Goal: Information Seeking & Learning: Learn about a topic

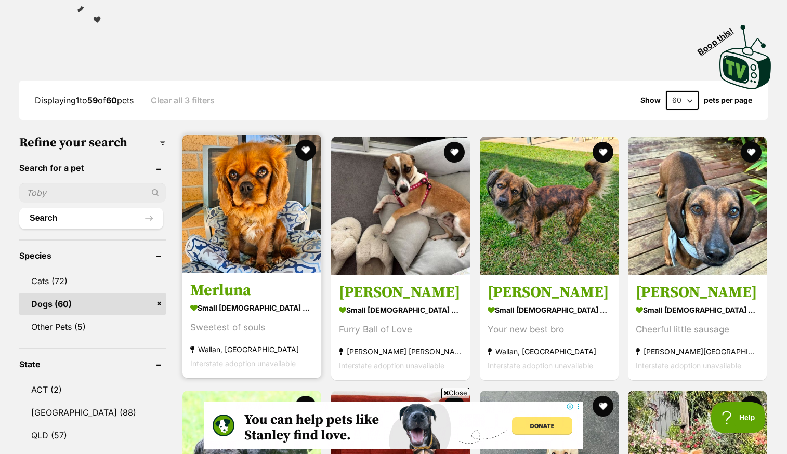
click at [219, 231] on img at bounding box center [252, 204] width 139 height 139
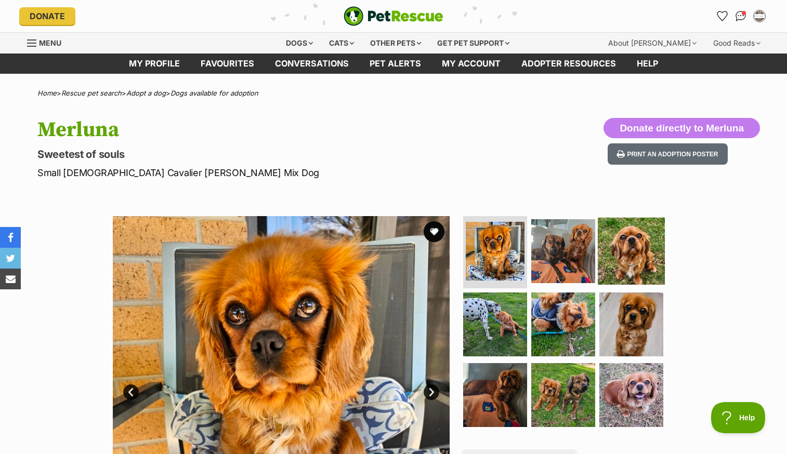
click at [620, 251] on img at bounding box center [631, 250] width 67 height 67
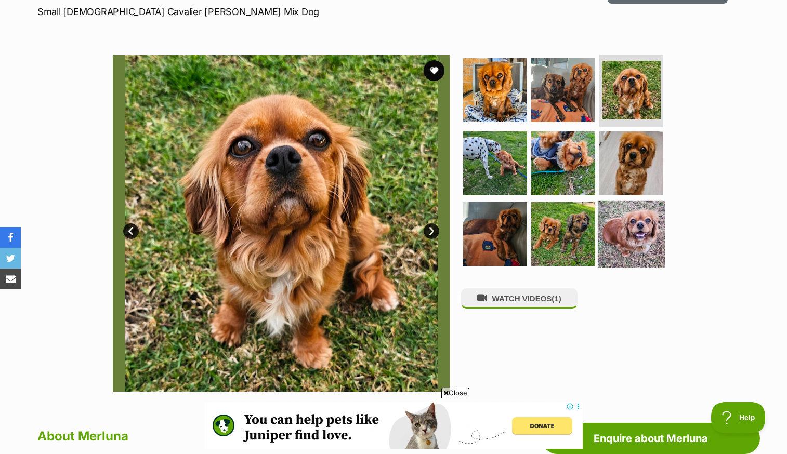
scroll to position [161, 0]
click at [648, 222] on img at bounding box center [631, 234] width 67 height 67
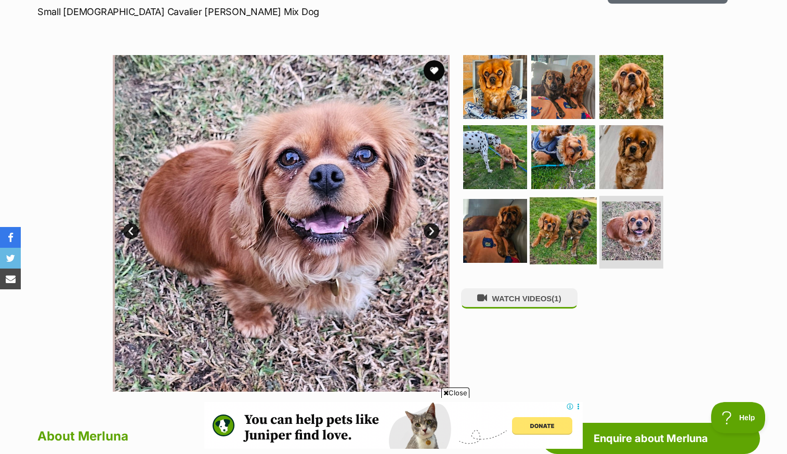
click at [584, 227] on img at bounding box center [563, 231] width 67 height 67
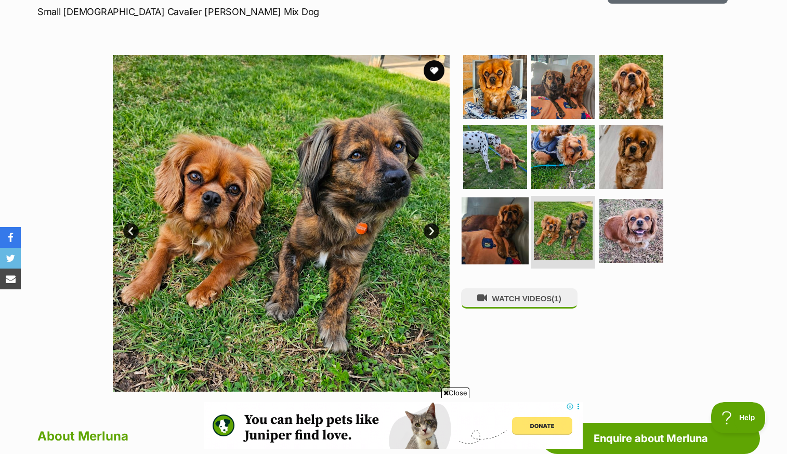
click at [502, 207] on img at bounding box center [495, 231] width 67 height 67
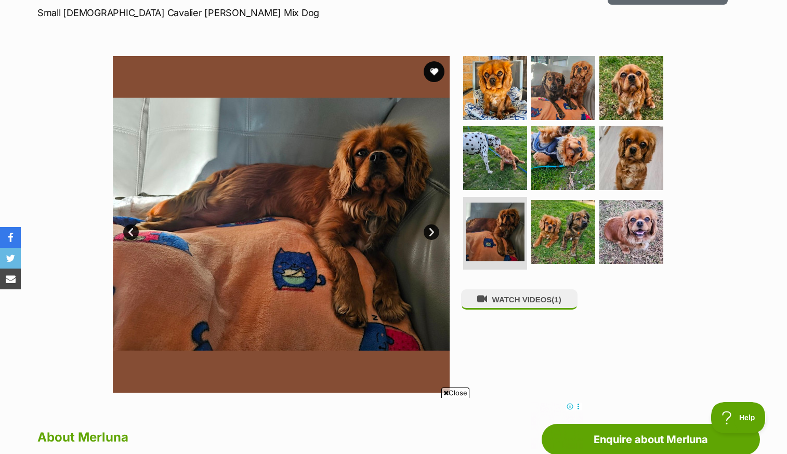
scroll to position [159, 0]
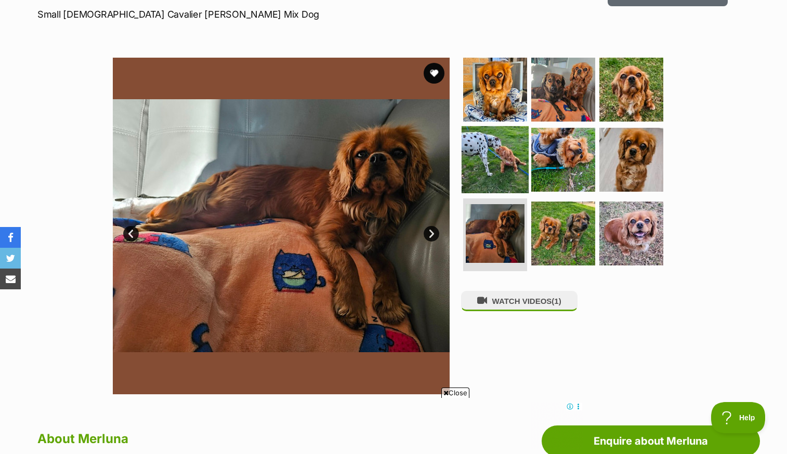
click at [495, 152] on img at bounding box center [495, 159] width 67 height 67
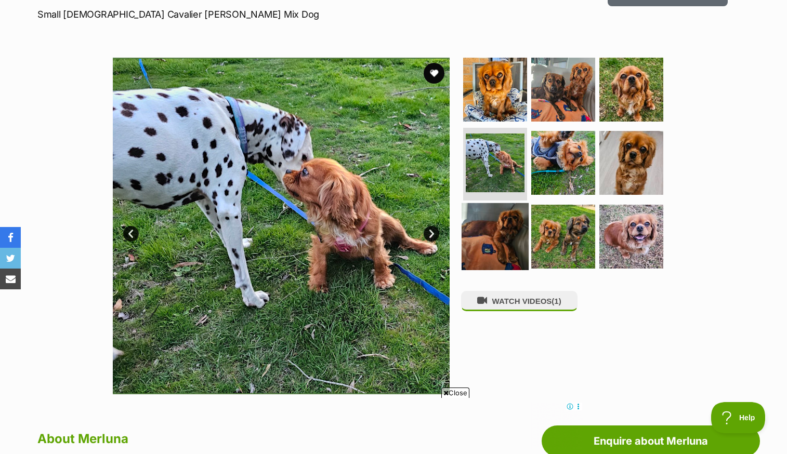
click at [503, 236] on img at bounding box center [495, 236] width 67 height 67
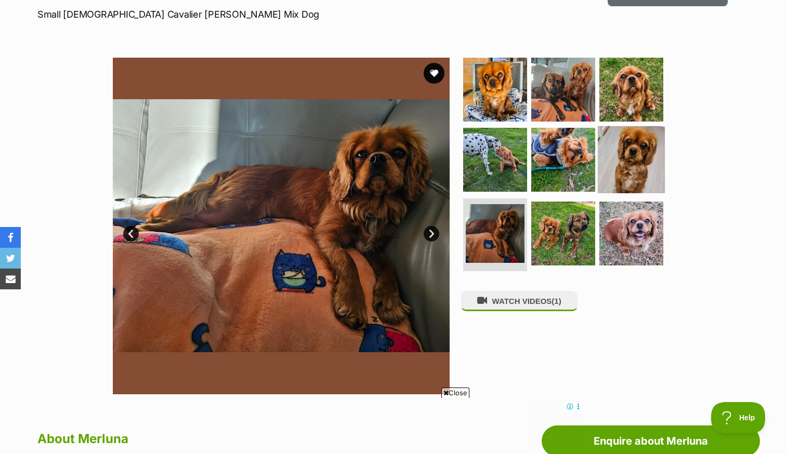
click at [632, 156] on img at bounding box center [631, 159] width 67 height 67
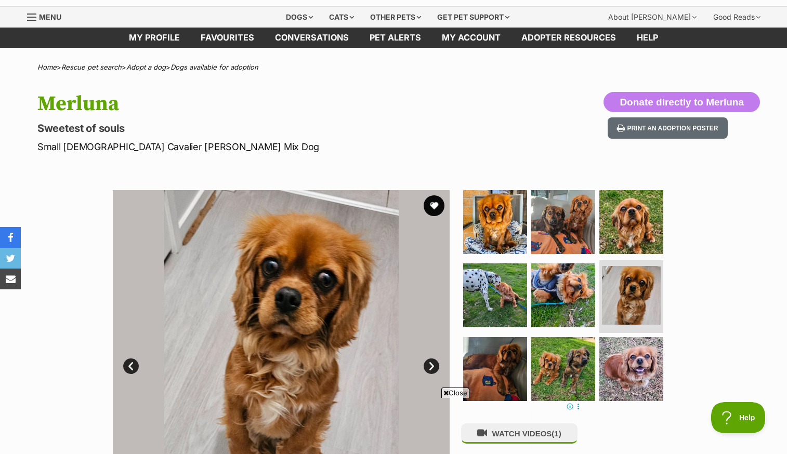
scroll to position [25, 0]
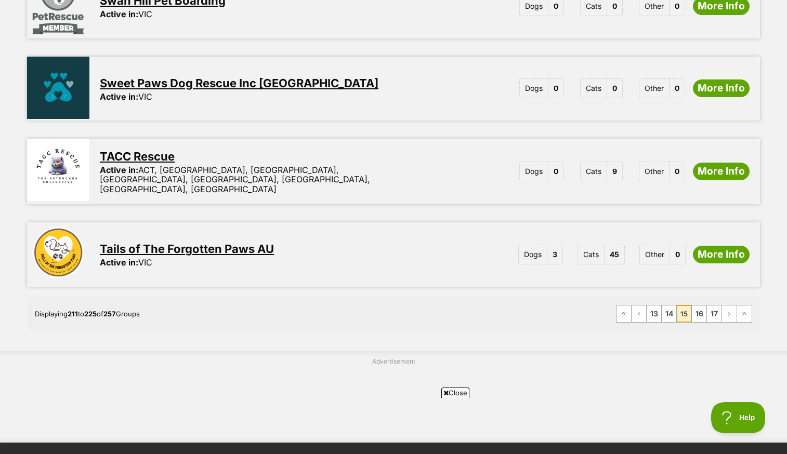
scroll to position [1282, 0]
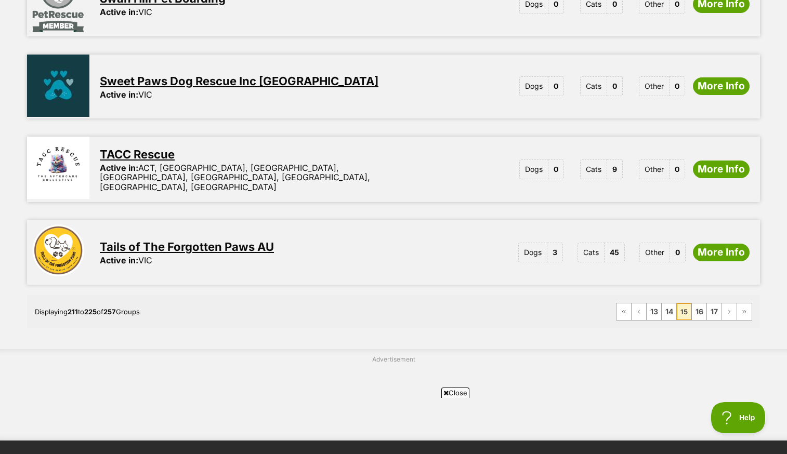
click at [214, 240] on link "Tails of The Forgotten Paws AU" at bounding box center [187, 247] width 174 height 14
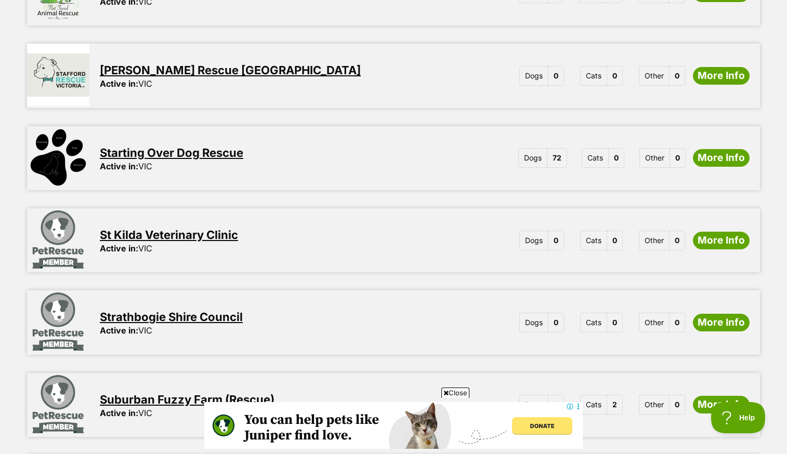
scroll to position [551, 0]
click at [215, 147] on link "Starting Over Dog Rescue" at bounding box center [172, 154] width 144 height 14
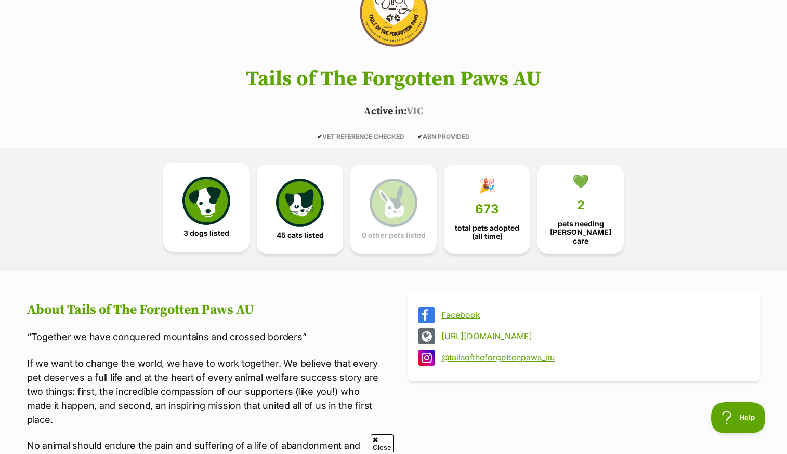
click at [206, 218] on img at bounding box center [207, 201] width 48 height 48
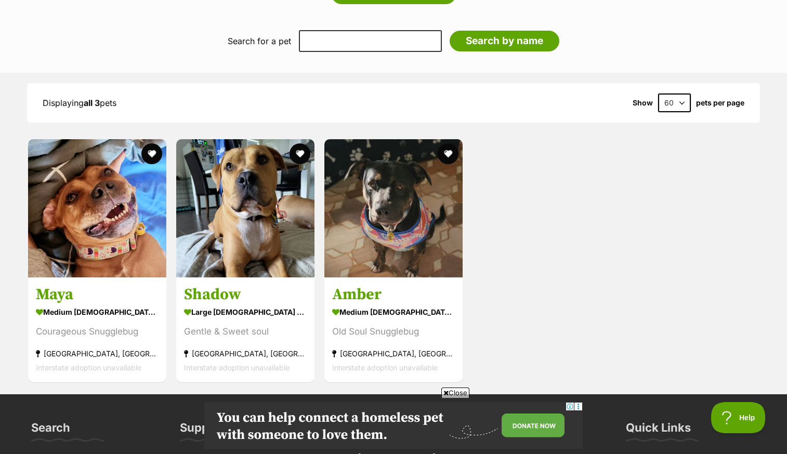
scroll to position [1094, 0]
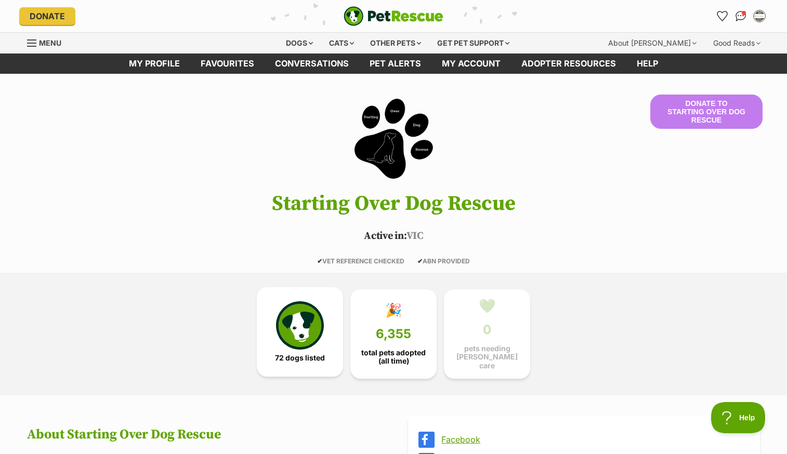
click at [310, 336] on img at bounding box center [300, 326] width 48 height 48
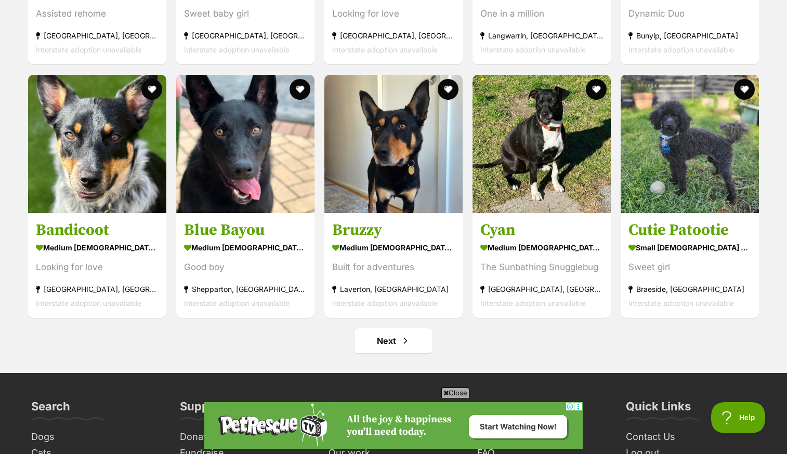
scroll to position [3991, 0]
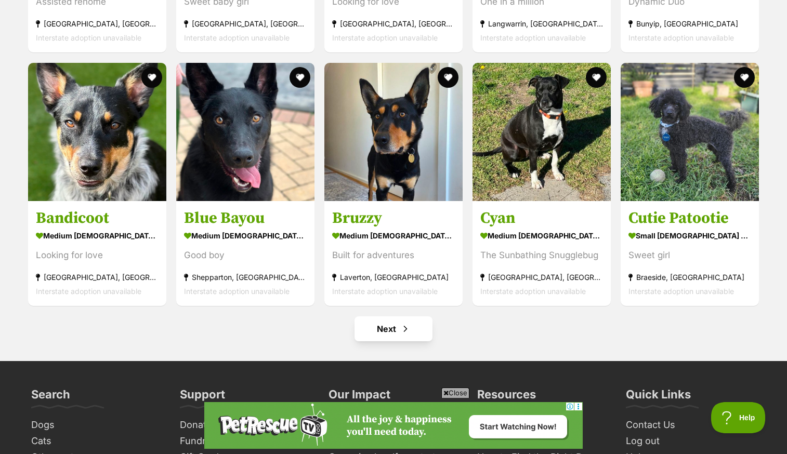
click at [393, 327] on link "Next" at bounding box center [394, 329] width 78 height 25
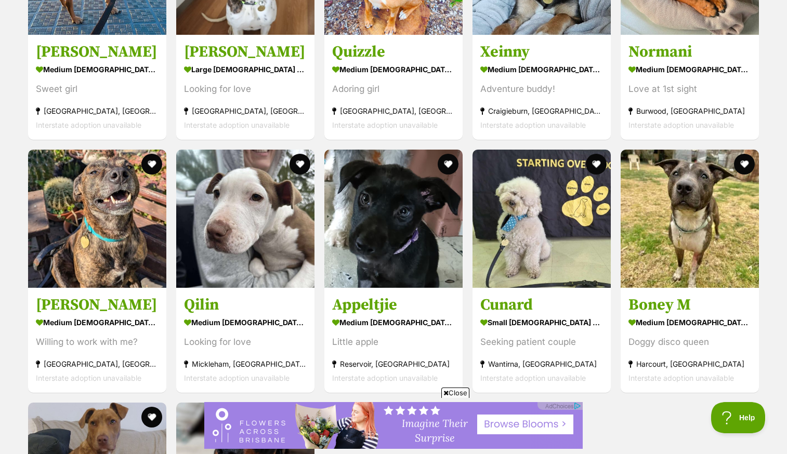
scroll to position [1369, 0]
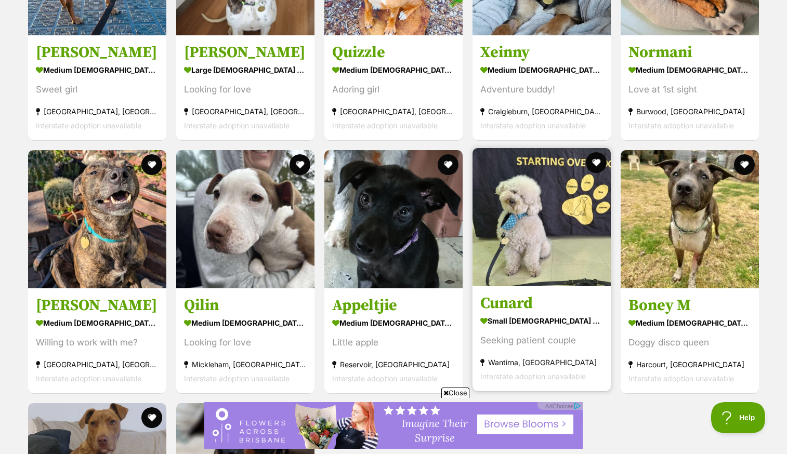
click at [563, 254] on img at bounding box center [542, 217] width 138 height 138
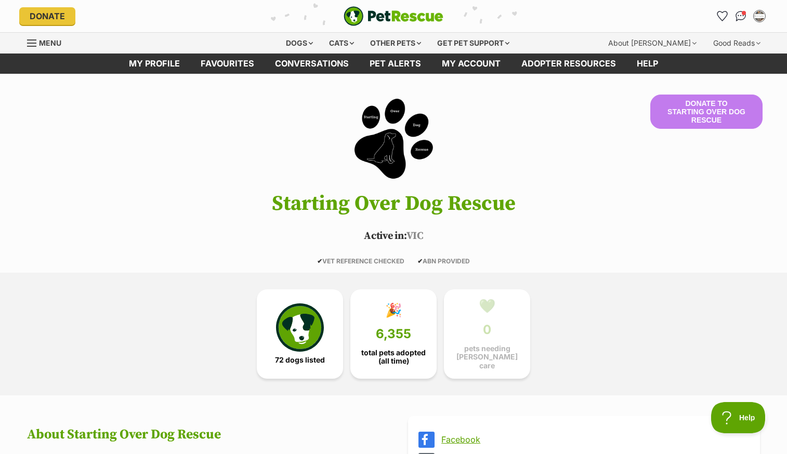
scroll to position [0, 0]
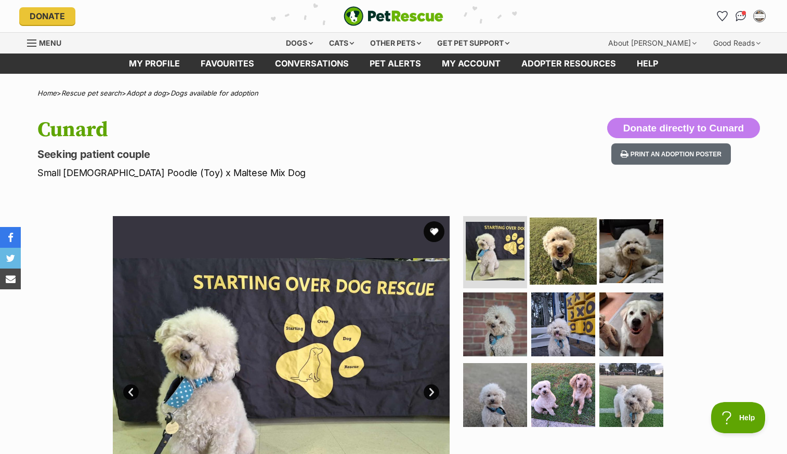
click at [568, 253] on img at bounding box center [563, 250] width 67 height 67
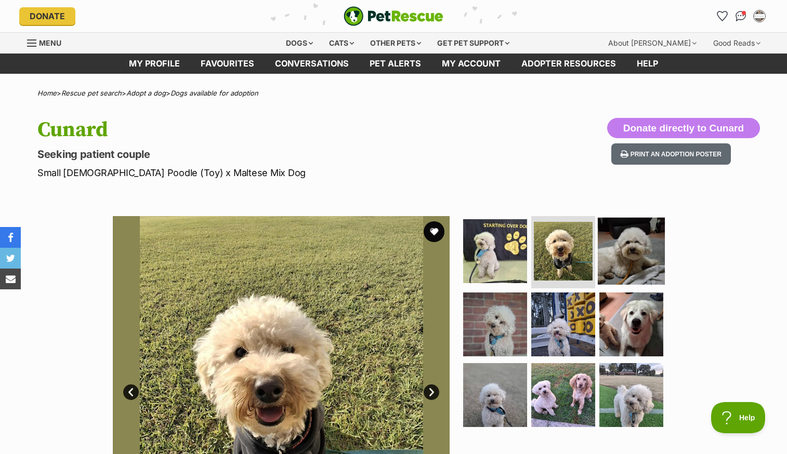
click at [604, 258] on img at bounding box center [631, 250] width 67 height 67
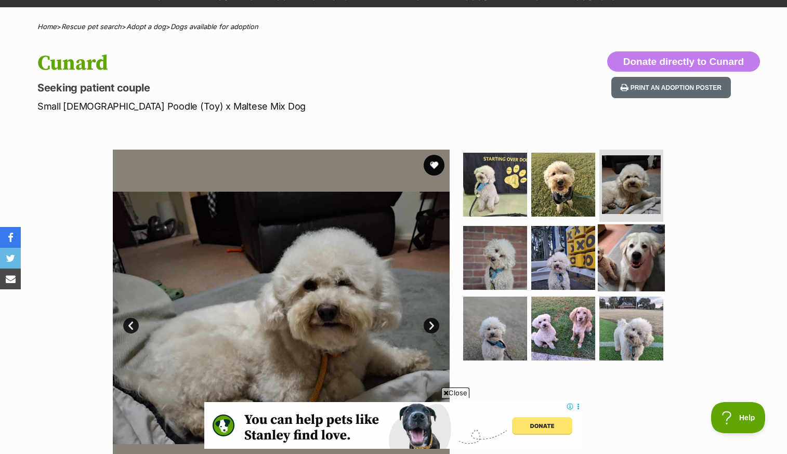
scroll to position [75, 0]
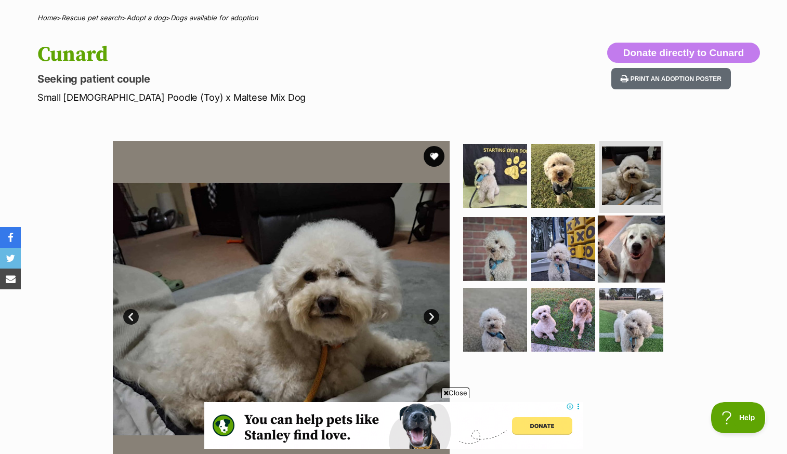
click at [639, 262] on img at bounding box center [631, 249] width 67 height 67
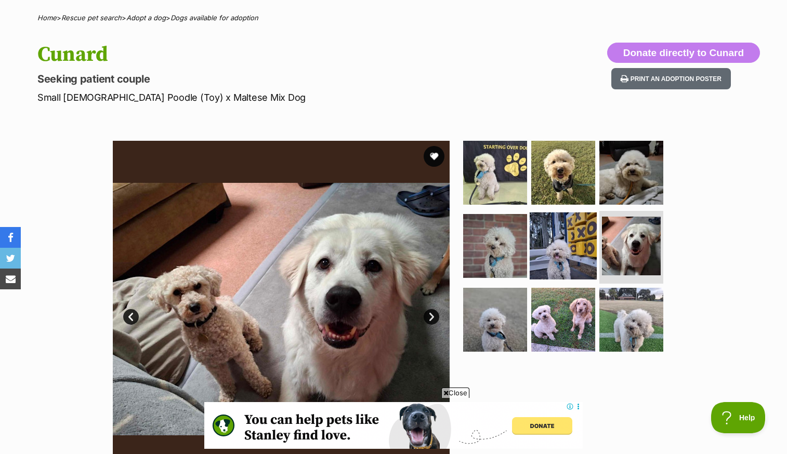
click at [573, 252] on img at bounding box center [563, 246] width 67 height 67
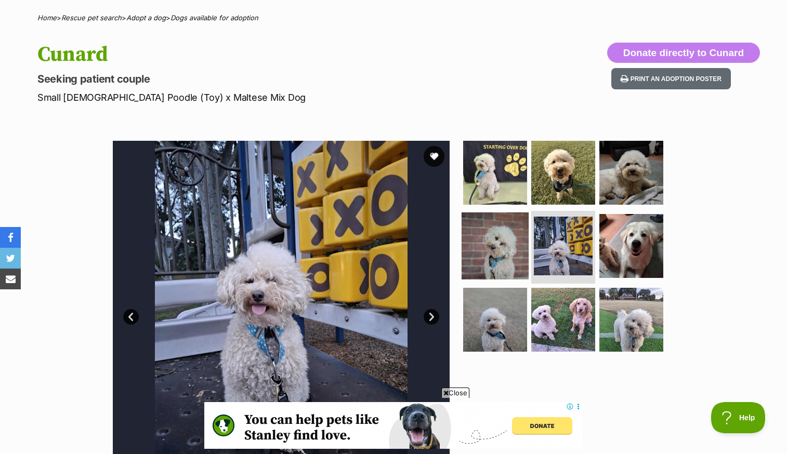
click at [514, 253] on img at bounding box center [495, 246] width 67 height 67
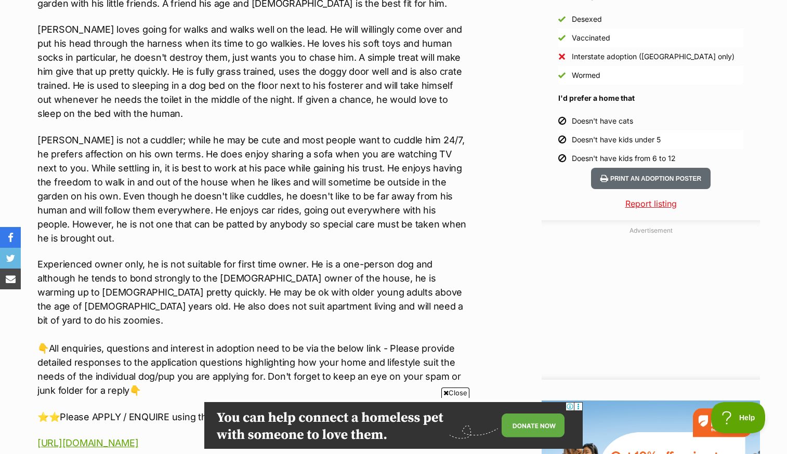
scroll to position [0, 0]
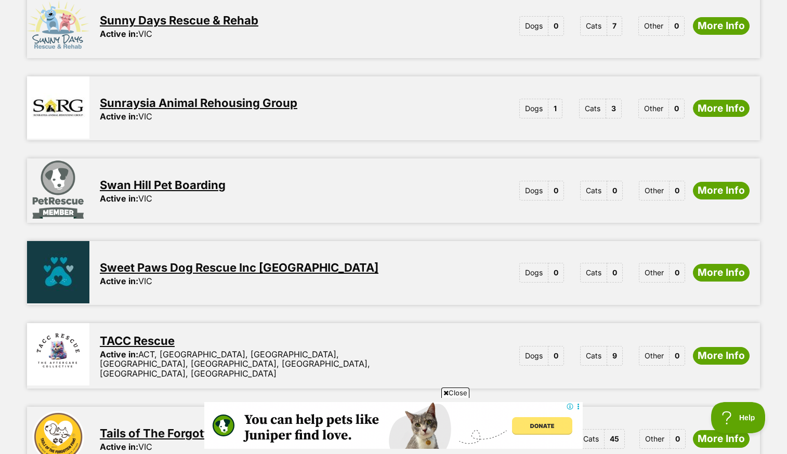
scroll to position [1097, 0]
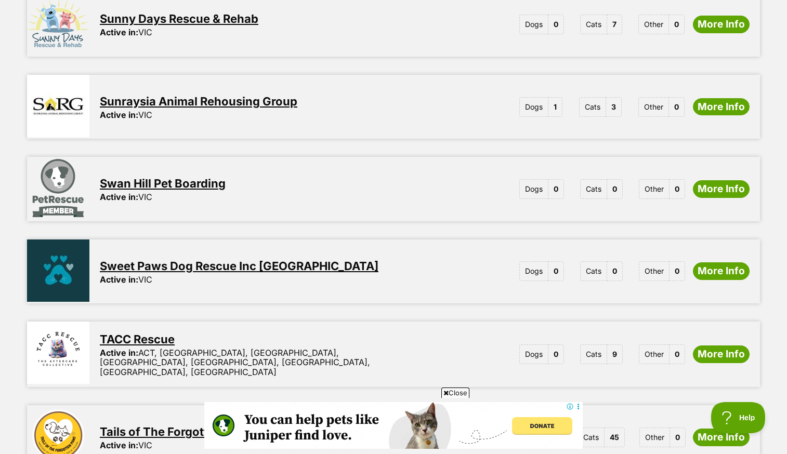
click at [233, 95] on link "Sunraysia Animal Rehousing Group" at bounding box center [199, 102] width 198 height 14
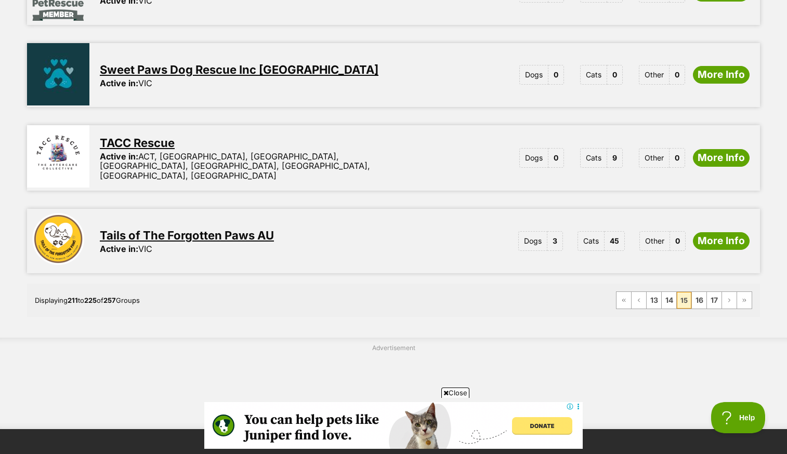
scroll to position [1294, 0]
click at [626, 297] on span "First page" at bounding box center [624, 300] width 6 height 6
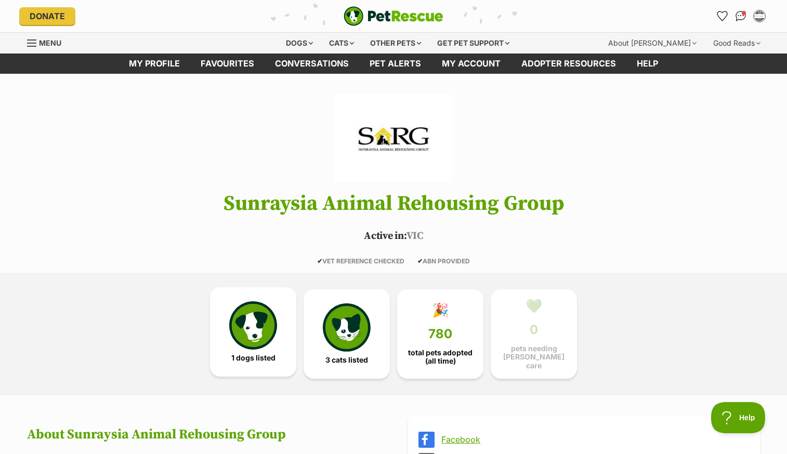
click at [239, 332] on img at bounding box center [253, 326] width 48 height 48
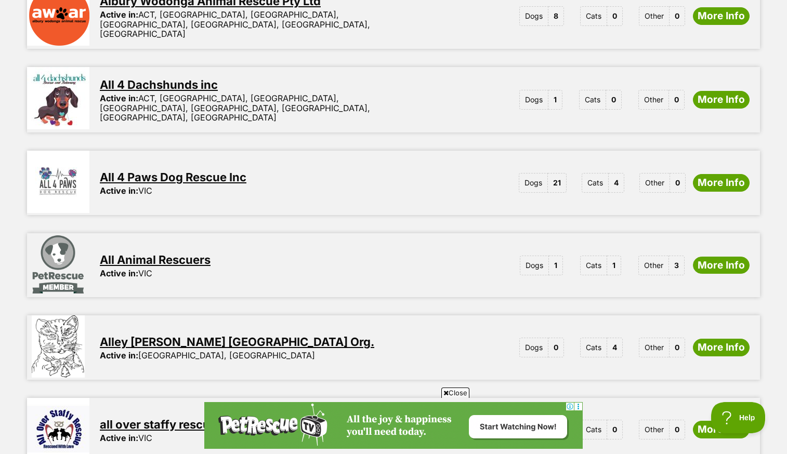
scroll to position [794, 0]
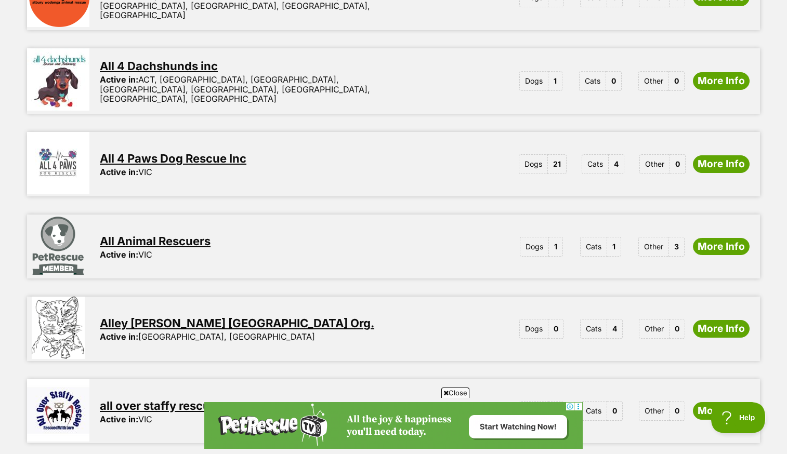
click at [177, 152] on link "All 4 Paws Dog Rescue Inc" at bounding box center [173, 159] width 147 height 14
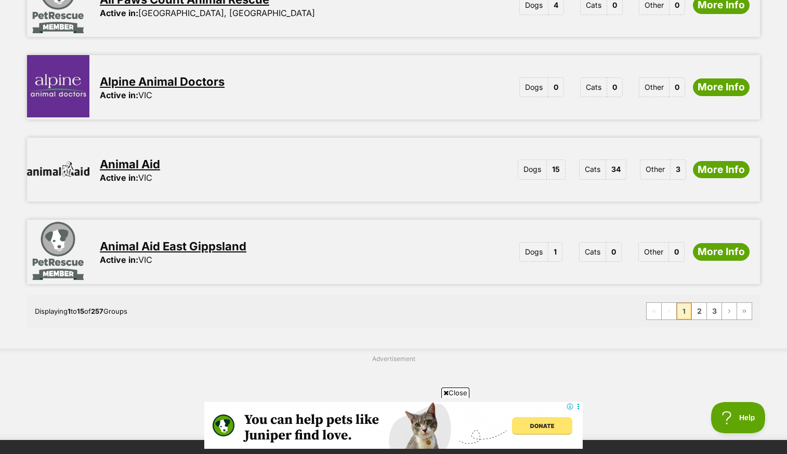
scroll to position [1284, 0]
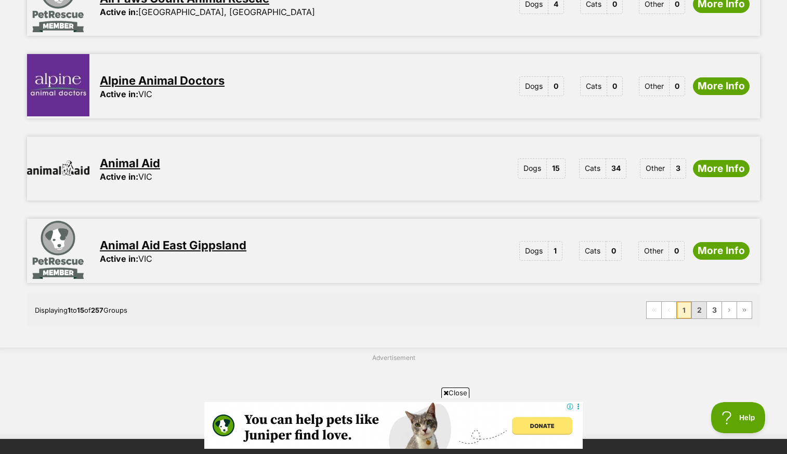
click at [699, 302] on link "2" at bounding box center [699, 310] width 15 height 17
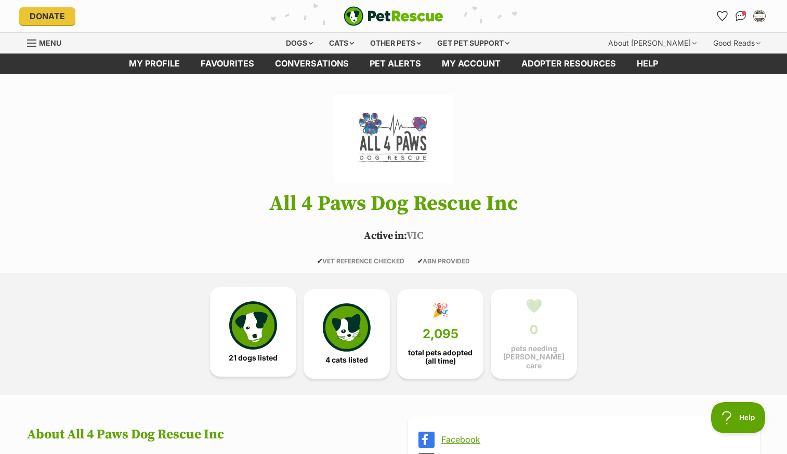
click at [255, 323] on img at bounding box center [253, 326] width 48 height 48
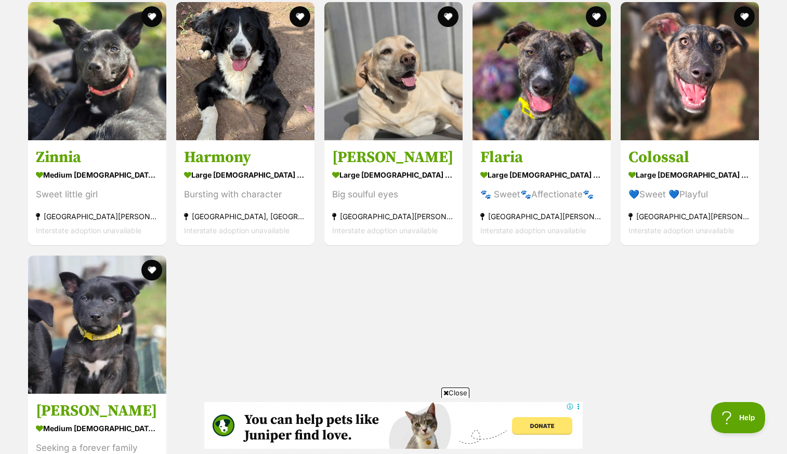
scroll to position [1753, 0]
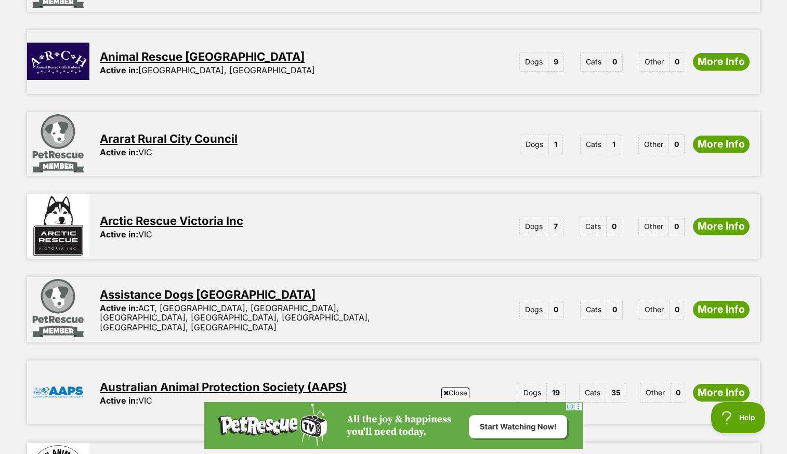
scroll to position [400, 0]
click at [217, 214] on link "Arctic Rescue Victoria Inc" at bounding box center [172, 221] width 144 height 14
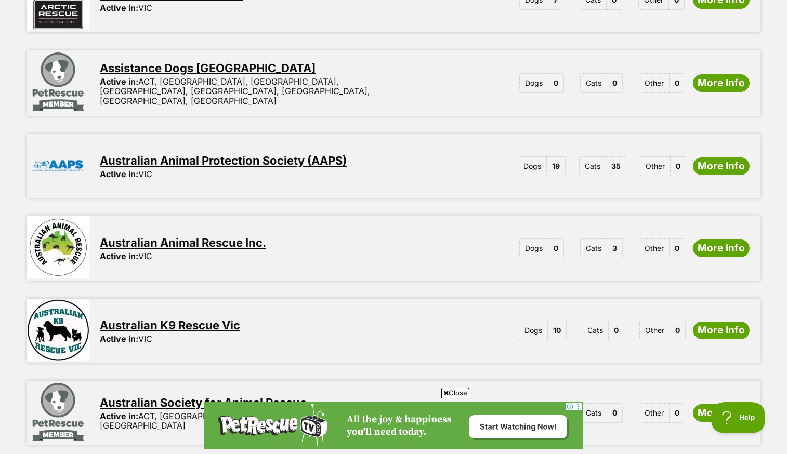
scroll to position [629, 0]
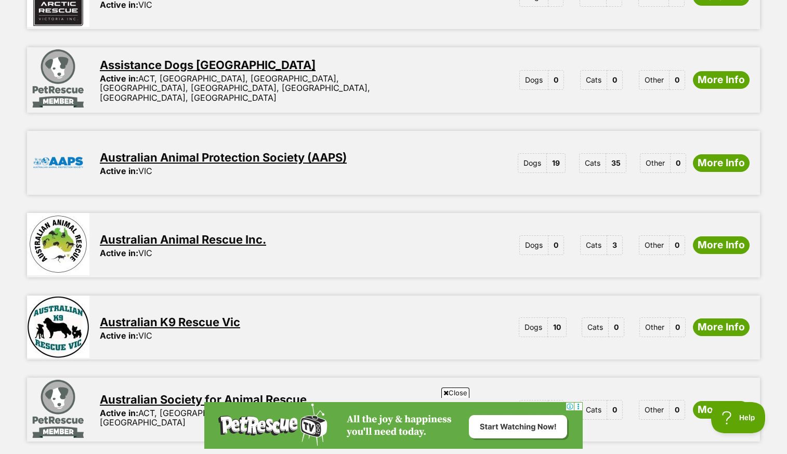
click at [299, 151] on link "Australian Animal Protection Society (AAPS)" at bounding box center [223, 158] width 247 height 14
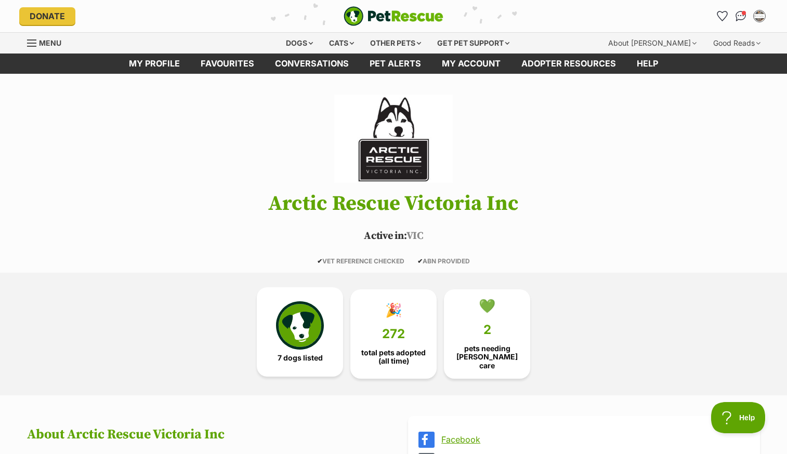
click at [290, 337] on img at bounding box center [300, 326] width 48 height 48
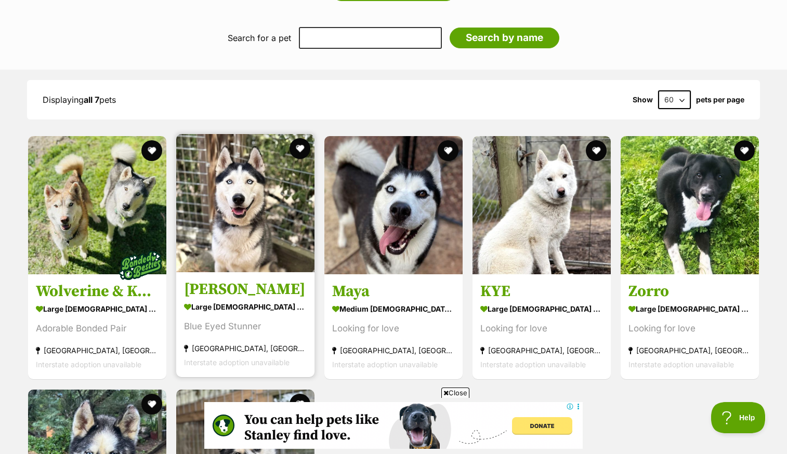
scroll to position [841, 0]
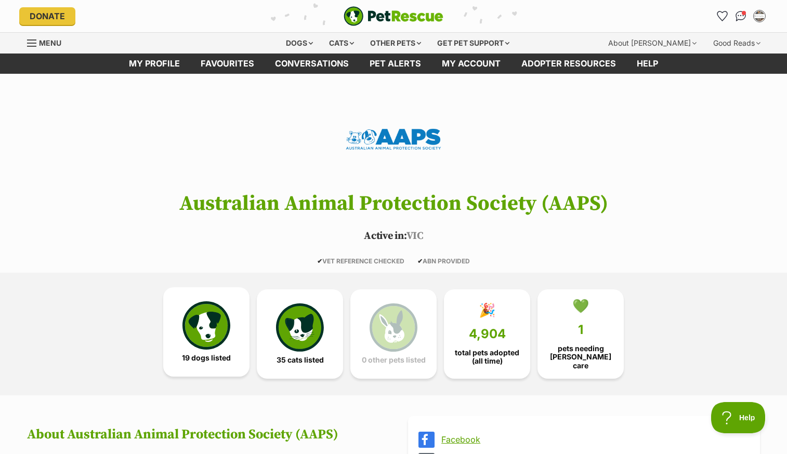
click at [229, 323] on img at bounding box center [207, 326] width 48 height 48
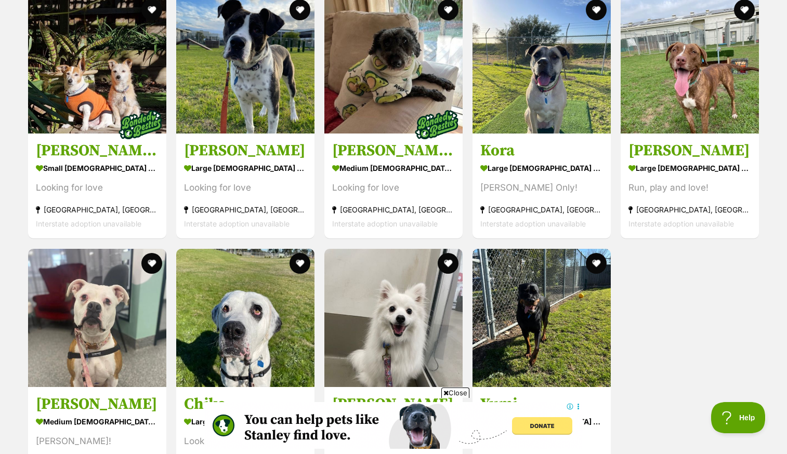
scroll to position [1368, 0]
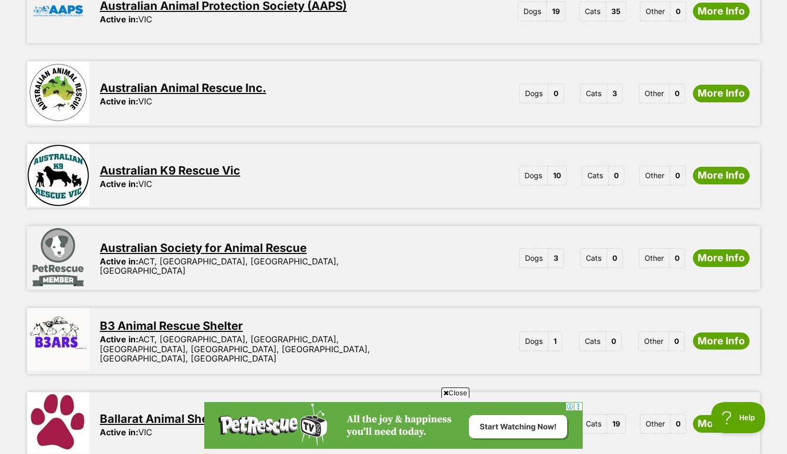
scroll to position [787, 0]
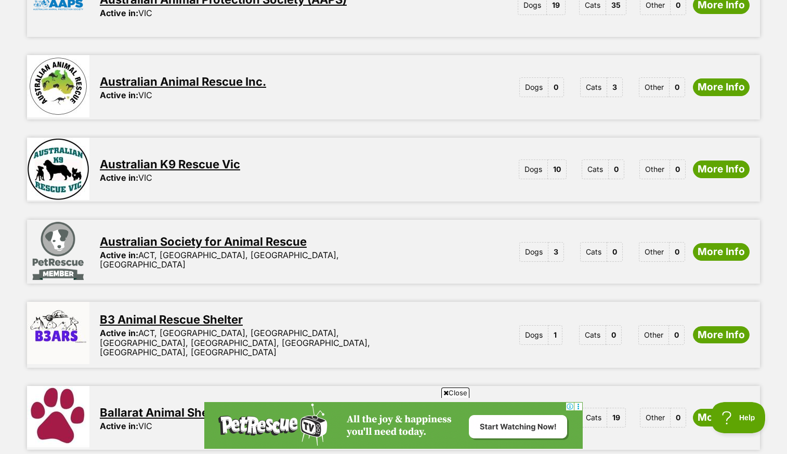
click at [212, 158] on link "Australian K9 Rescue Vic" at bounding box center [170, 165] width 140 height 14
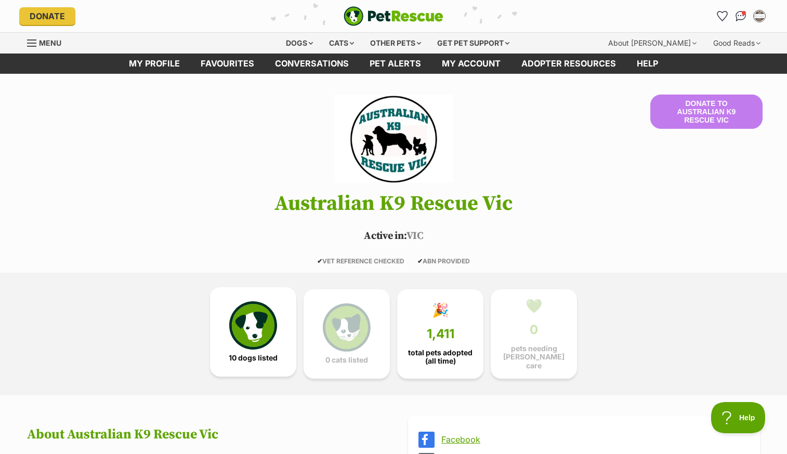
click at [259, 330] on img at bounding box center [253, 326] width 48 height 48
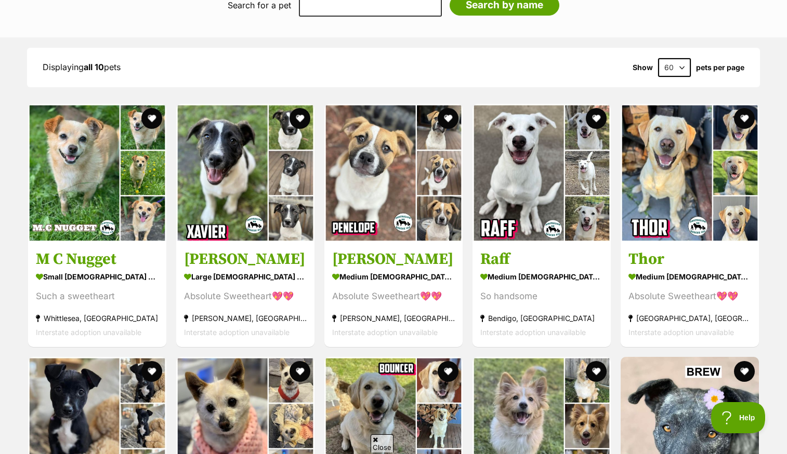
scroll to position [936, 0]
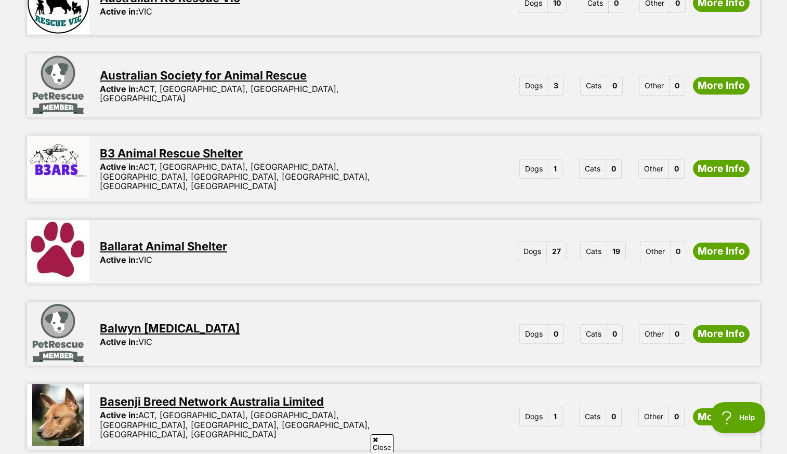
click at [186, 240] on link "Ballarat Animal Shelter" at bounding box center [163, 247] width 127 height 14
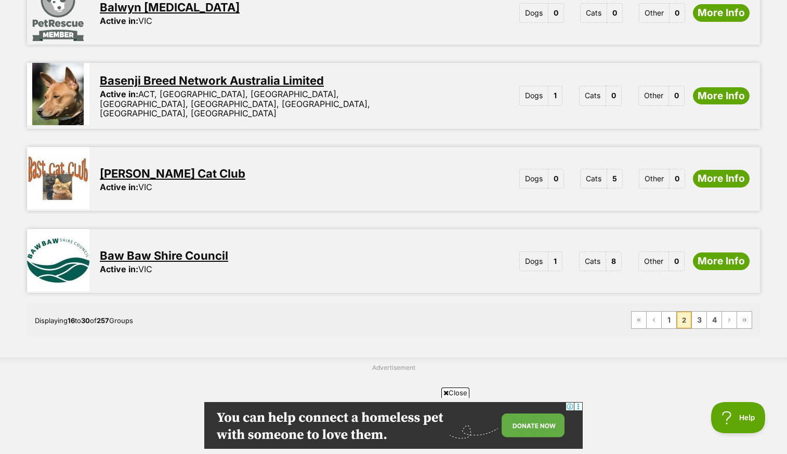
scroll to position [1278, 0]
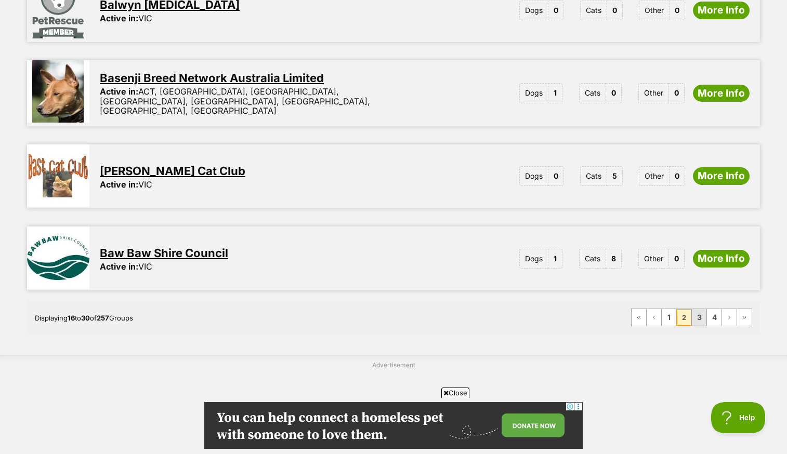
click at [700, 309] on link "3" at bounding box center [699, 317] width 15 height 17
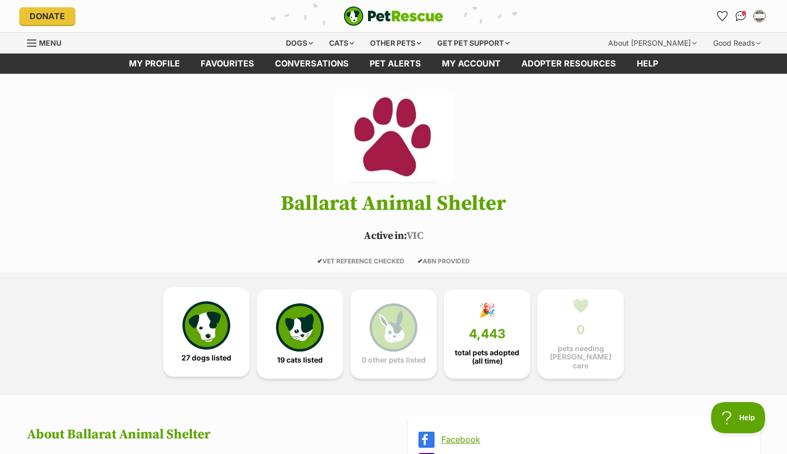
click at [216, 330] on img at bounding box center [207, 326] width 48 height 48
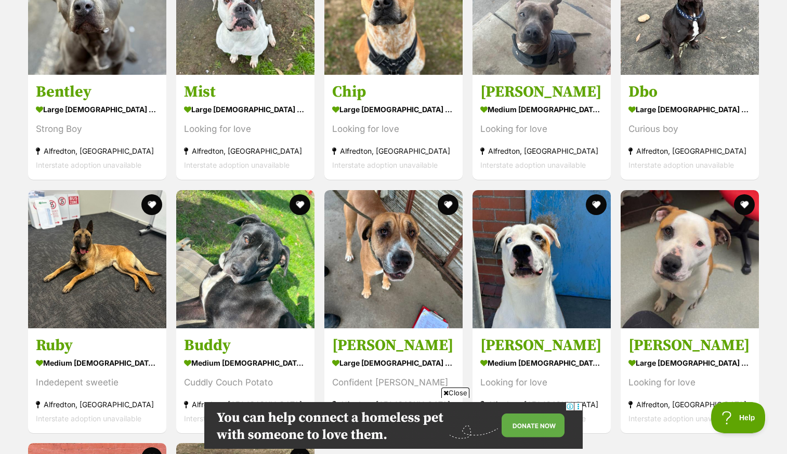
scroll to position [1867, 0]
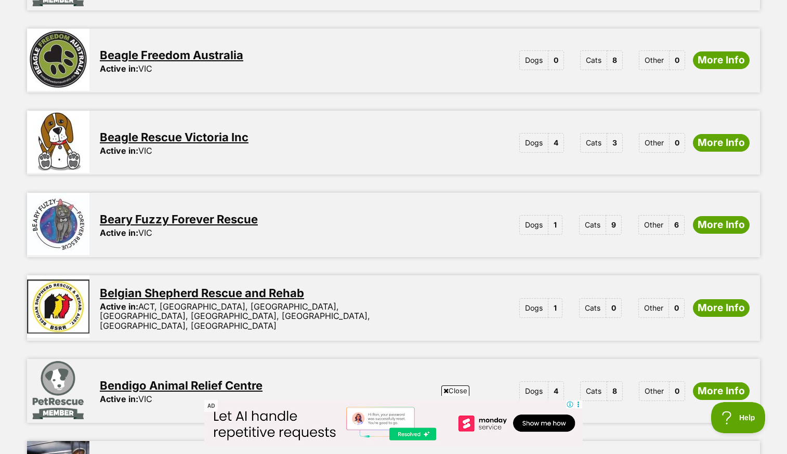
scroll to position [402, 0]
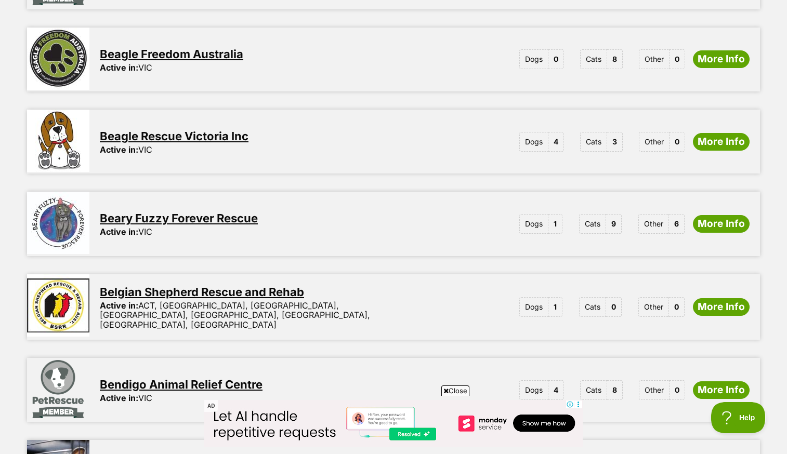
click at [246, 212] on link "Beary Fuzzy Forever Rescue" at bounding box center [179, 219] width 158 height 14
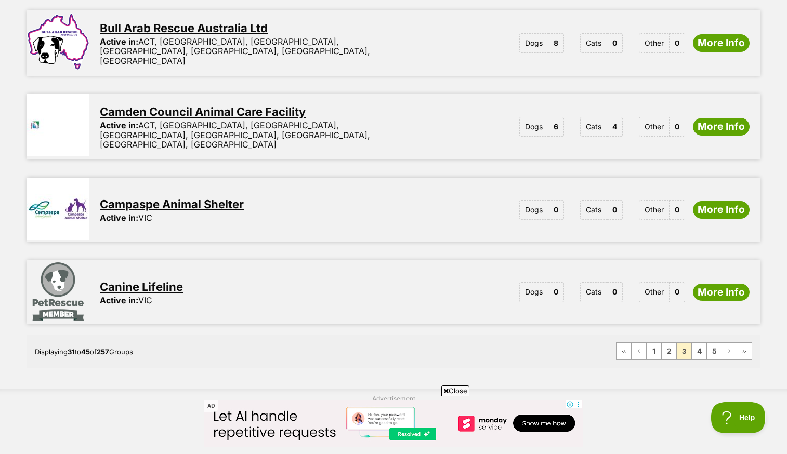
scroll to position [1246, 0]
click at [701, 343] on link "4" at bounding box center [699, 351] width 15 height 17
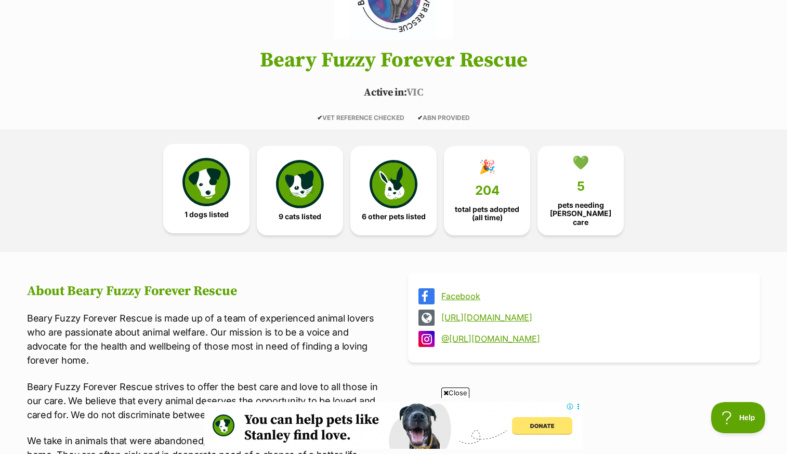
click at [210, 190] on img at bounding box center [207, 182] width 48 height 48
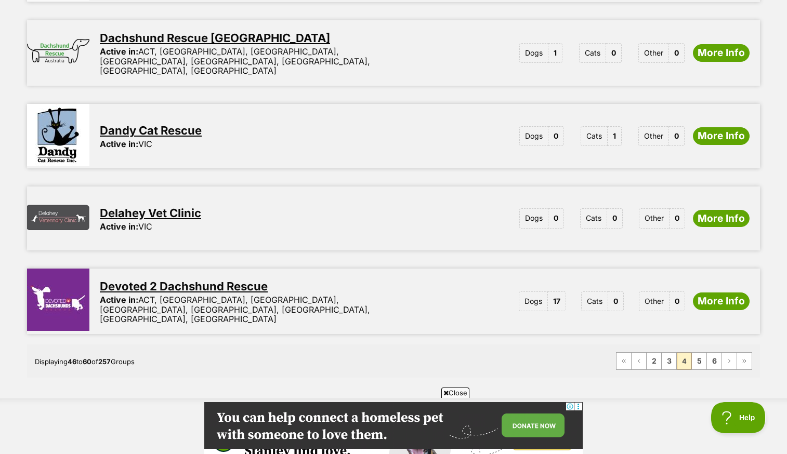
scroll to position [1249, 0]
click at [210, 279] on link "Devoted 2 Dachshund Rescue" at bounding box center [184, 286] width 168 height 14
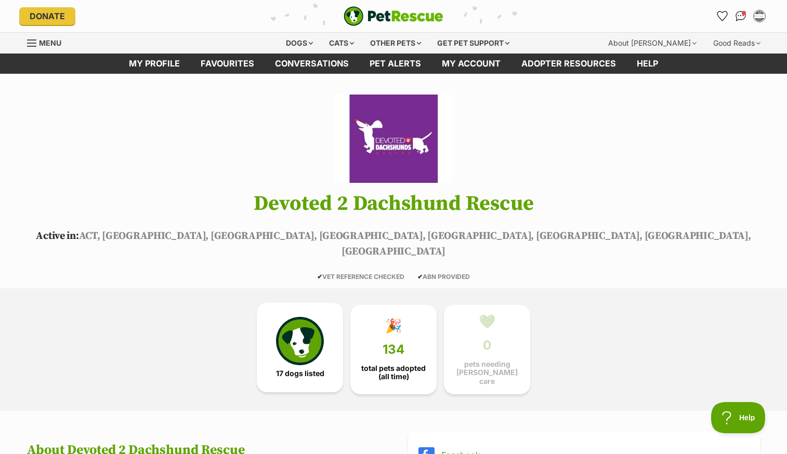
click at [314, 332] on img at bounding box center [300, 341] width 48 height 48
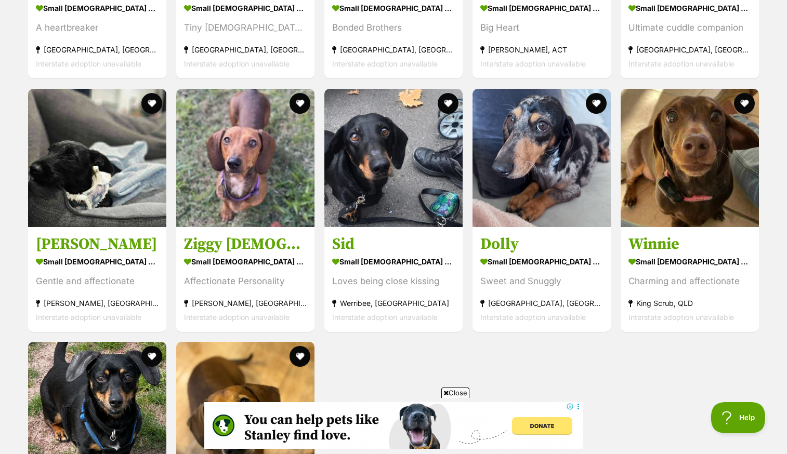
scroll to position [1411, 0]
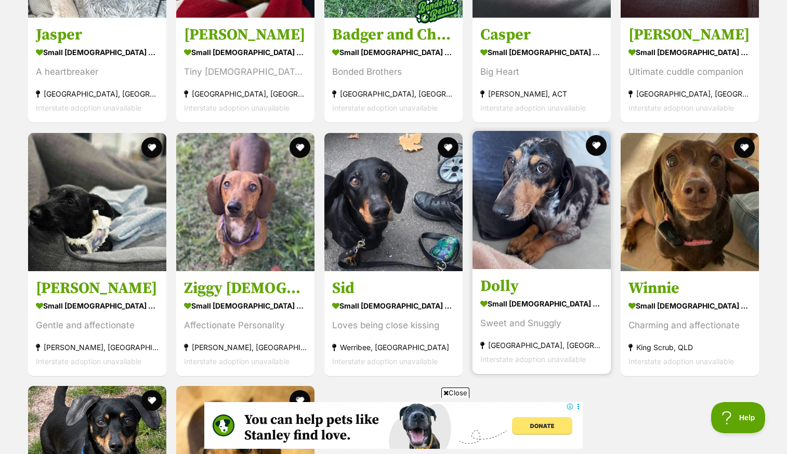
click at [543, 229] on img at bounding box center [542, 200] width 138 height 138
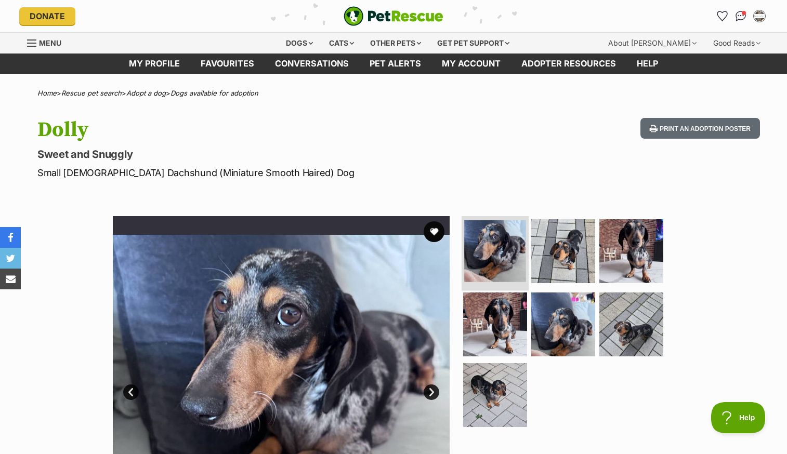
click at [488, 253] on img at bounding box center [495, 251] width 62 height 62
click at [549, 256] on img at bounding box center [563, 250] width 67 height 67
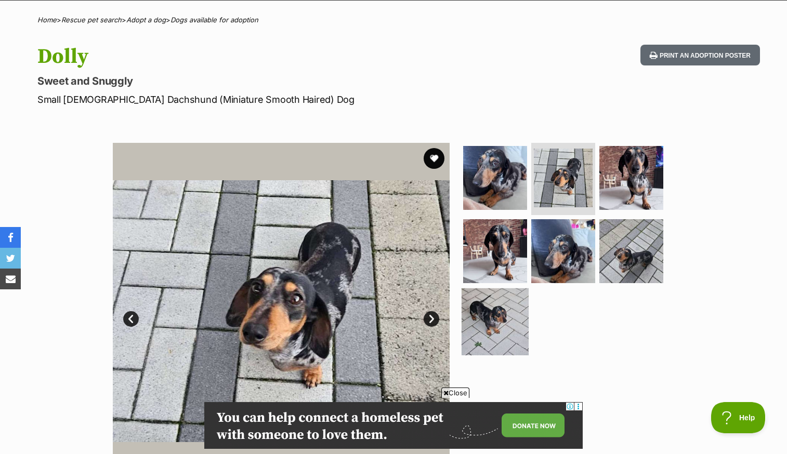
click at [506, 314] on img at bounding box center [495, 322] width 67 height 67
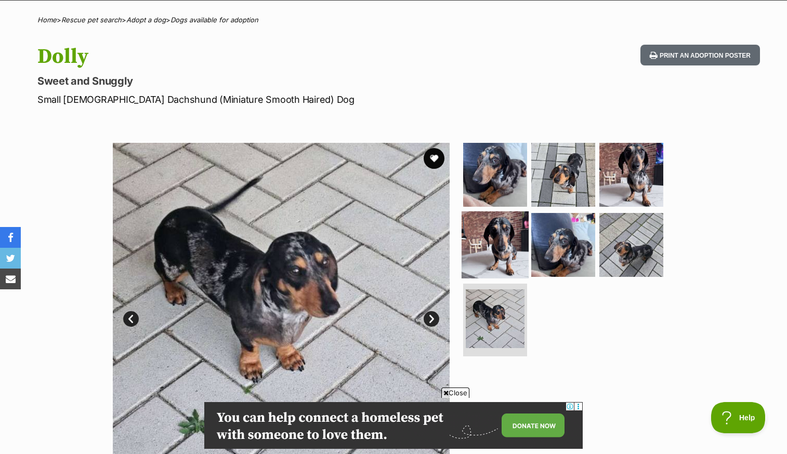
click at [508, 248] on img at bounding box center [495, 245] width 67 height 67
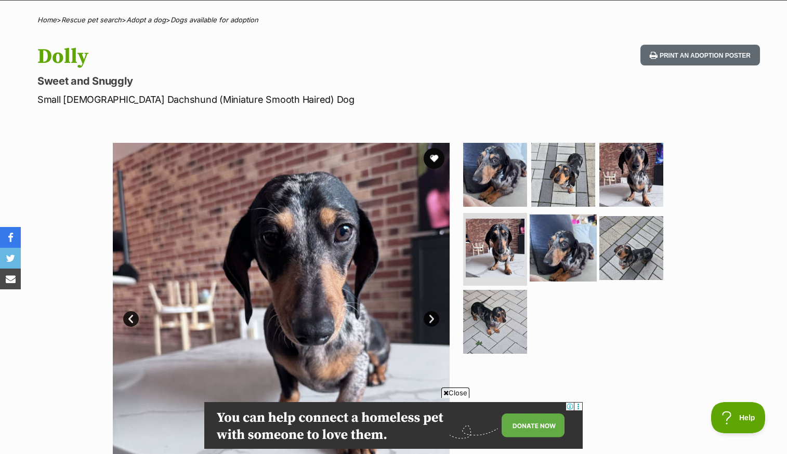
click at [568, 249] on img at bounding box center [563, 248] width 67 height 67
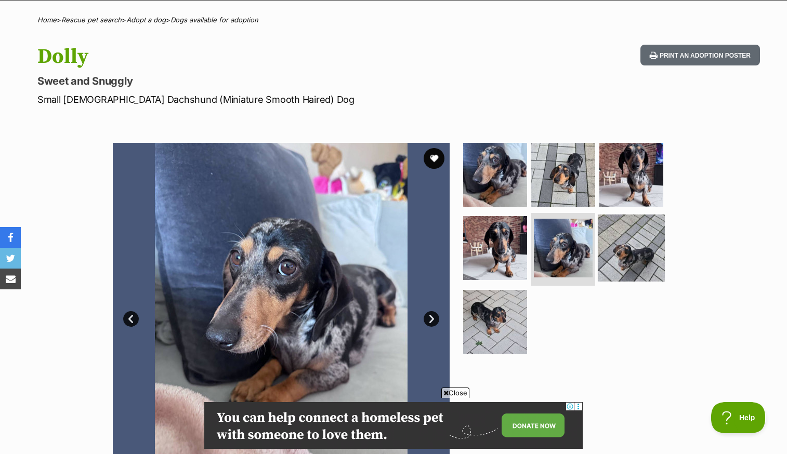
click at [619, 248] on img at bounding box center [631, 248] width 67 height 67
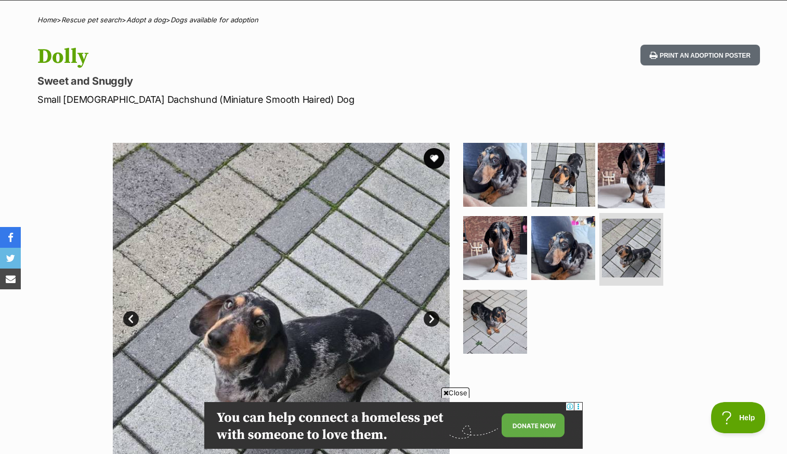
click at [631, 179] on img at bounding box center [631, 174] width 67 height 67
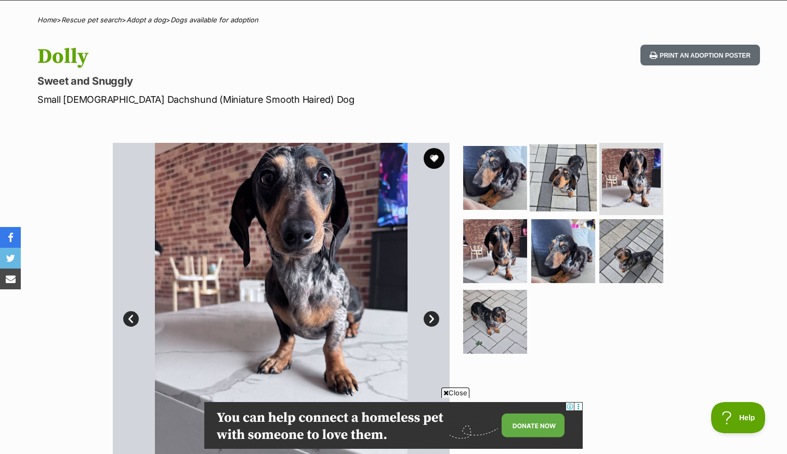
click at [577, 179] on img at bounding box center [563, 177] width 67 height 67
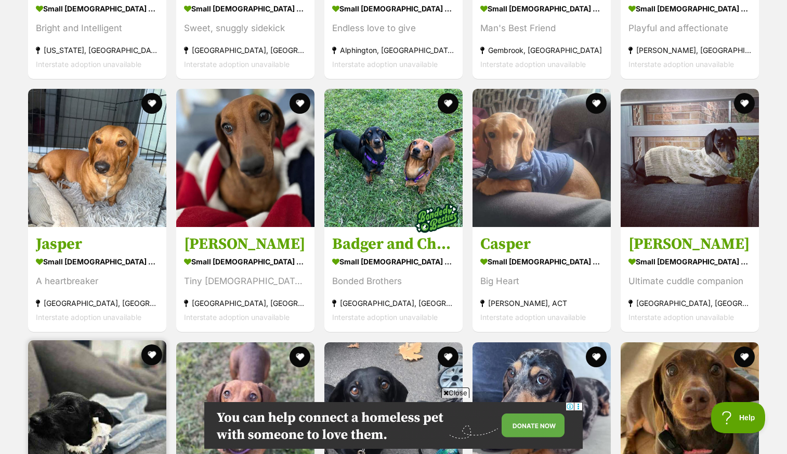
scroll to position [1162, 0]
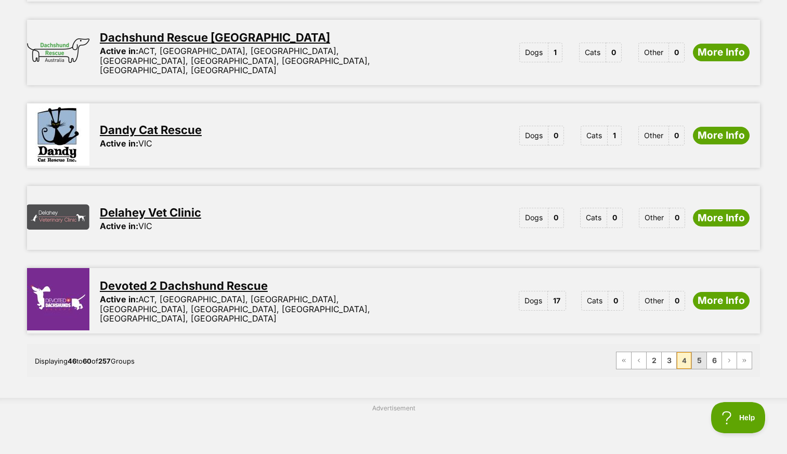
click at [700, 353] on link "5" at bounding box center [699, 361] width 15 height 17
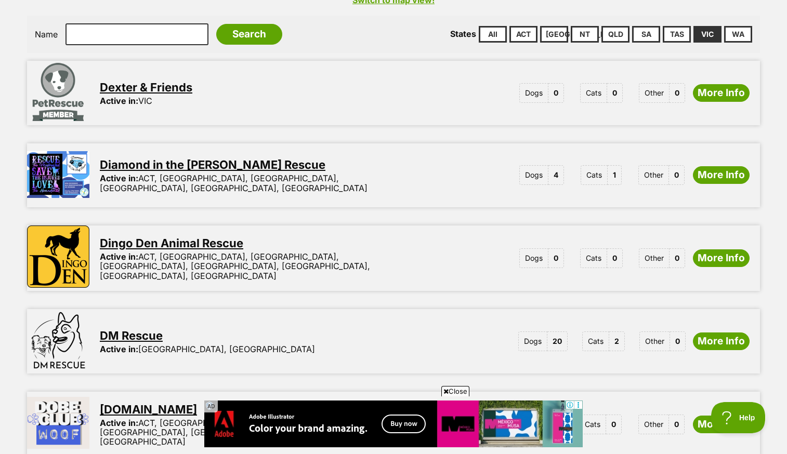
scroll to position [288, 0]
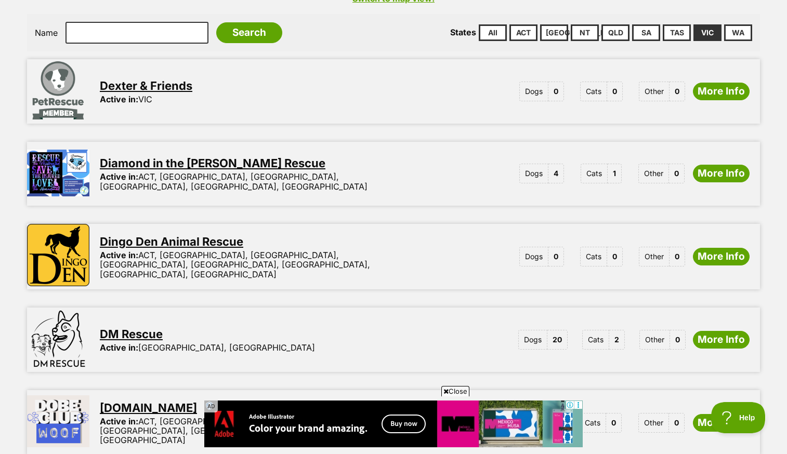
click at [210, 157] on link "Diamond in the [PERSON_NAME] Rescue" at bounding box center [213, 164] width 226 height 14
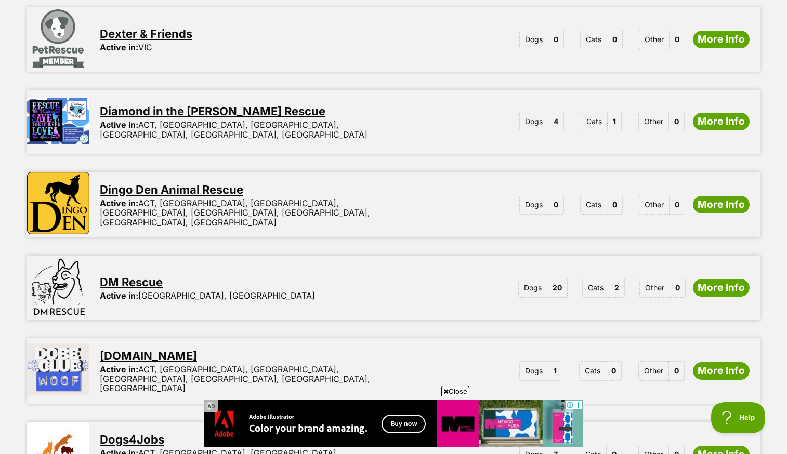
scroll to position [341, 0]
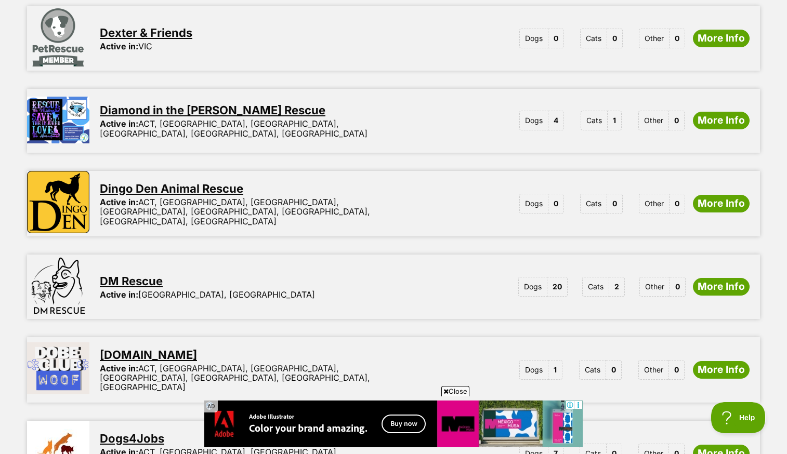
click at [142, 275] on link "DM Rescue" at bounding box center [131, 282] width 63 height 14
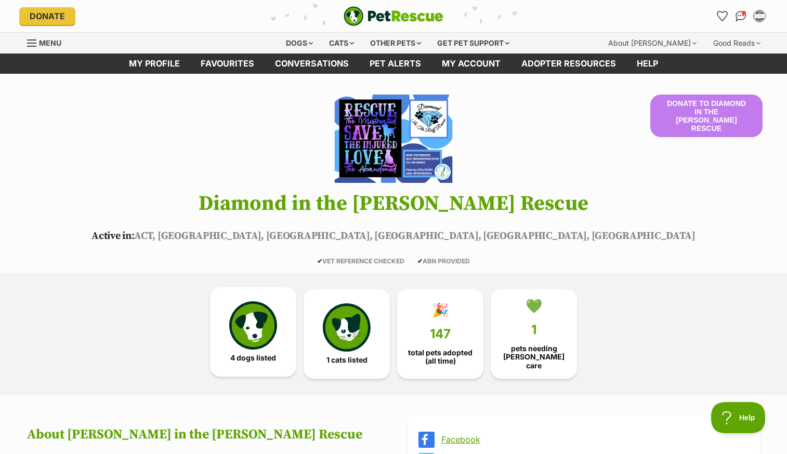
click at [254, 328] on img at bounding box center [253, 326] width 48 height 48
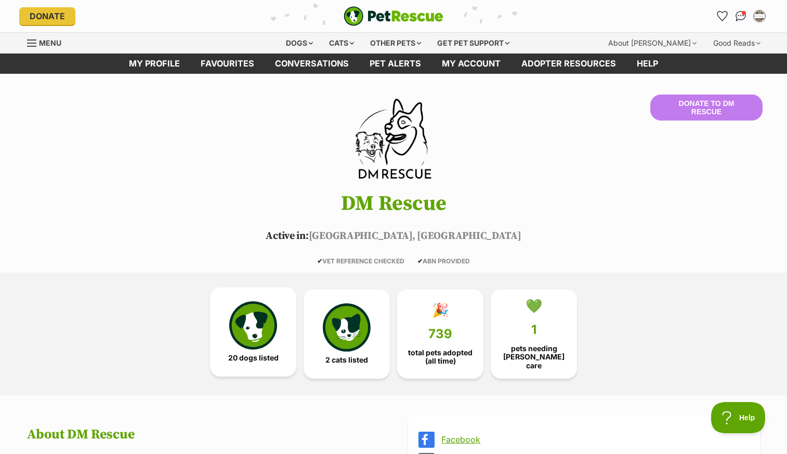
click at [255, 336] on img at bounding box center [253, 326] width 48 height 48
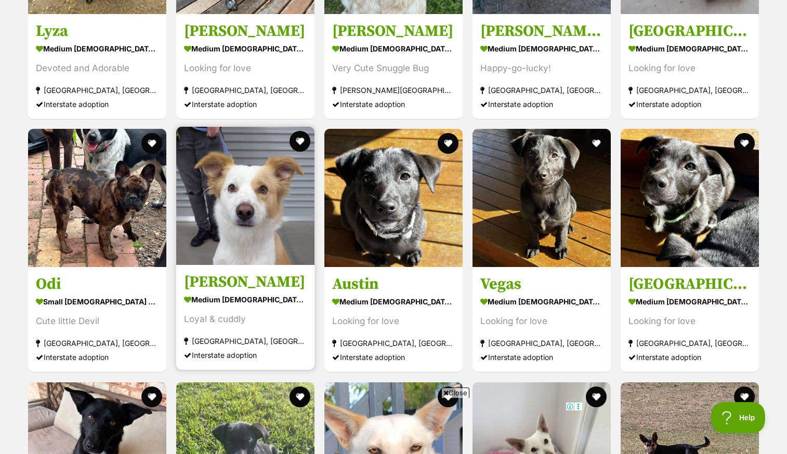
scroll to position [981, 0]
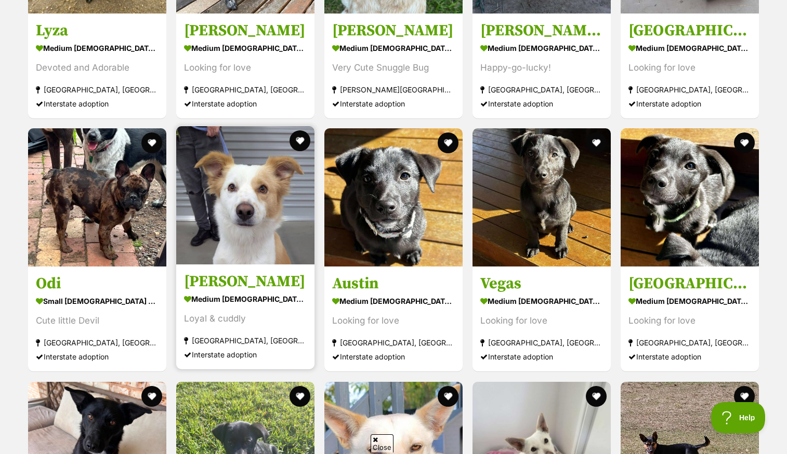
click at [264, 219] on img at bounding box center [245, 195] width 138 height 138
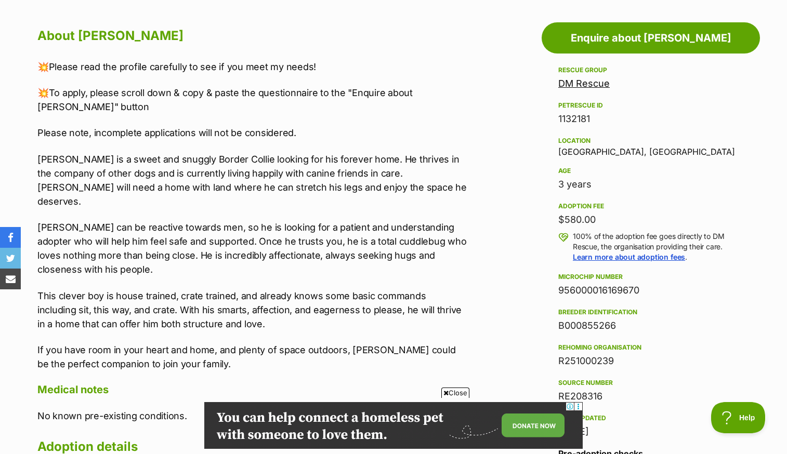
scroll to position [564, 0]
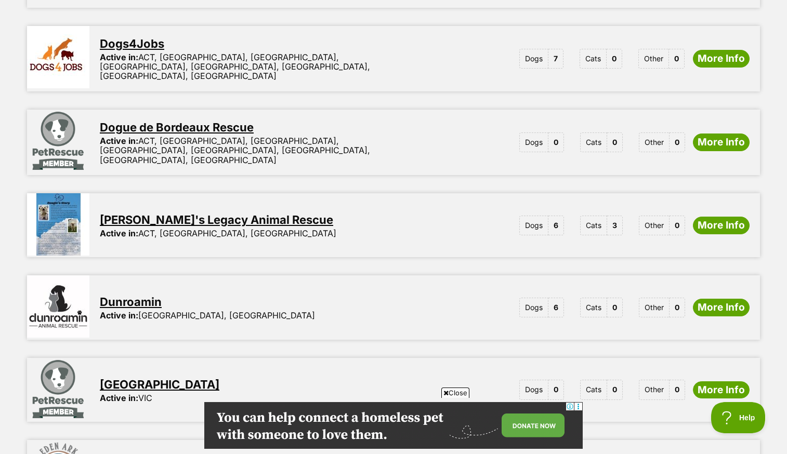
scroll to position [739, 0]
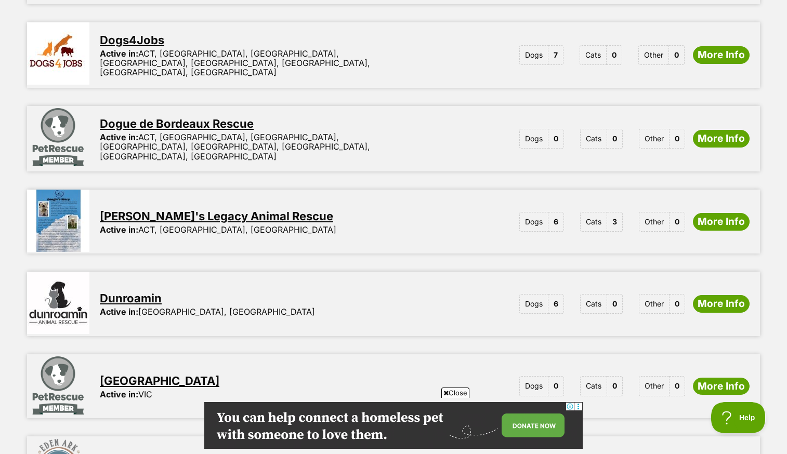
click at [222, 210] on link "[PERSON_NAME]'s Legacy Animal Rescue" at bounding box center [216, 217] width 233 height 14
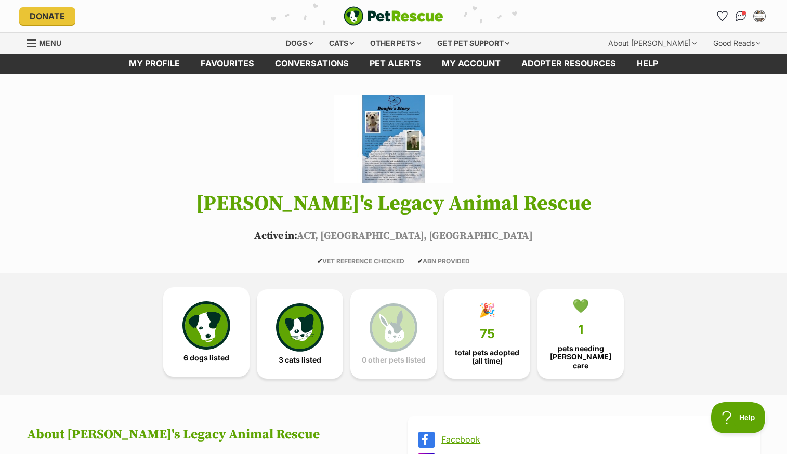
click at [209, 342] on img at bounding box center [207, 326] width 48 height 48
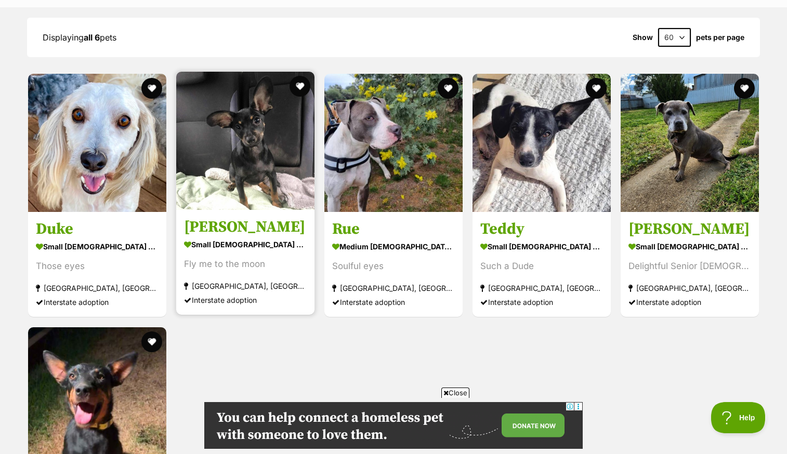
scroll to position [964, 0]
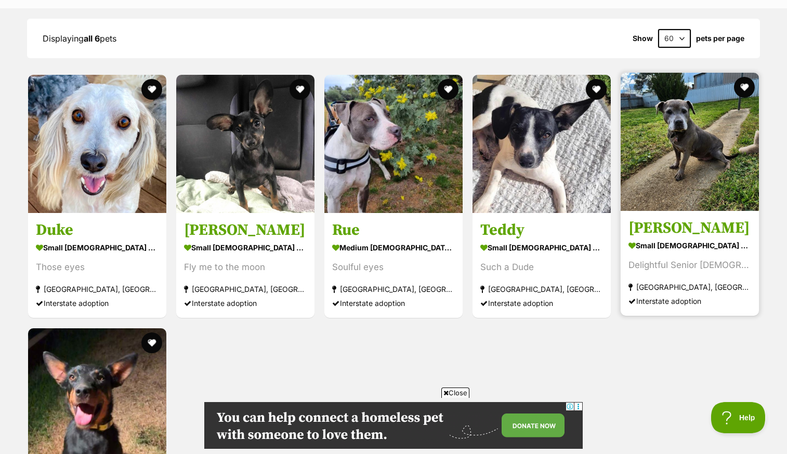
click at [682, 140] on img at bounding box center [690, 142] width 138 height 138
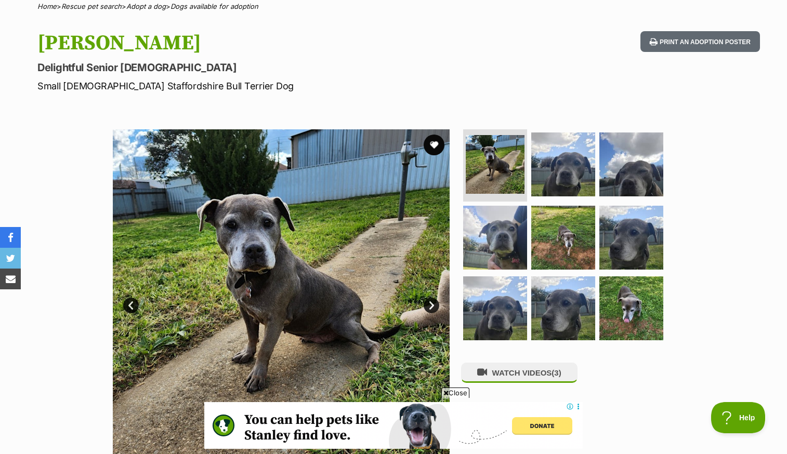
scroll to position [84, 0]
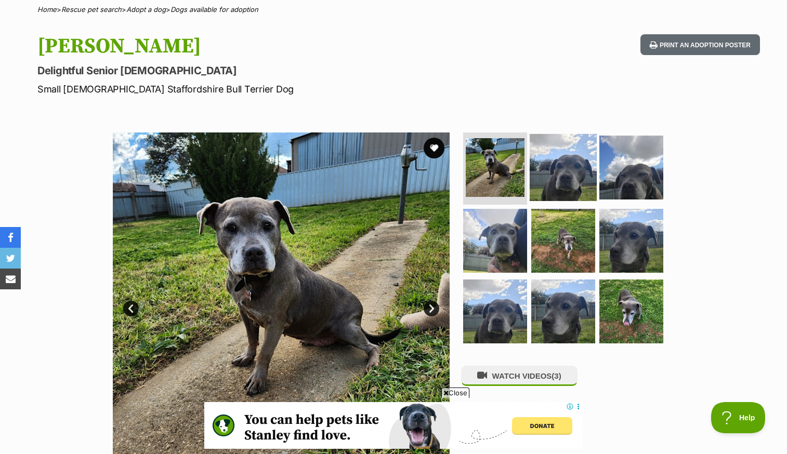
click at [567, 174] on img at bounding box center [563, 167] width 67 height 67
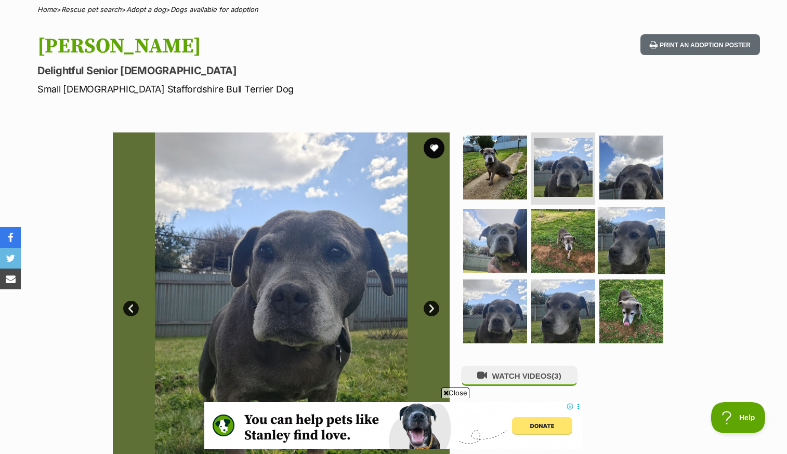
click at [631, 237] on img at bounding box center [631, 240] width 67 height 67
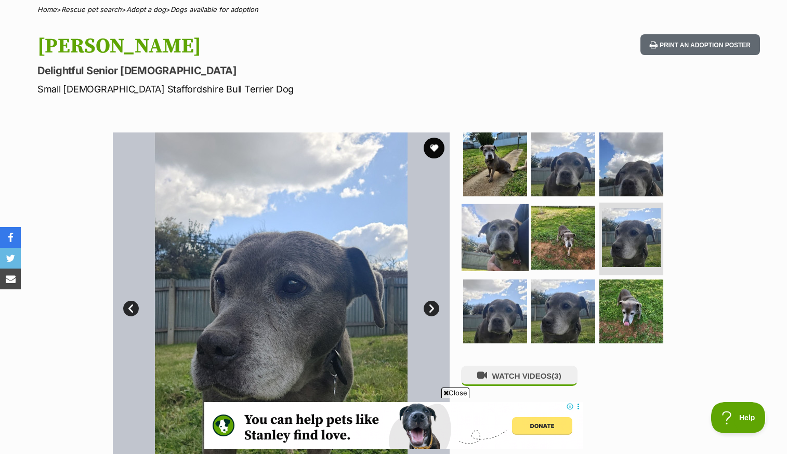
click at [490, 239] on img at bounding box center [495, 237] width 67 height 67
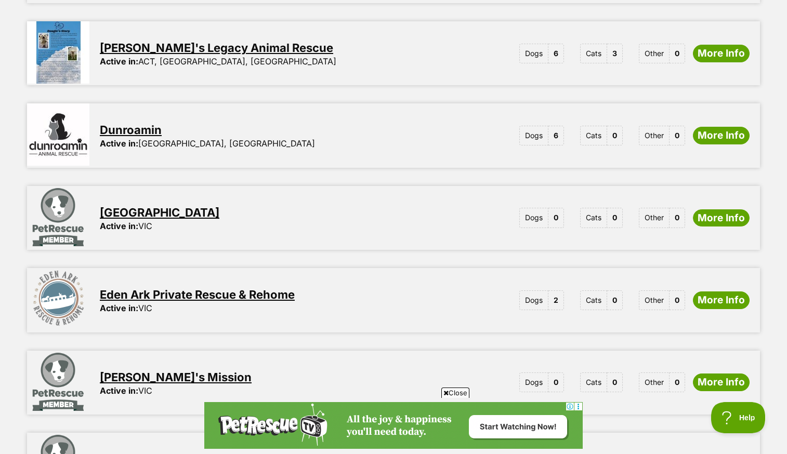
scroll to position [918, 0]
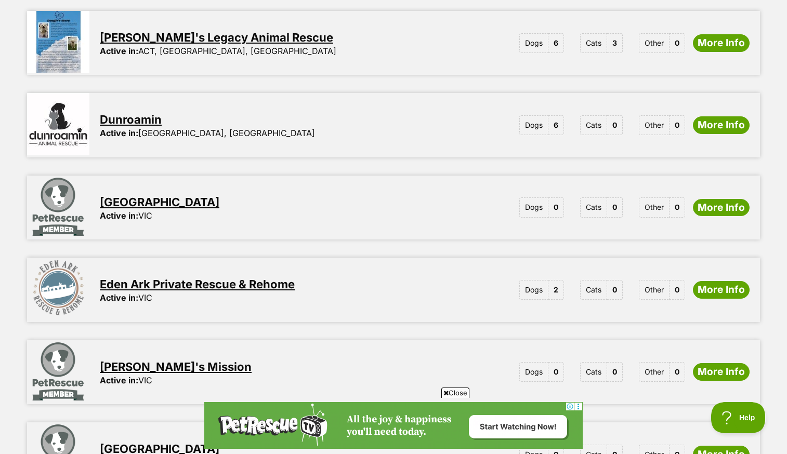
click at [138, 113] on link "Dunroamin" at bounding box center [131, 120] width 62 height 14
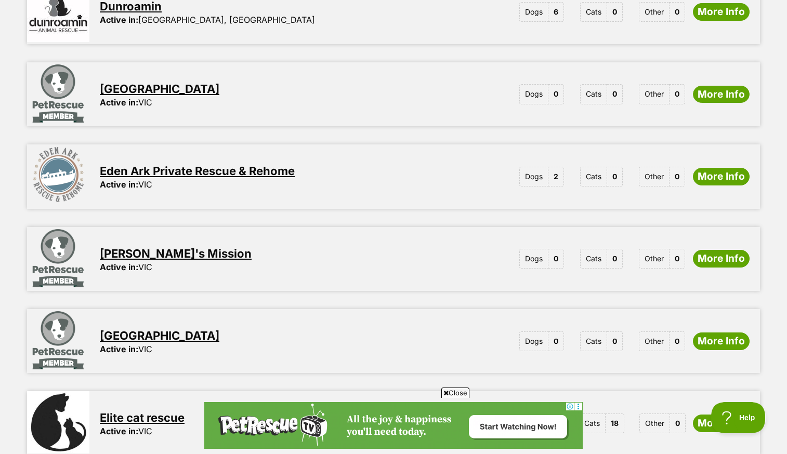
scroll to position [1033, 0]
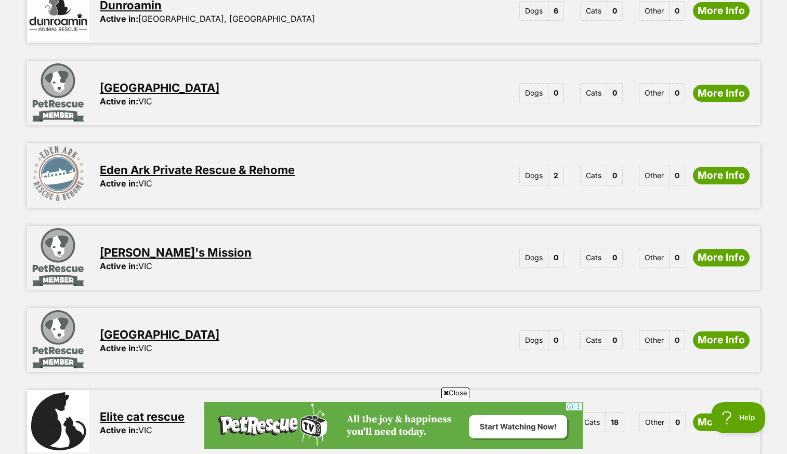
click at [240, 163] on link "Eden Ark Private Rescue & Rehome" at bounding box center [197, 170] width 195 height 14
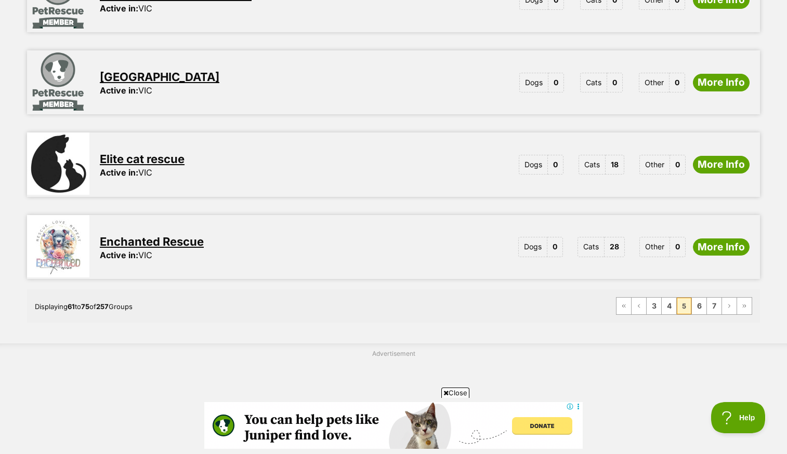
scroll to position [1292, 0]
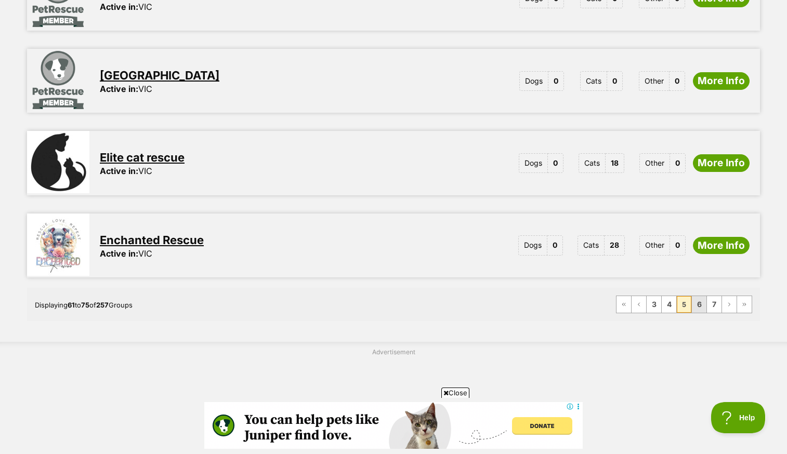
click at [699, 296] on link "6" at bounding box center [699, 304] width 15 height 17
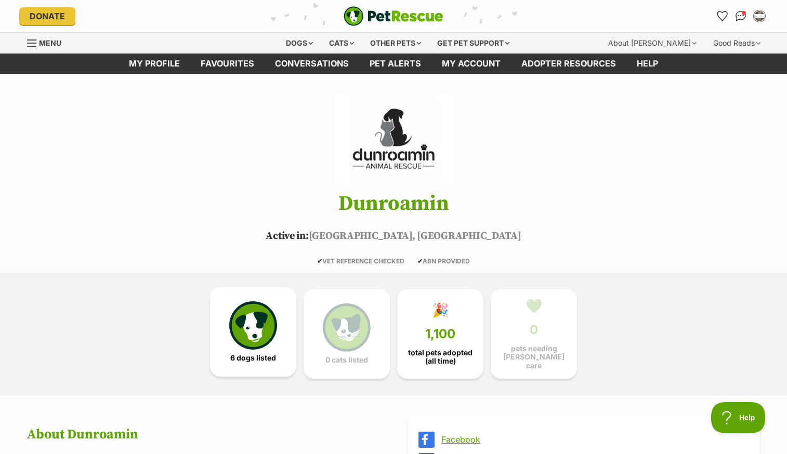
click at [255, 331] on img at bounding box center [253, 326] width 48 height 48
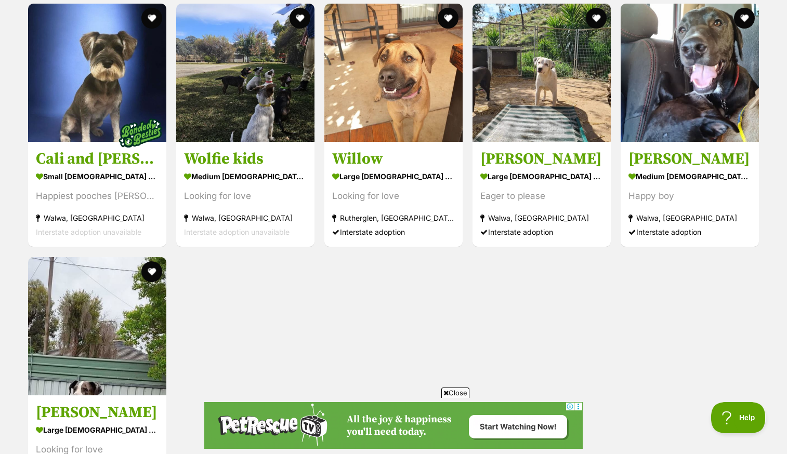
scroll to position [910, 0]
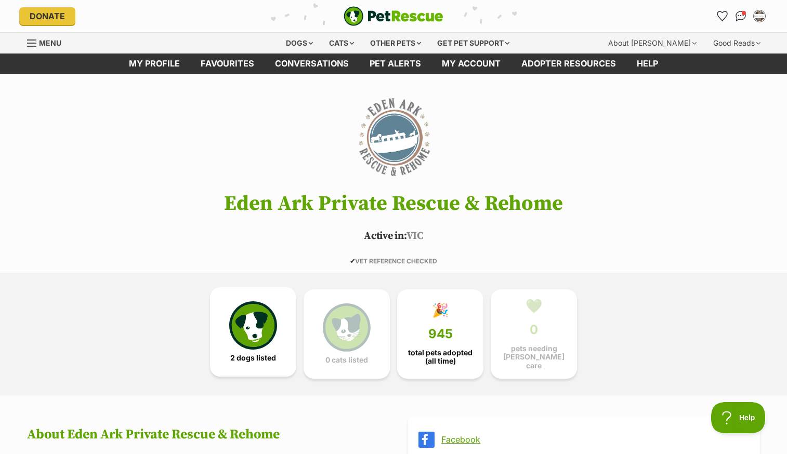
click at [257, 339] on img at bounding box center [253, 326] width 48 height 48
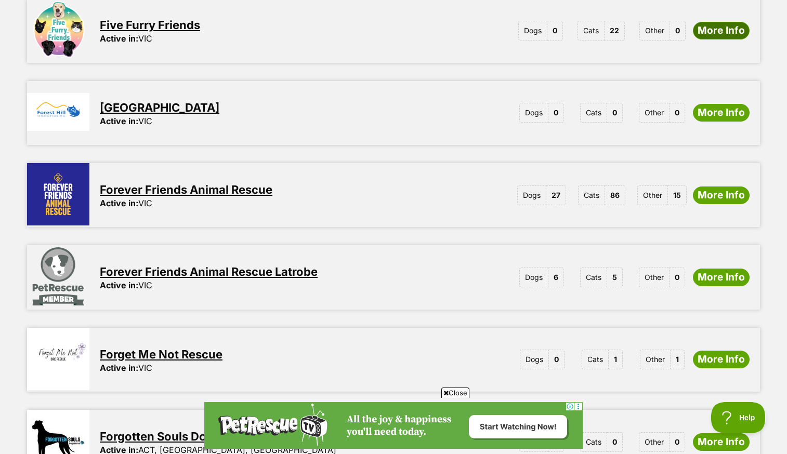
scroll to position [761, 0]
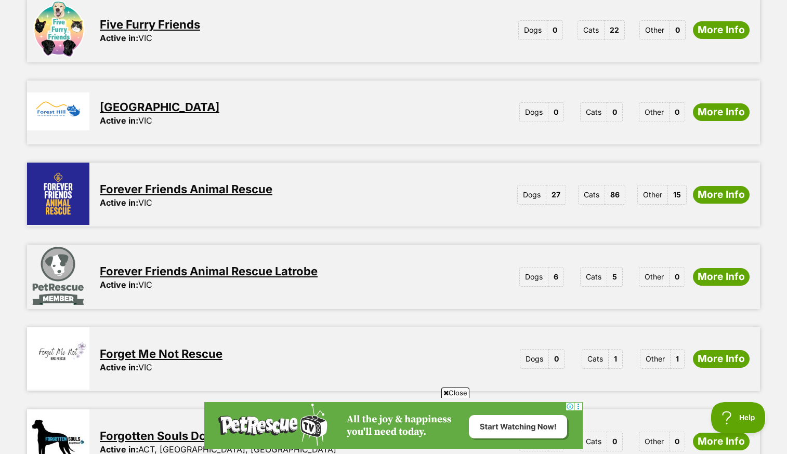
click at [237, 183] on link "Forever Friends Animal Rescue" at bounding box center [186, 190] width 173 height 14
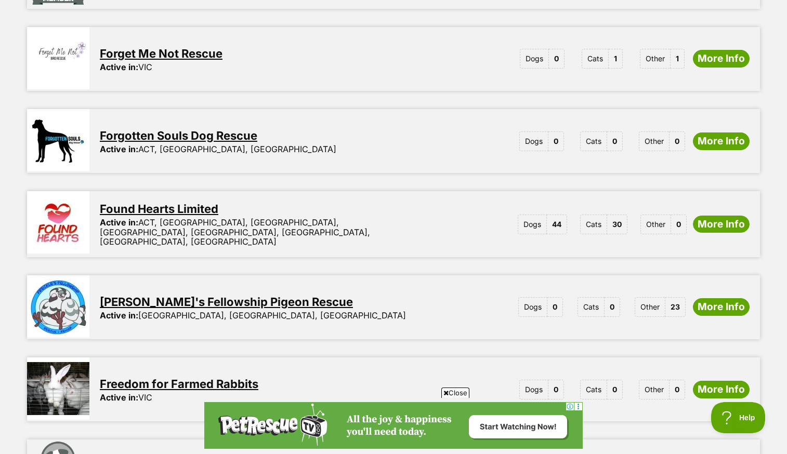
scroll to position [1063, 0]
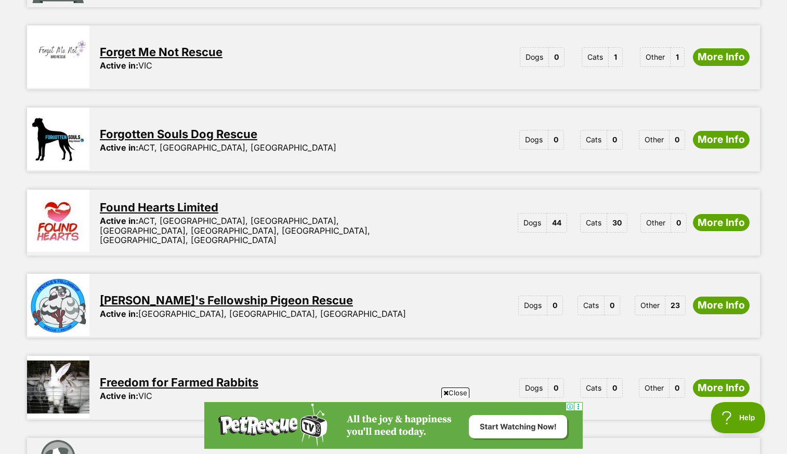
click at [165, 206] on link "Found Hearts Limited" at bounding box center [159, 208] width 119 height 14
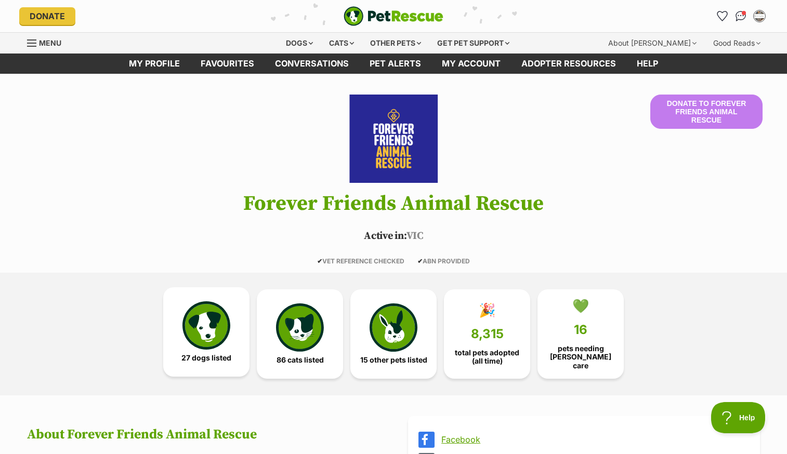
click at [204, 327] on img at bounding box center [207, 326] width 48 height 48
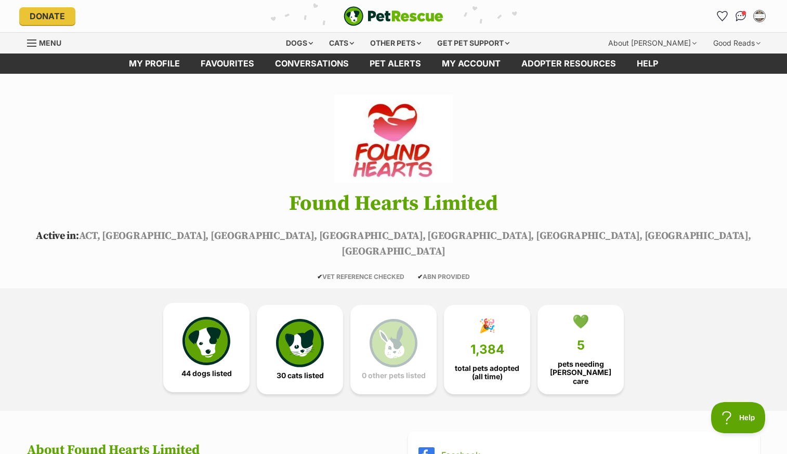
click at [217, 341] on img at bounding box center [207, 341] width 48 height 48
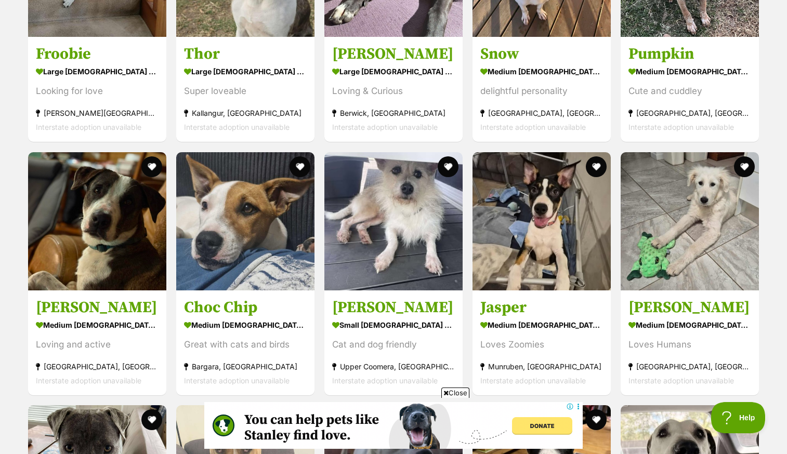
scroll to position [1593, 0]
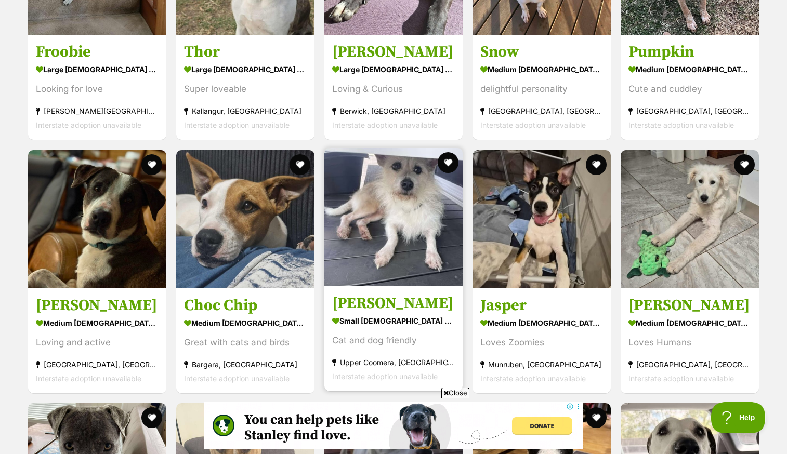
click at [406, 191] on img at bounding box center [393, 217] width 138 height 138
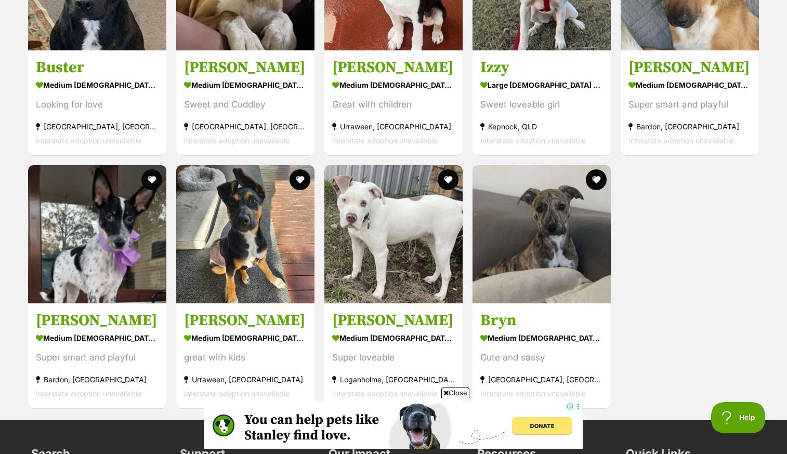
scroll to position [2893, 0]
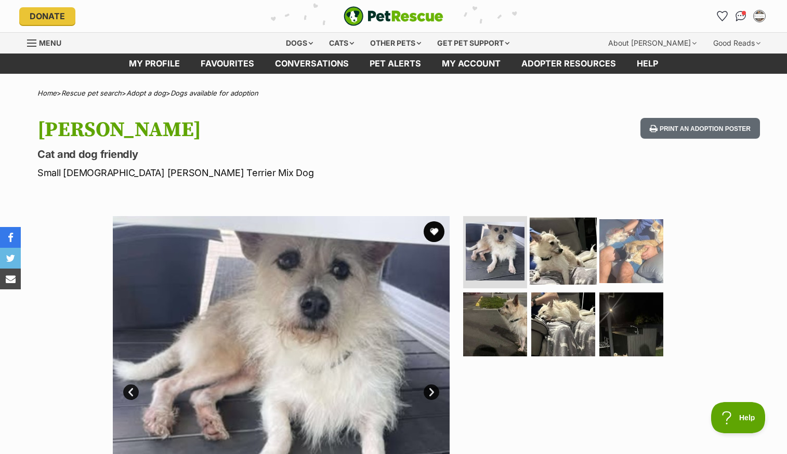
click at [554, 244] on img at bounding box center [563, 250] width 67 height 67
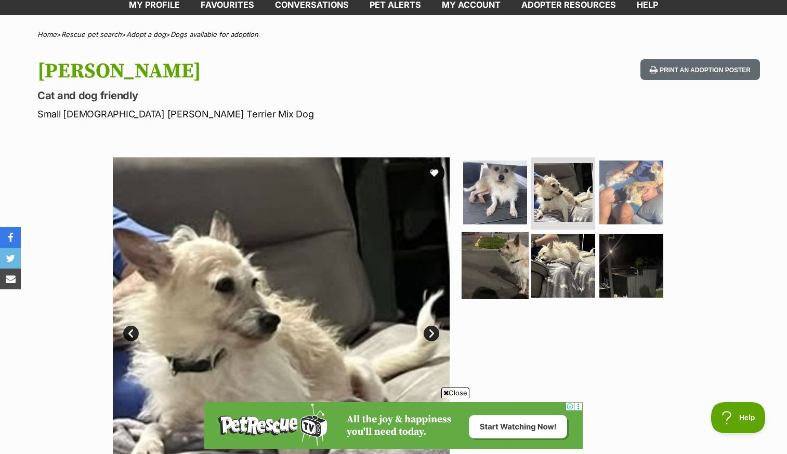
click at [500, 258] on img at bounding box center [495, 265] width 67 height 67
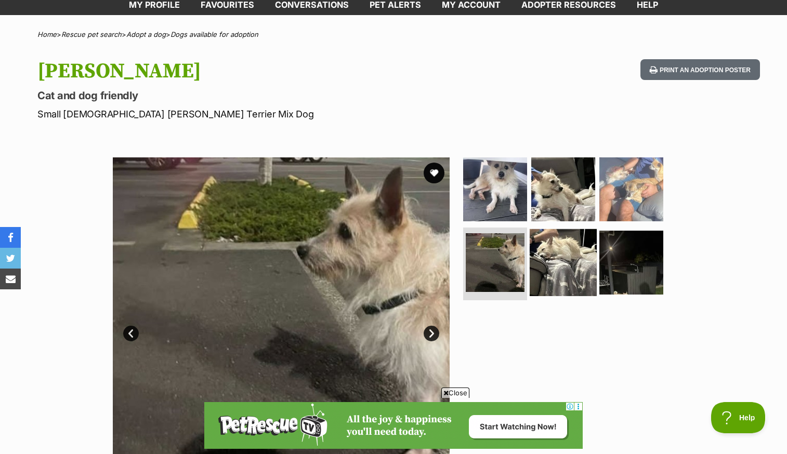
click at [558, 267] on img at bounding box center [563, 262] width 67 height 67
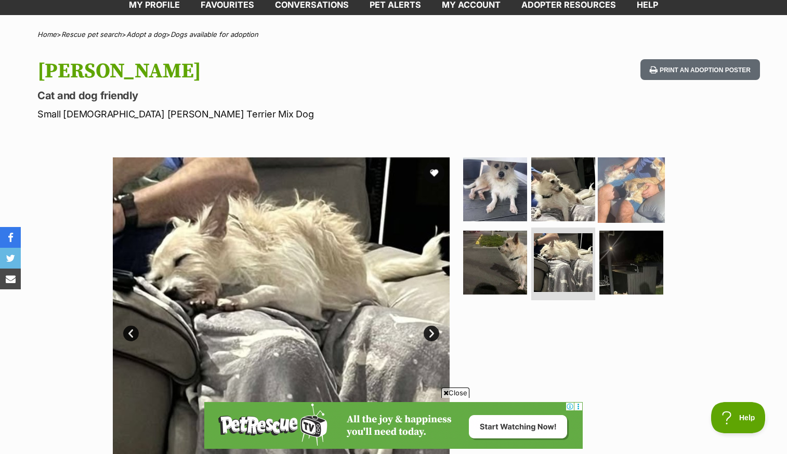
click at [634, 168] on img at bounding box center [631, 188] width 67 height 67
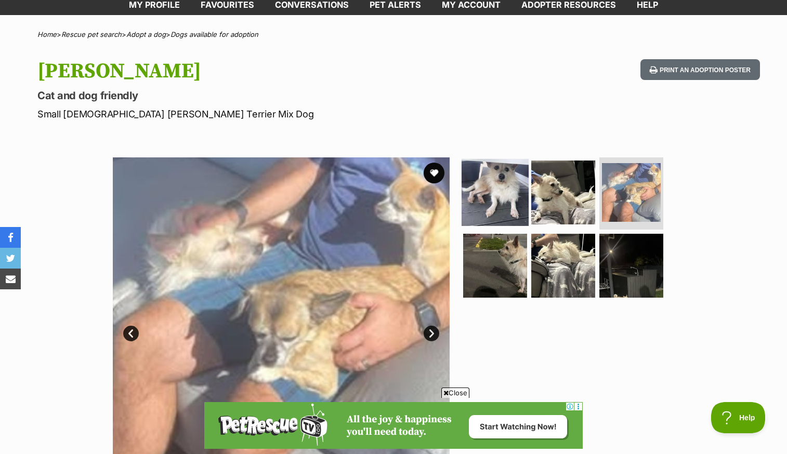
click at [509, 186] on img at bounding box center [495, 192] width 67 height 67
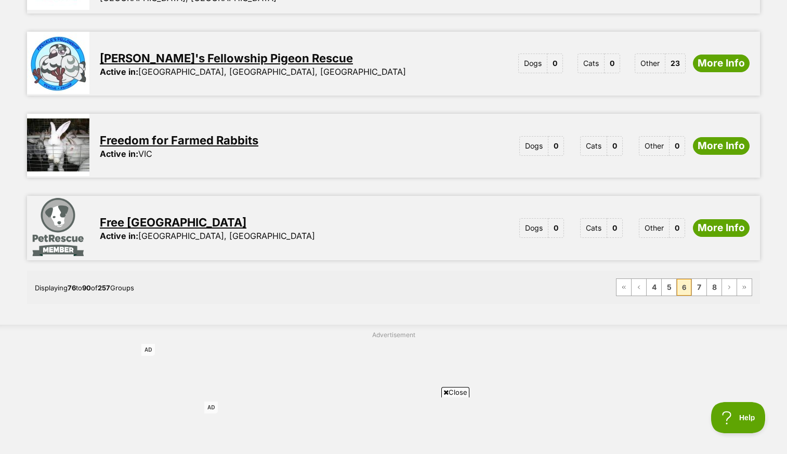
scroll to position [1308, 0]
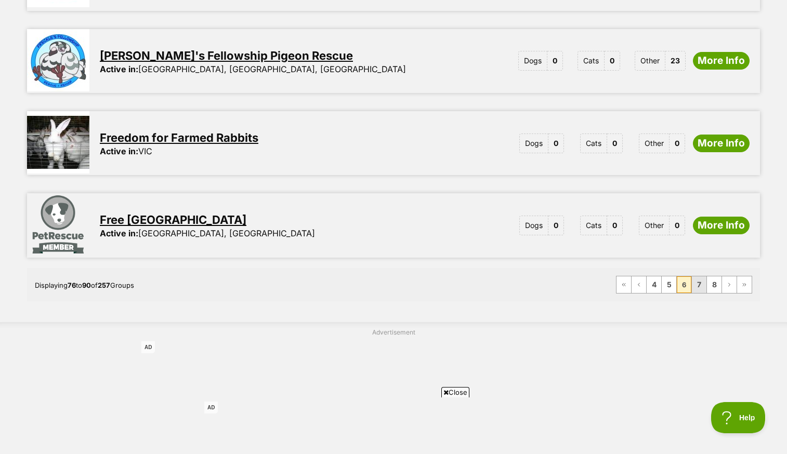
click at [702, 277] on link "7" at bounding box center [699, 285] width 15 height 17
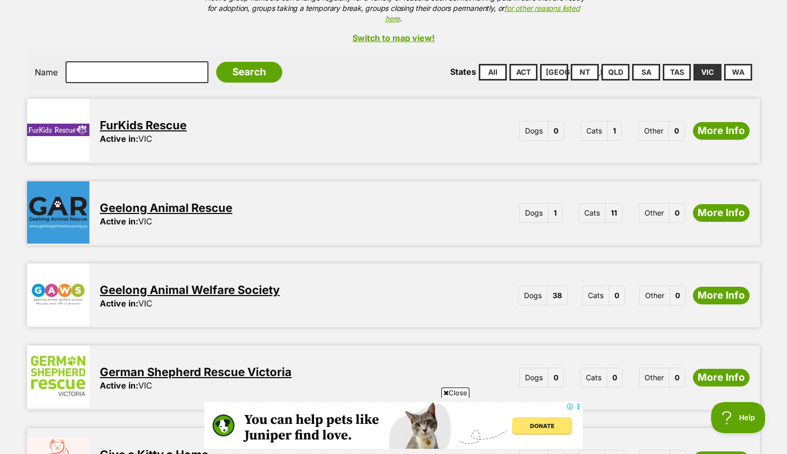
click at [256, 283] on link "Geelong Animal Welfare Society" at bounding box center [190, 290] width 180 height 14
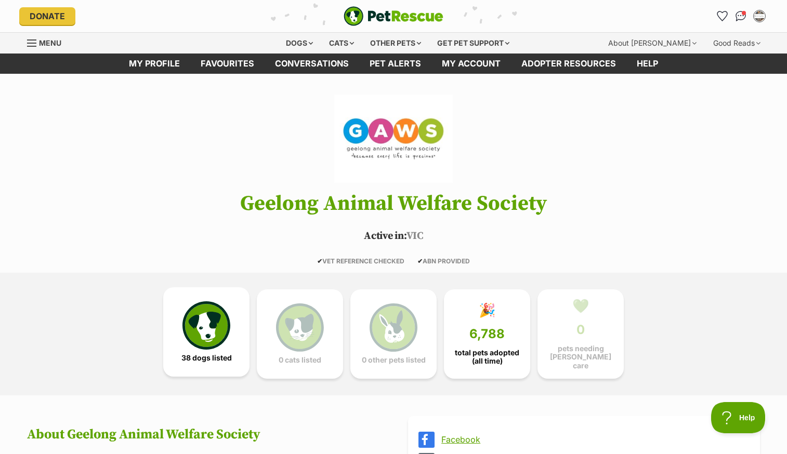
click at [217, 331] on img at bounding box center [207, 326] width 48 height 48
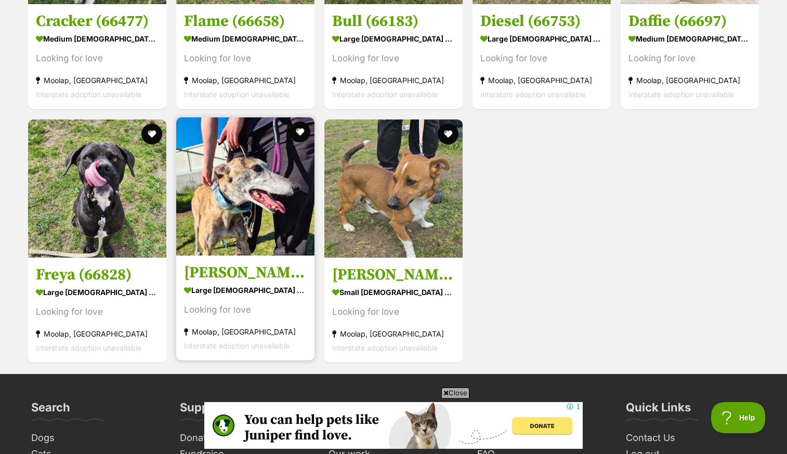
scroll to position [2799, 0]
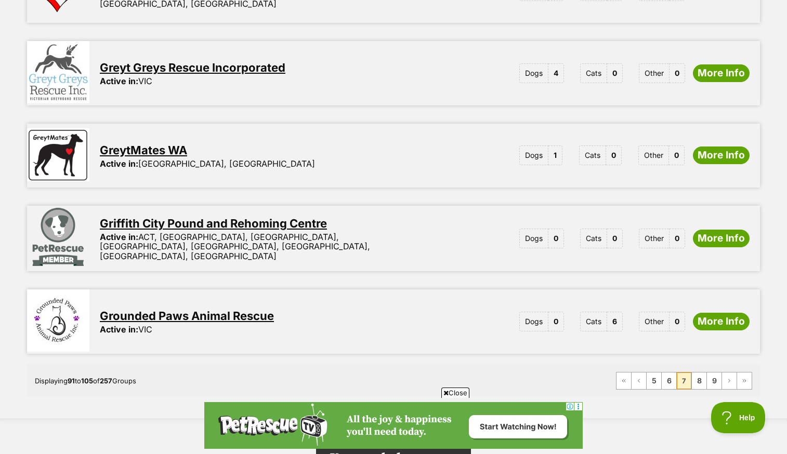
scroll to position [1222, 0]
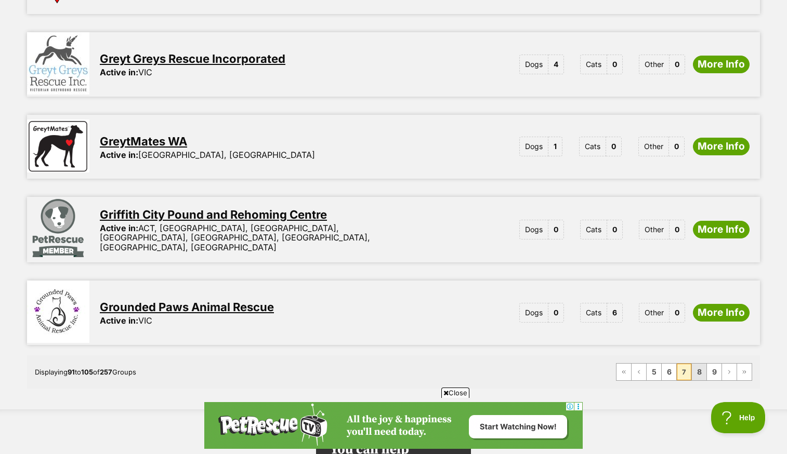
click at [702, 364] on link "8" at bounding box center [699, 372] width 15 height 17
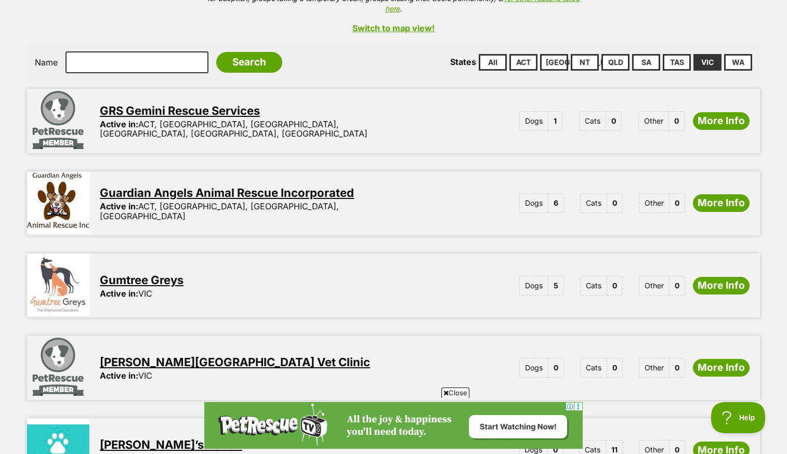
scroll to position [259, 0]
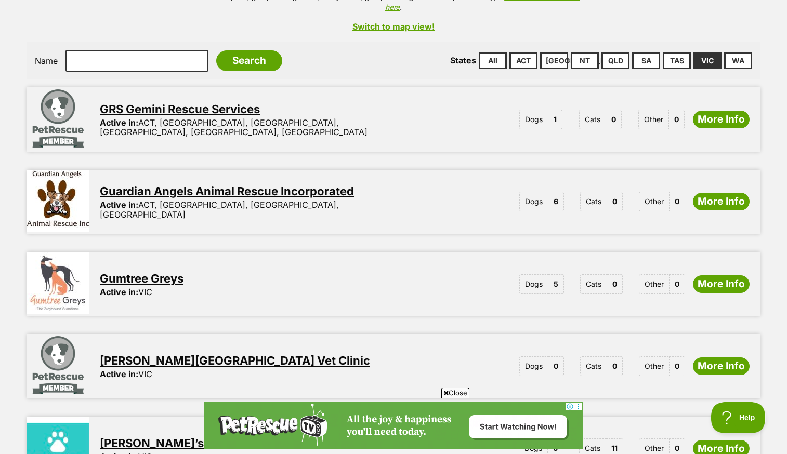
click at [319, 185] on link "Guardian Angels Animal Rescue Incorporated" at bounding box center [227, 192] width 254 height 14
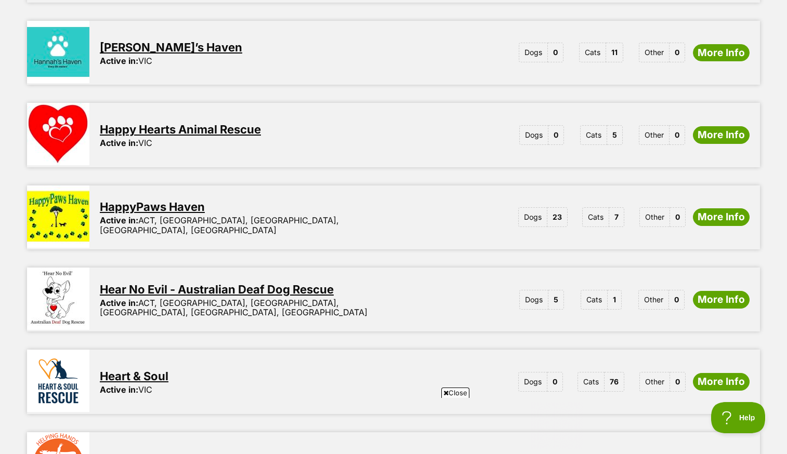
scroll to position [657, 0]
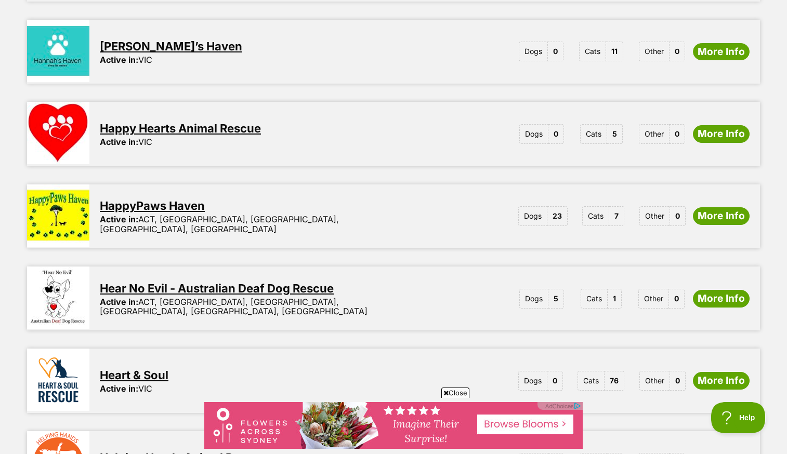
click at [166, 199] on link "HappyPaws Haven" at bounding box center [152, 206] width 105 height 14
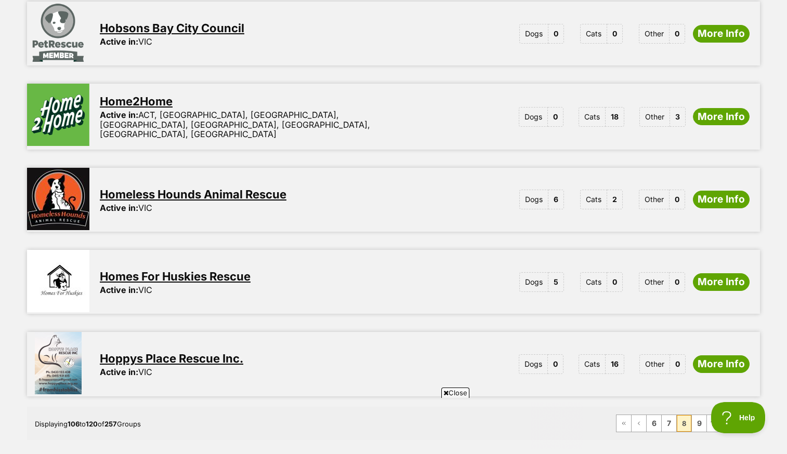
scroll to position [0, 0]
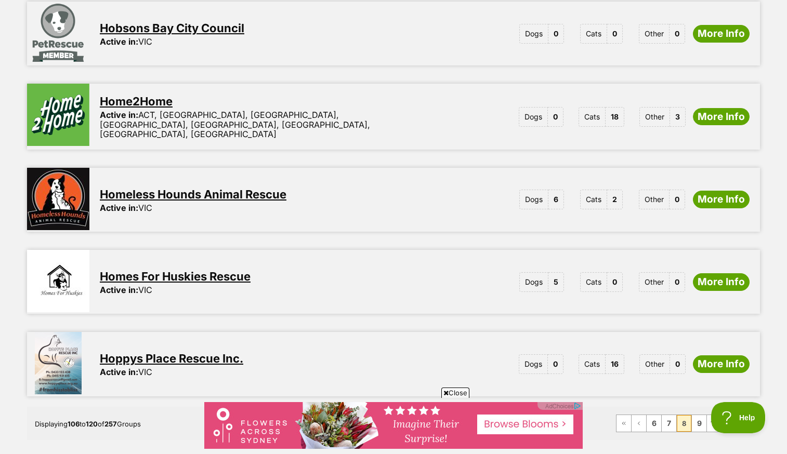
click at [248, 188] on link "Homeless Hounds Animal Rescue" at bounding box center [193, 195] width 187 height 14
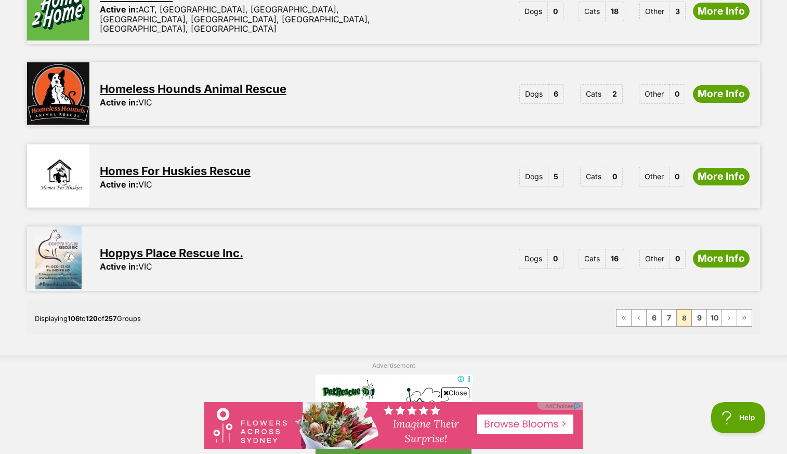
scroll to position [1301, 0]
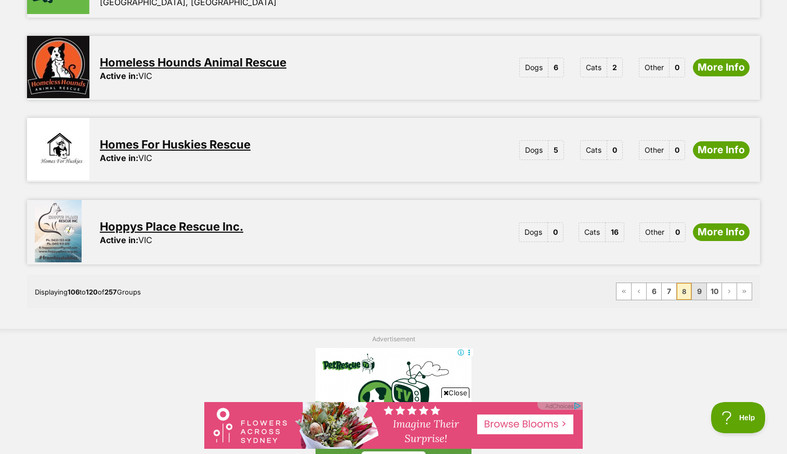
click at [700, 283] on link "9" at bounding box center [699, 291] width 15 height 17
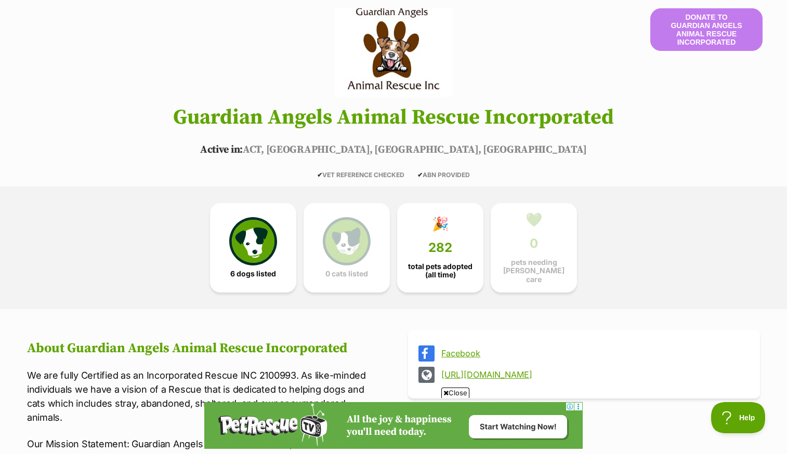
scroll to position [93, 0]
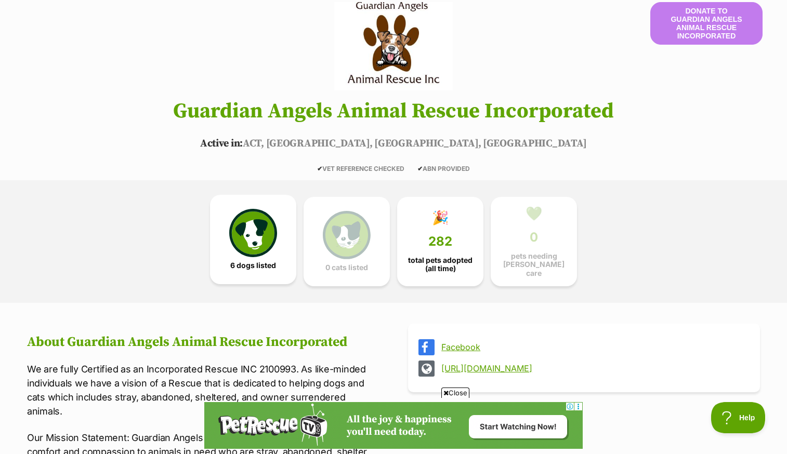
click at [258, 242] on img at bounding box center [253, 233] width 48 height 48
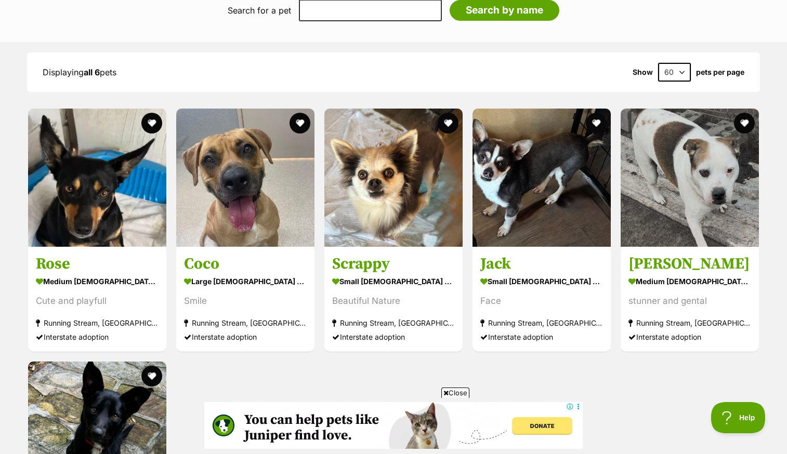
scroll to position [784, 0]
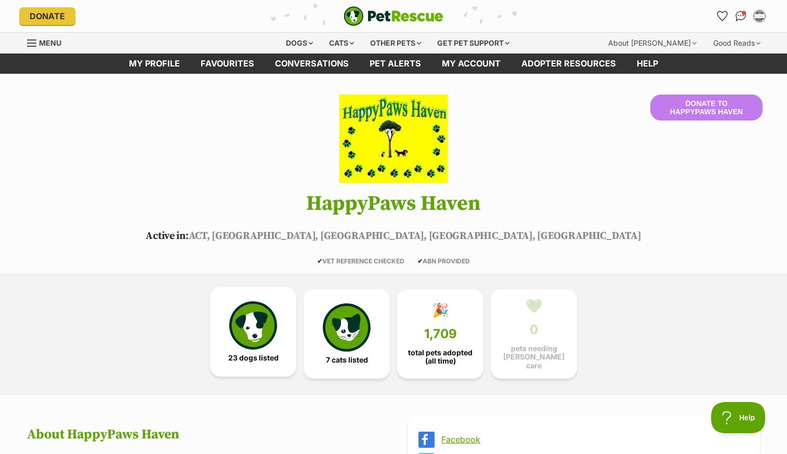
click at [263, 328] on img at bounding box center [253, 326] width 48 height 48
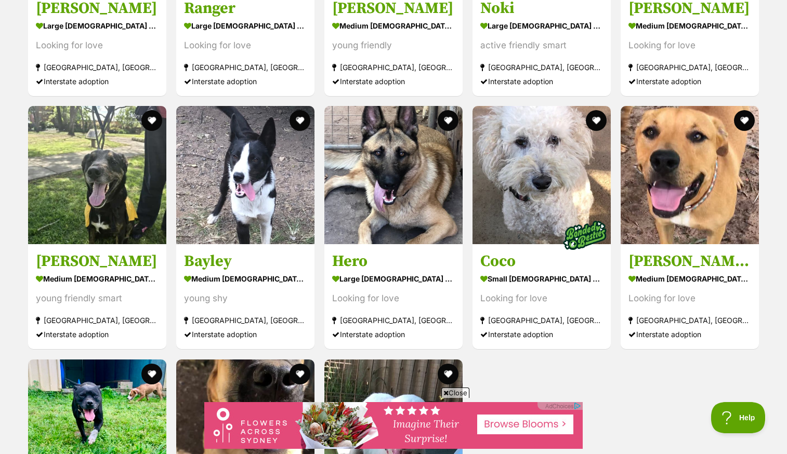
scroll to position [2144, 0]
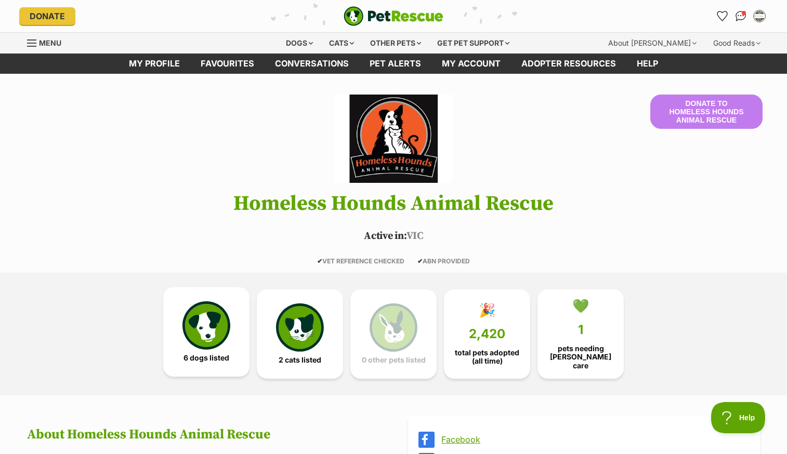
click at [212, 325] on img at bounding box center [207, 326] width 48 height 48
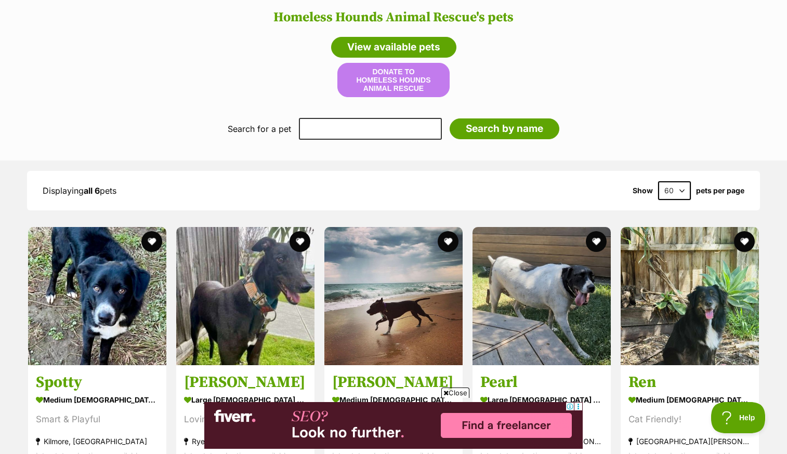
scroll to position [772, 0]
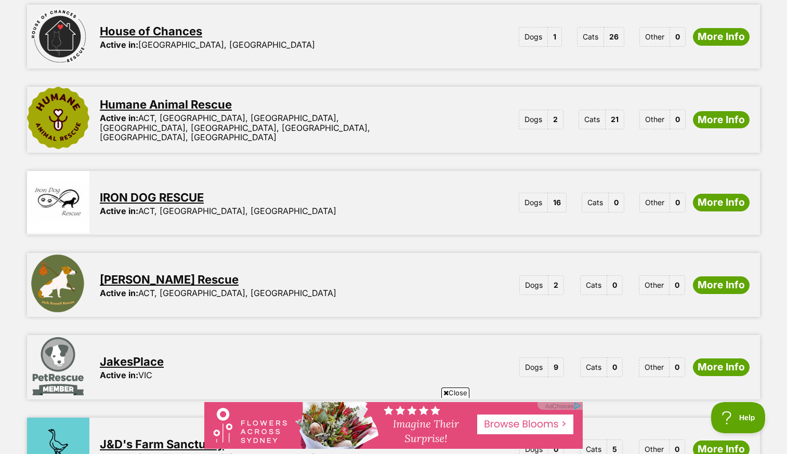
click at [177, 191] on link "IRON DOG RESCUE" at bounding box center [152, 198] width 104 height 14
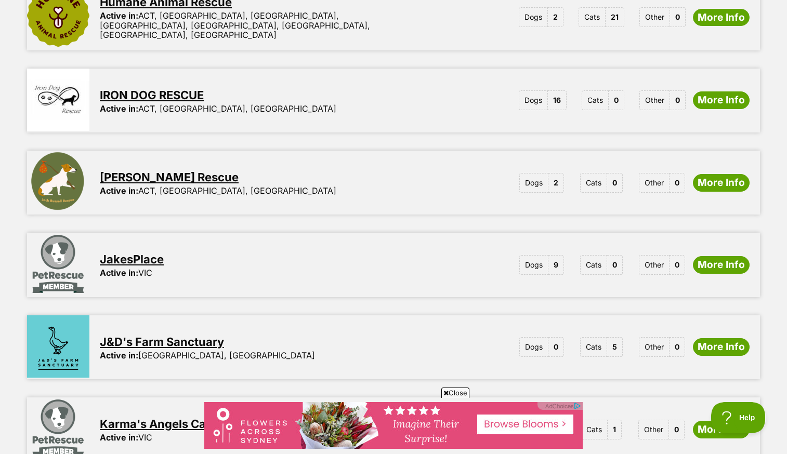
scroll to position [627, 0]
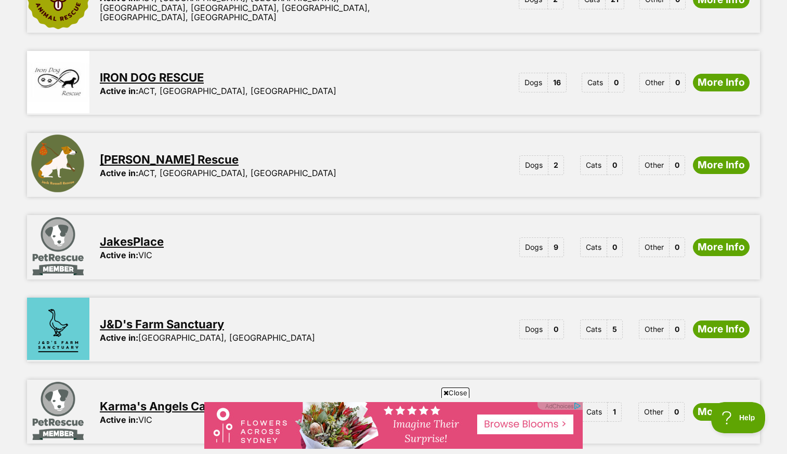
click at [145, 235] on link "JakesPlace" at bounding box center [132, 242] width 64 height 14
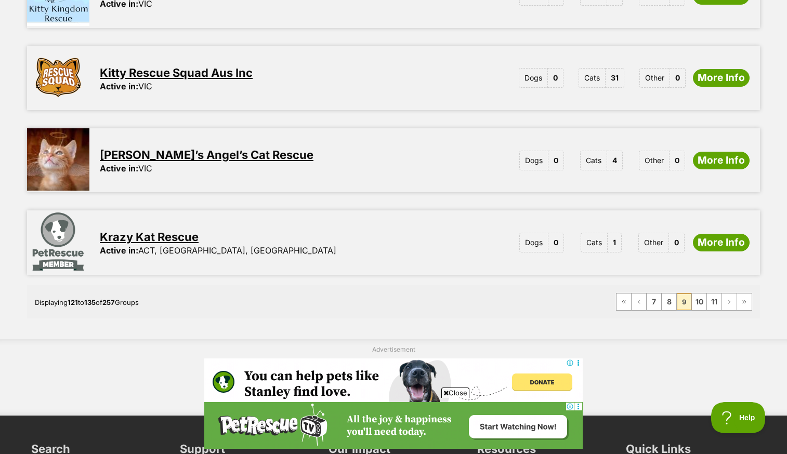
scroll to position [1297, 0]
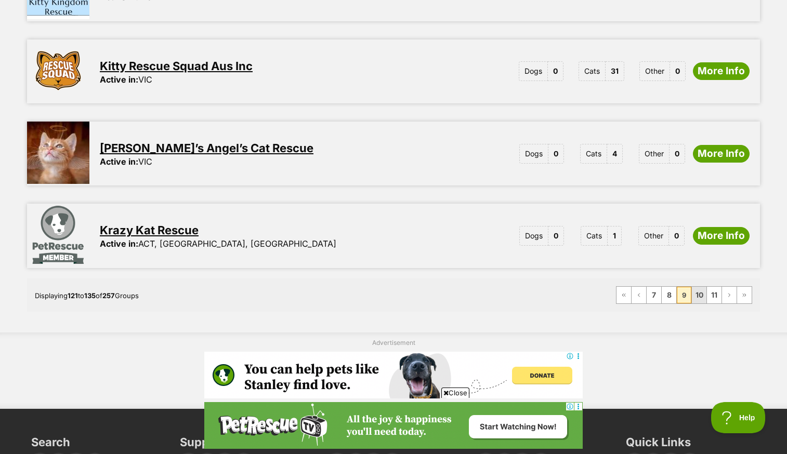
click at [699, 287] on link "10" at bounding box center [699, 295] width 15 height 17
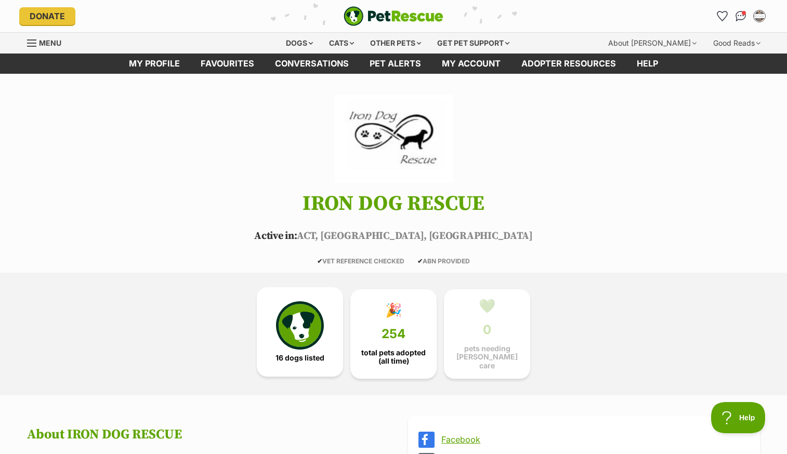
click at [308, 318] on img at bounding box center [300, 326] width 48 height 48
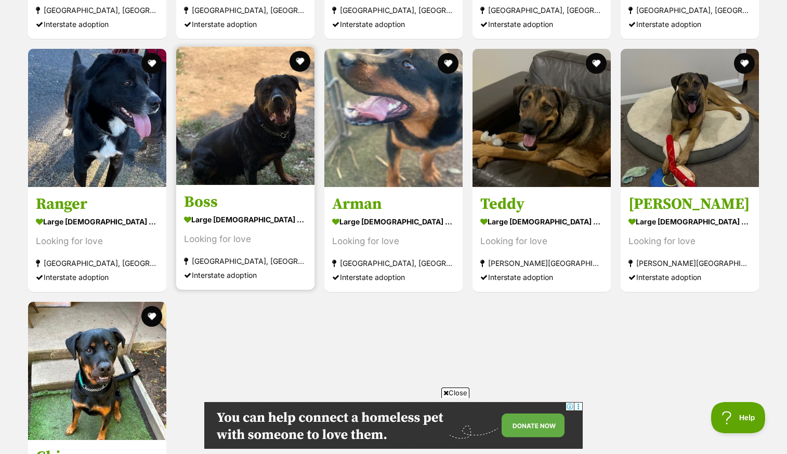
scroll to position [1521, 0]
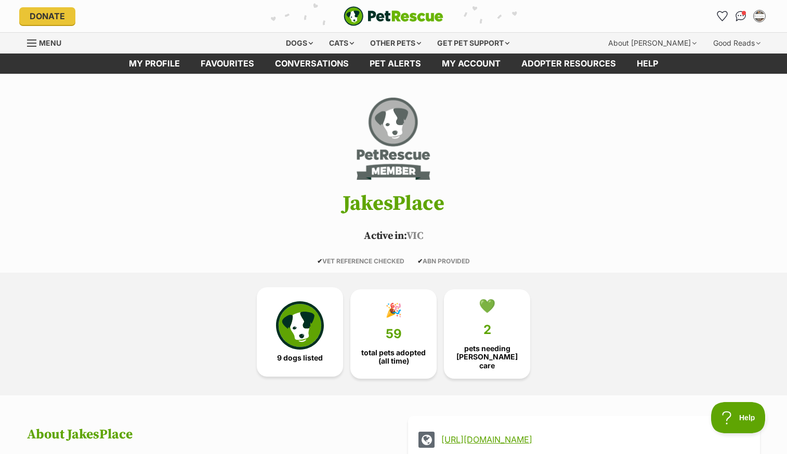
click at [307, 323] on img at bounding box center [300, 326] width 48 height 48
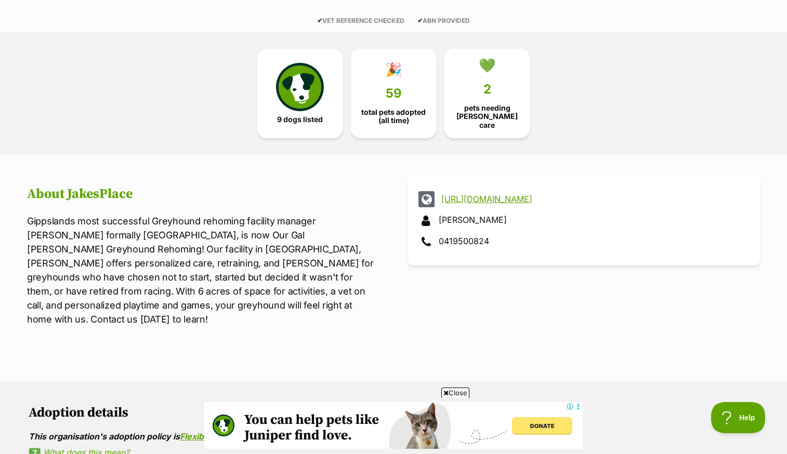
scroll to position [240, 0]
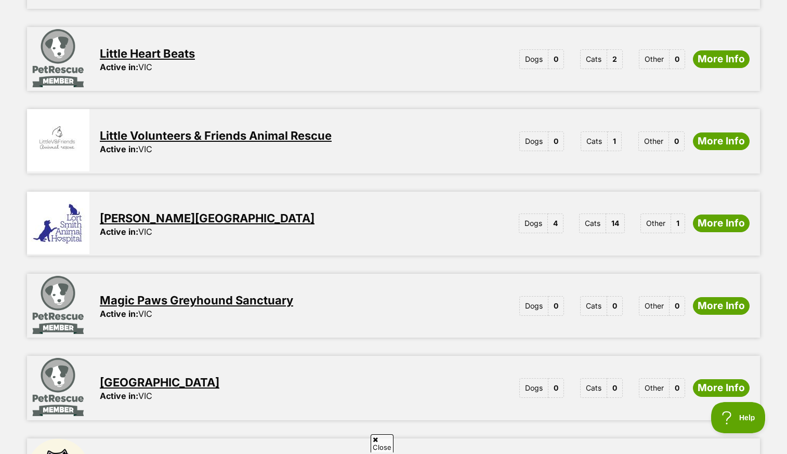
scroll to position [717, 0]
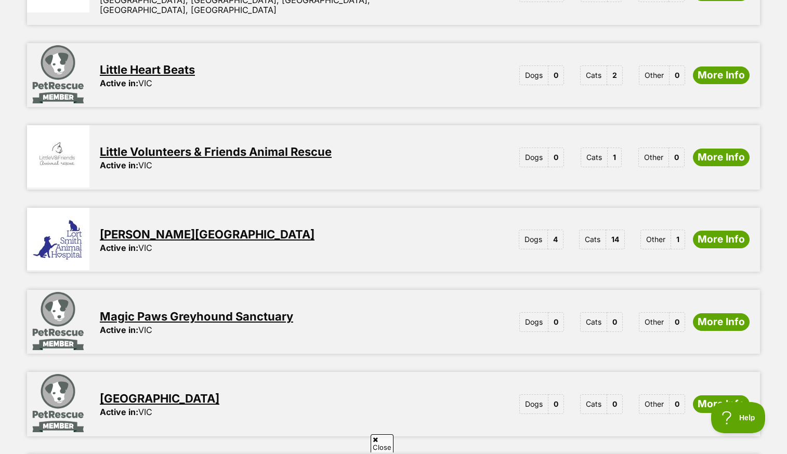
click at [235, 228] on link "[PERSON_NAME][GEOGRAPHIC_DATA]" at bounding box center [207, 235] width 215 height 14
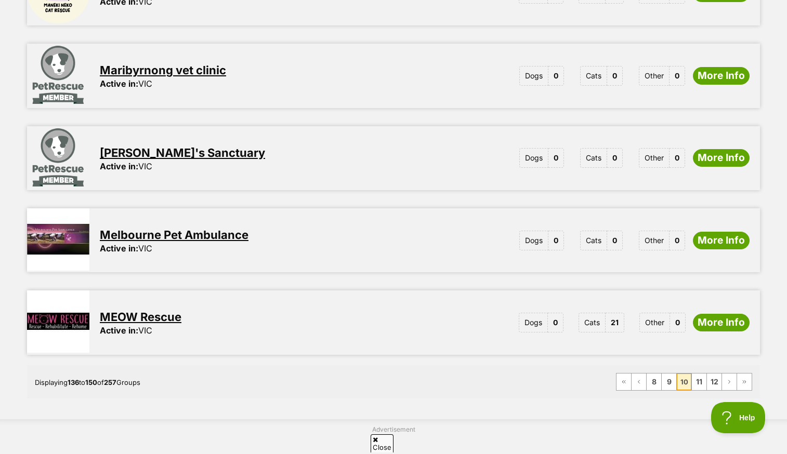
scroll to position [1213, 0]
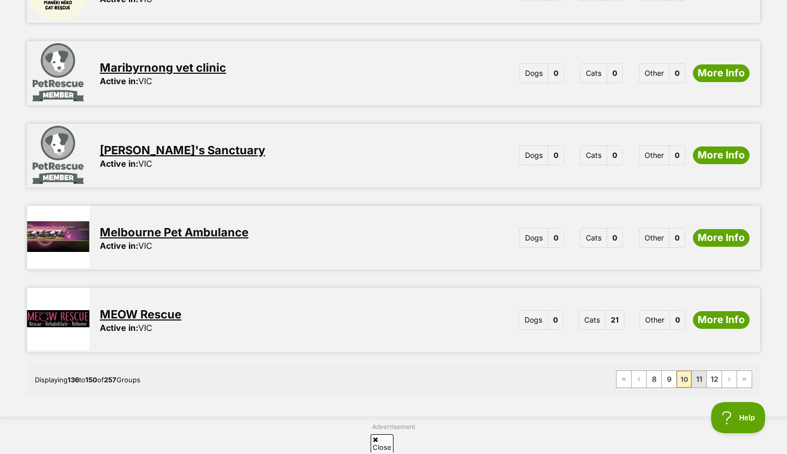
click at [701, 371] on link "11" at bounding box center [699, 379] width 15 height 17
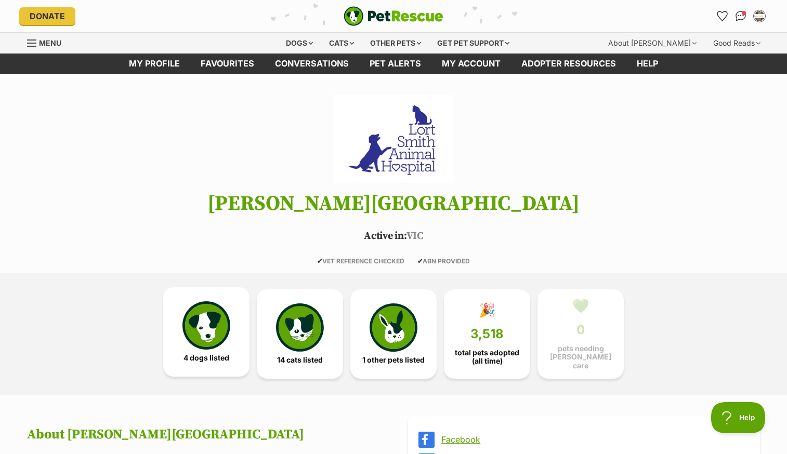
click at [195, 346] on img at bounding box center [207, 326] width 48 height 48
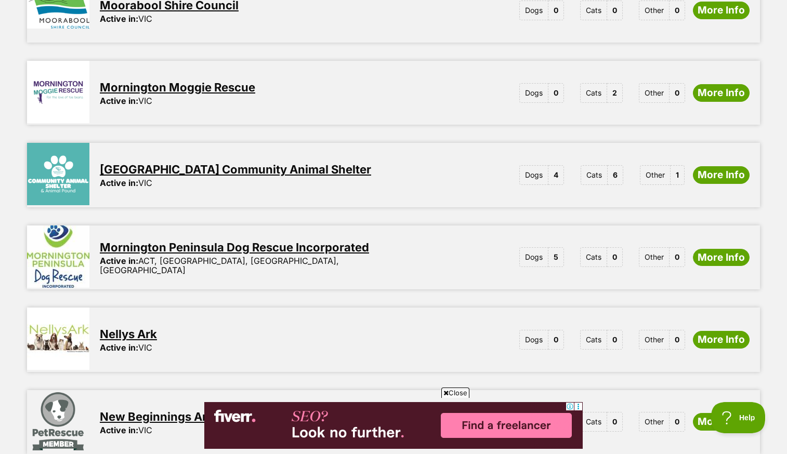
scroll to position [457, 0]
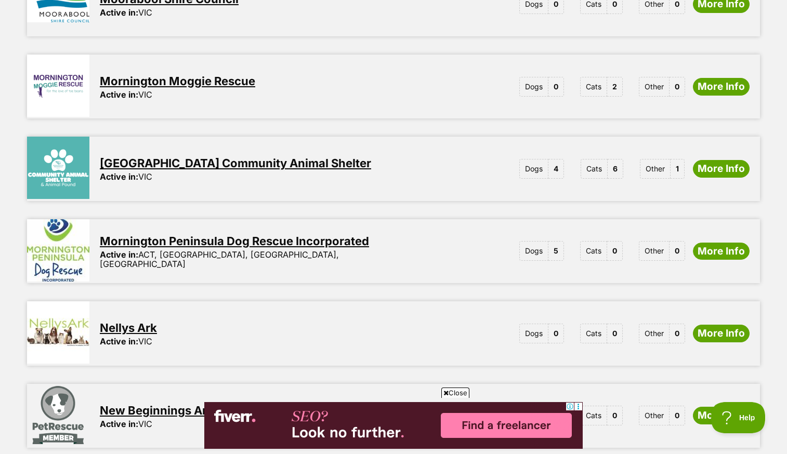
click at [279, 157] on link "Mornington Peninsula Community Animal Shelter" at bounding box center [235, 164] width 271 height 14
click at [236, 237] on link "Mornington Peninsula Dog Rescue Incorporated" at bounding box center [234, 242] width 269 height 14
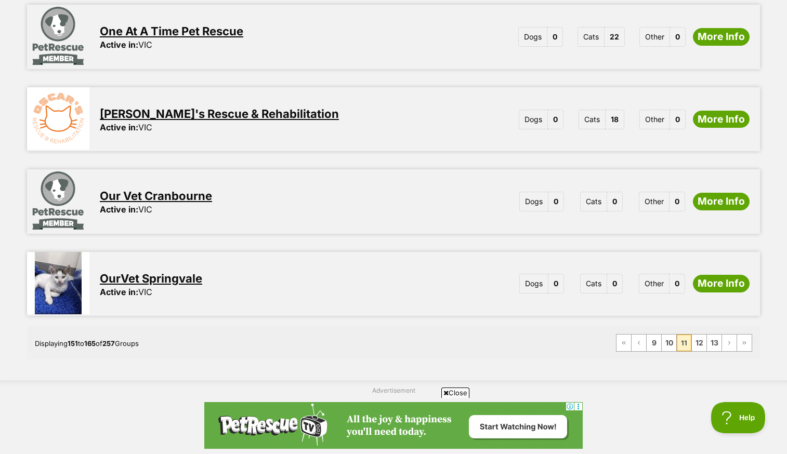
scroll to position [1250, 0]
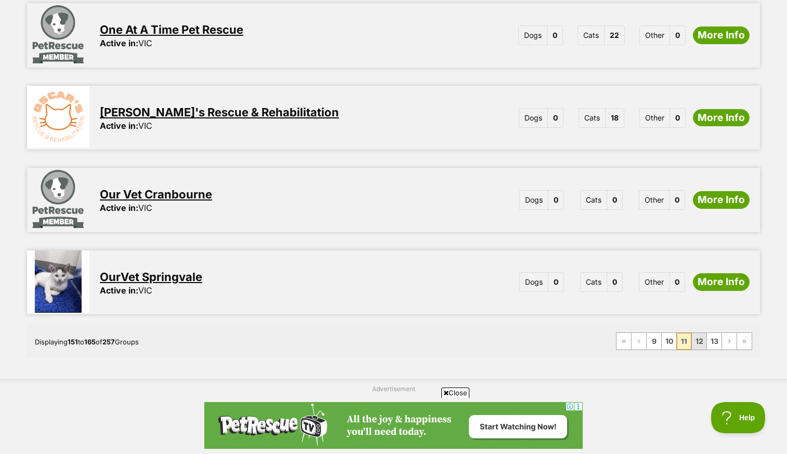
click at [704, 333] on link "12" at bounding box center [699, 341] width 15 height 17
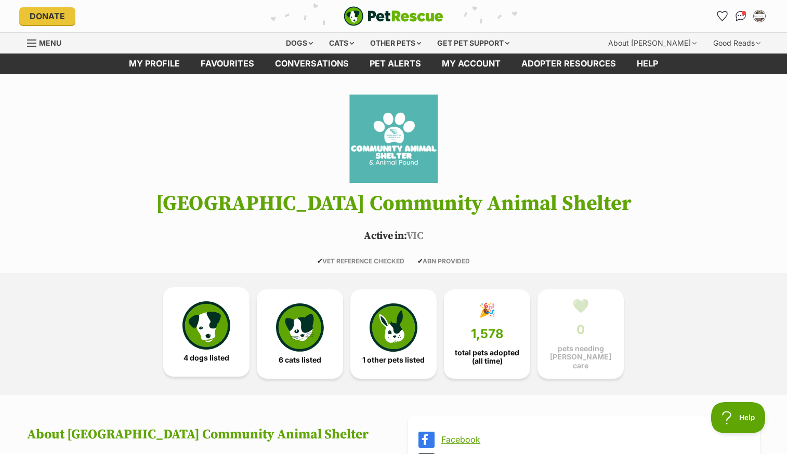
click at [207, 321] on img at bounding box center [207, 326] width 48 height 48
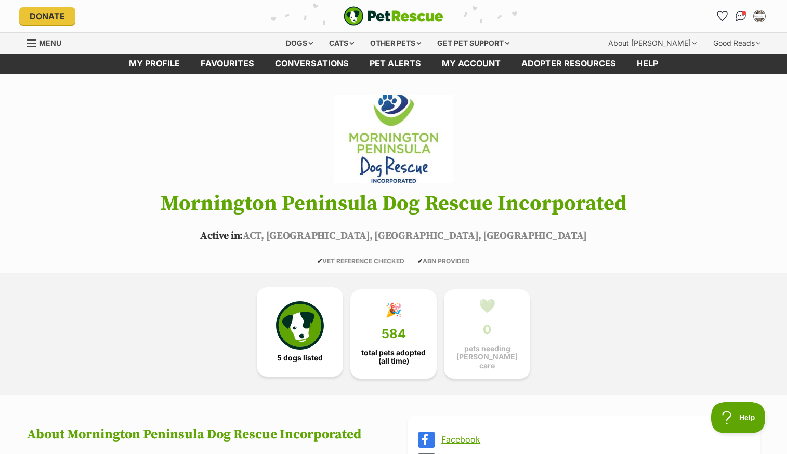
click at [294, 327] on img at bounding box center [300, 326] width 48 height 48
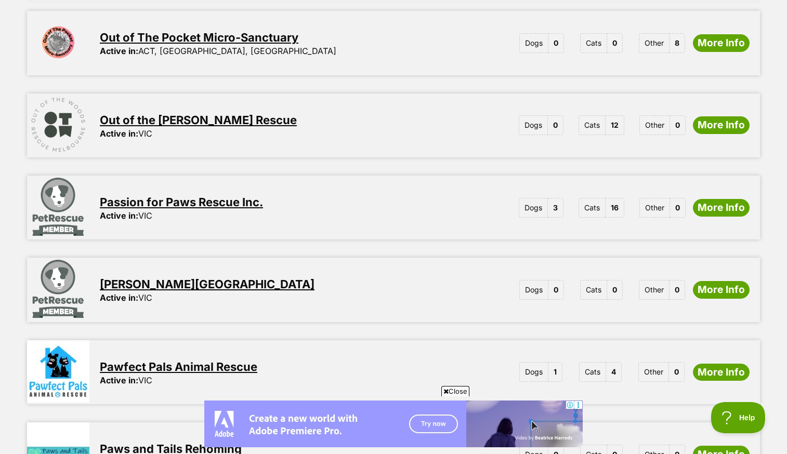
scroll to position [342, 0]
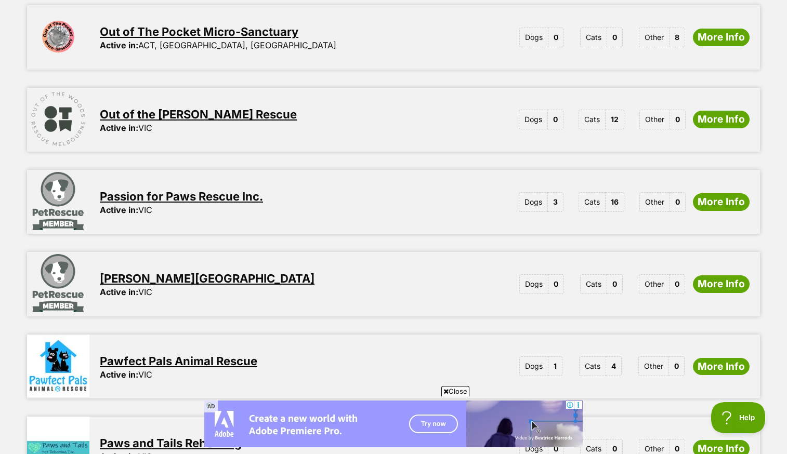
click at [217, 190] on link "Passion for Paws Rescue Inc." at bounding box center [181, 197] width 163 height 14
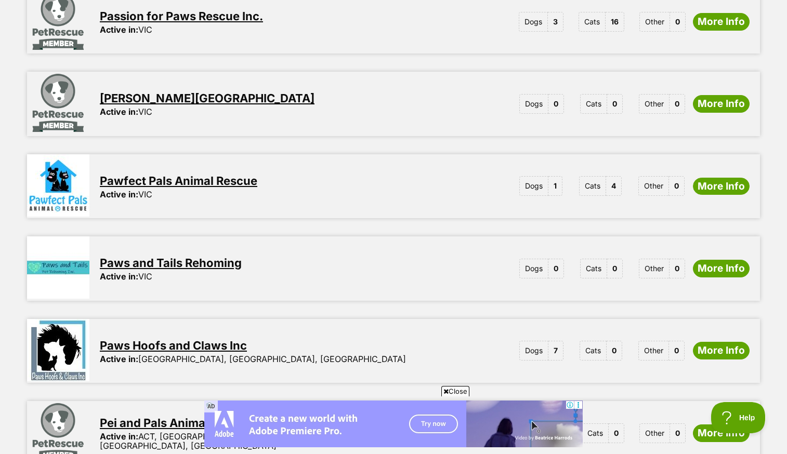
scroll to position [523, 0]
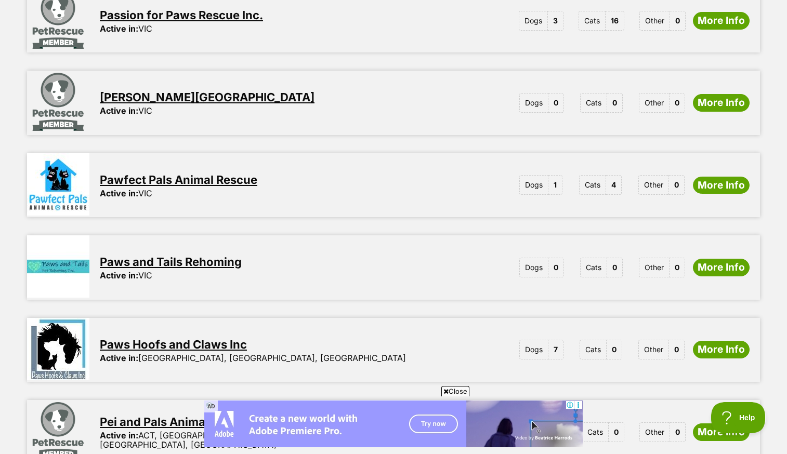
click at [215, 173] on link "Pawfect Pals Animal Rescue" at bounding box center [179, 180] width 158 height 14
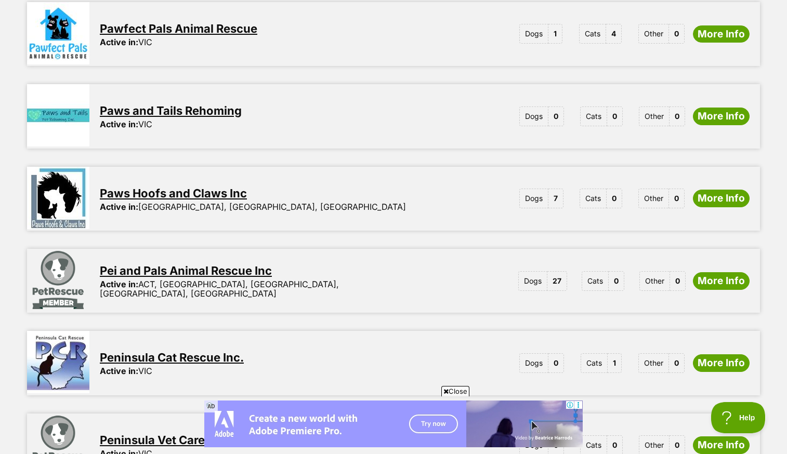
scroll to position [688, 0]
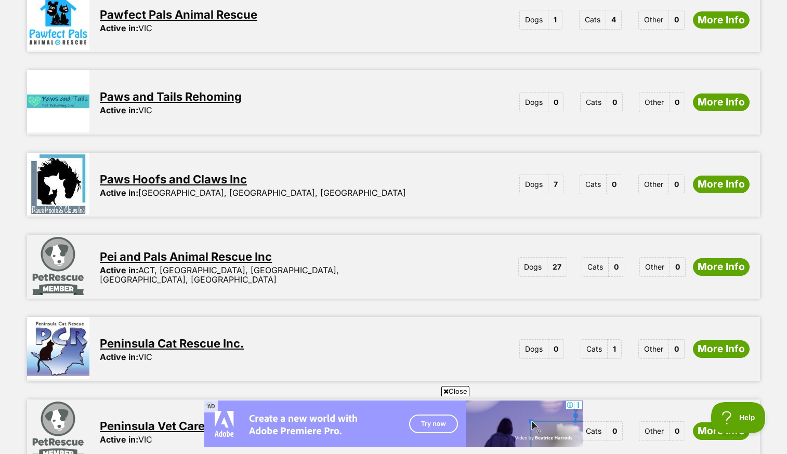
click at [185, 173] on link "Paws Hoofs and Claws Inc" at bounding box center [173, 180] width 147 height 14
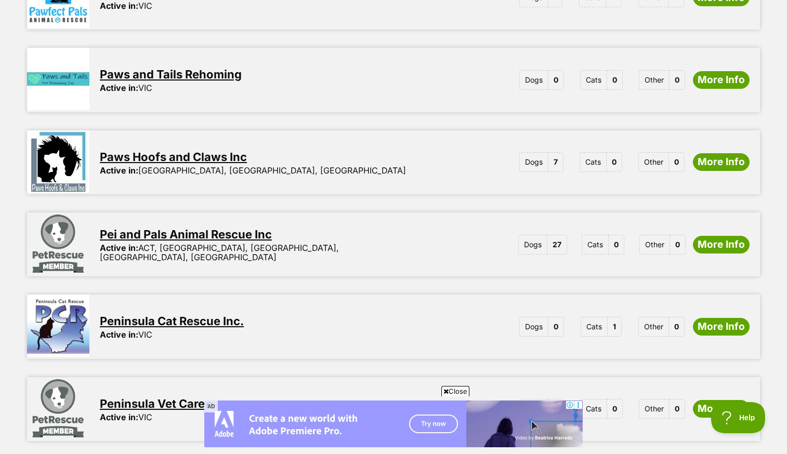
scroll to position [711, 0]
click at [204, 227] on link "Pei and Pals Animal Rescue Inc" at bounding box center [186, 234] width 172 height 14
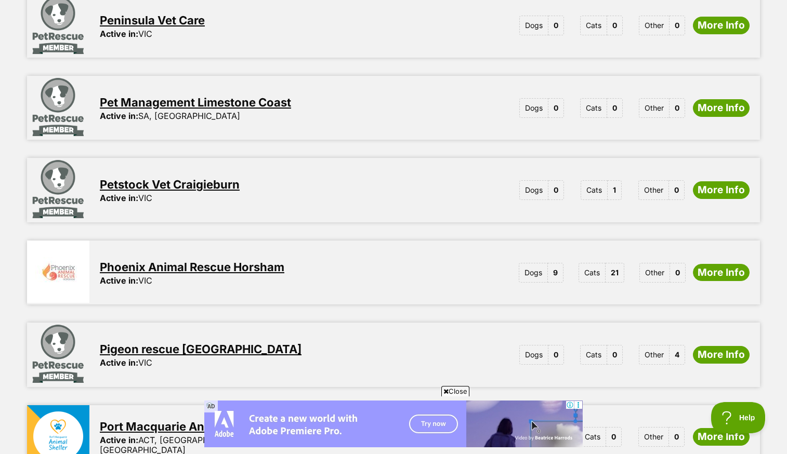
scroll to position [1096, 0]
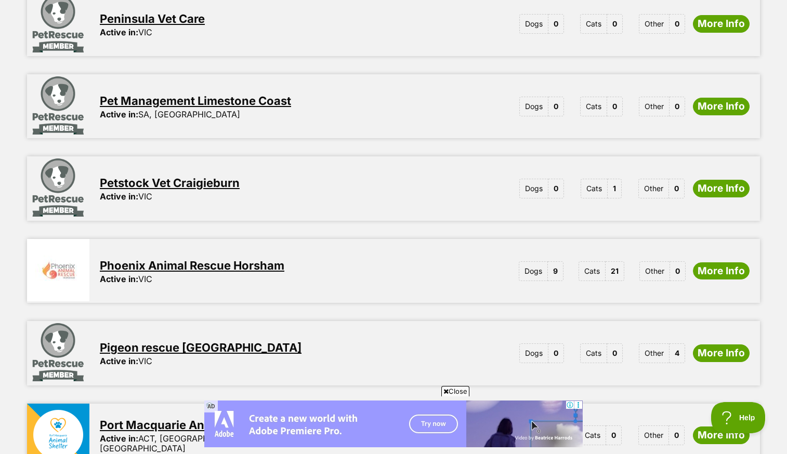
click at [228, 259] on link "Phoenix Animal Rescue Horsham" at bounding box center [192, 266] width 185 height 14
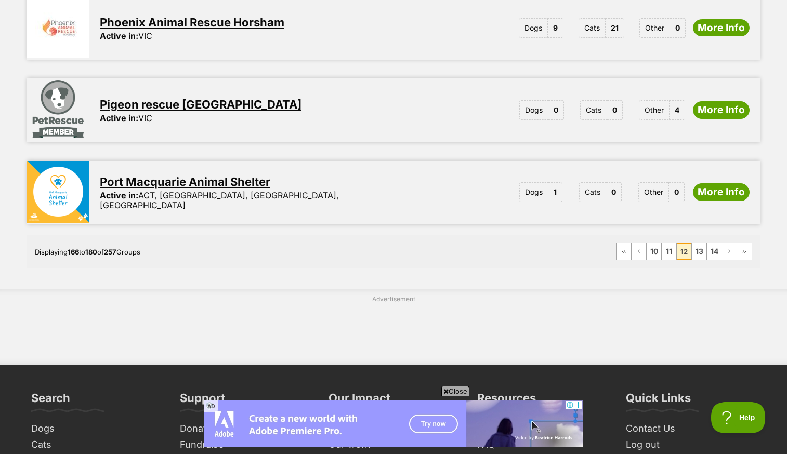
scroll to position [1349, 0]
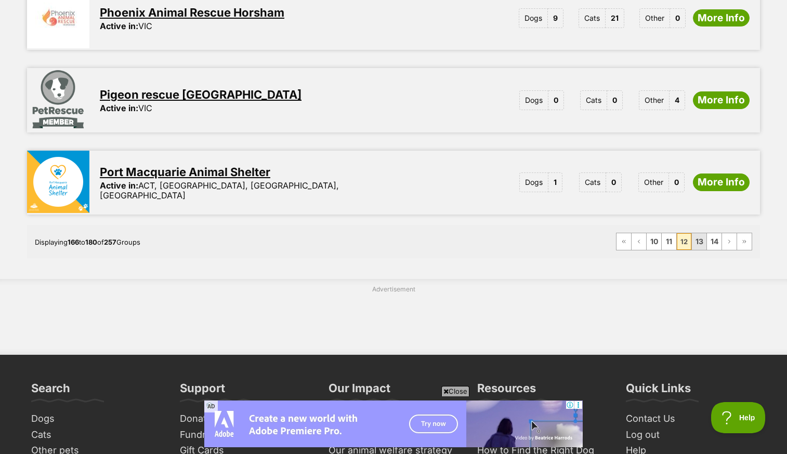
click at [703, 233] on link "13" at bounding box center [699, 241] width 15 height 17
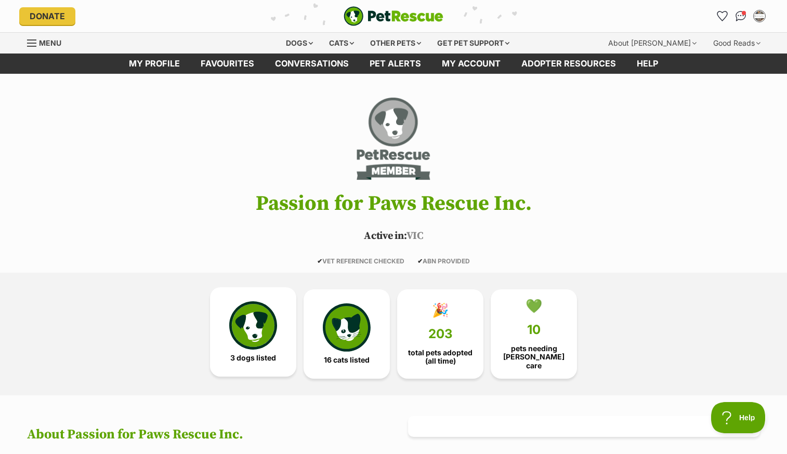
click at [243, 344] on img at bounding box center [253, 326] width 48 height 48
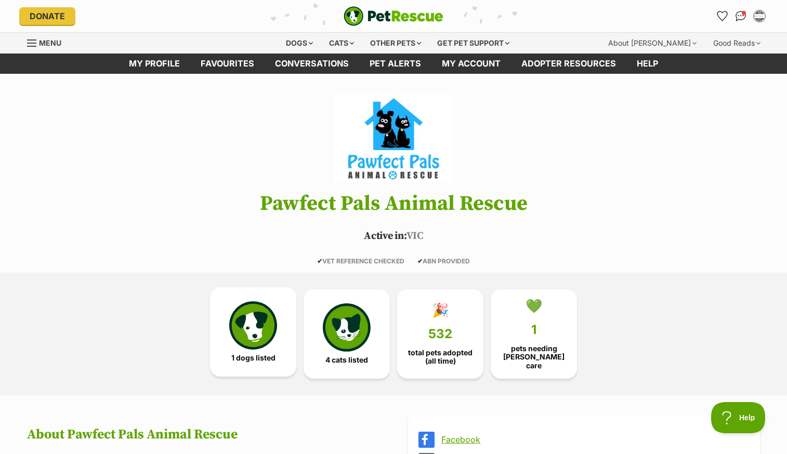
click at [272, 328] on img at bounding box center [253, 326] width 48 height 48
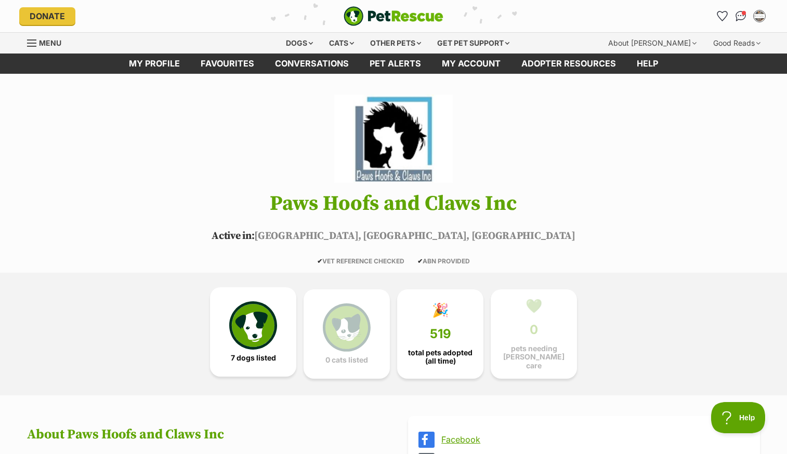
click at [254, 347] on link "7 dogs listed" at bounding box center [253, 332] width 86 height 89
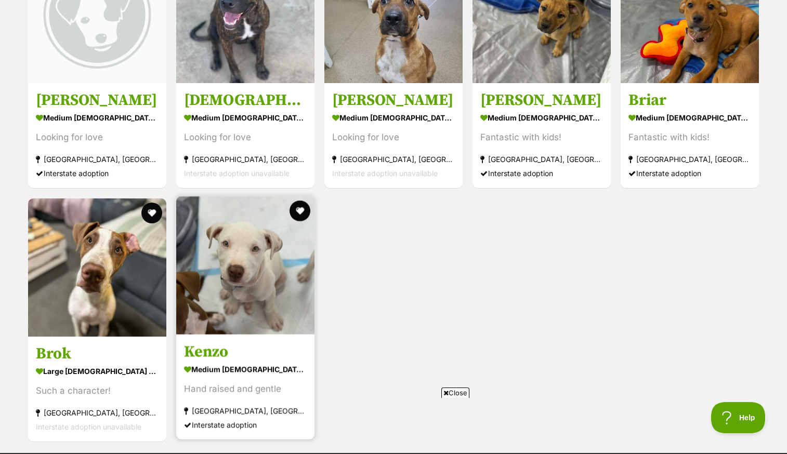
scroll to position [1272, 0]
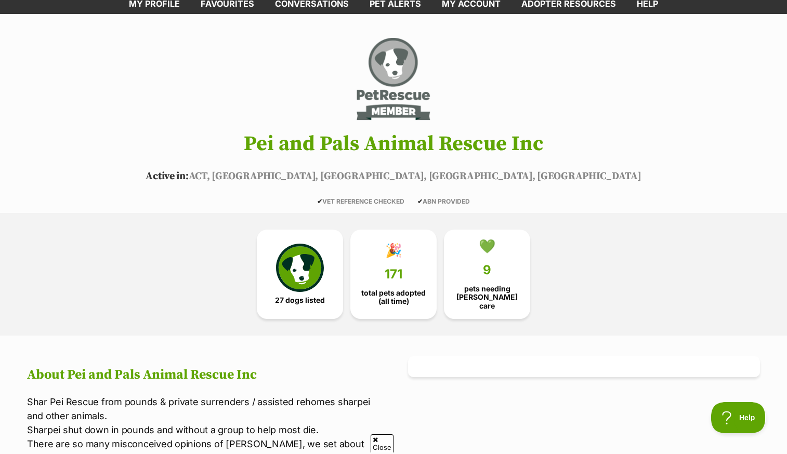
scroll to position [70, 0]
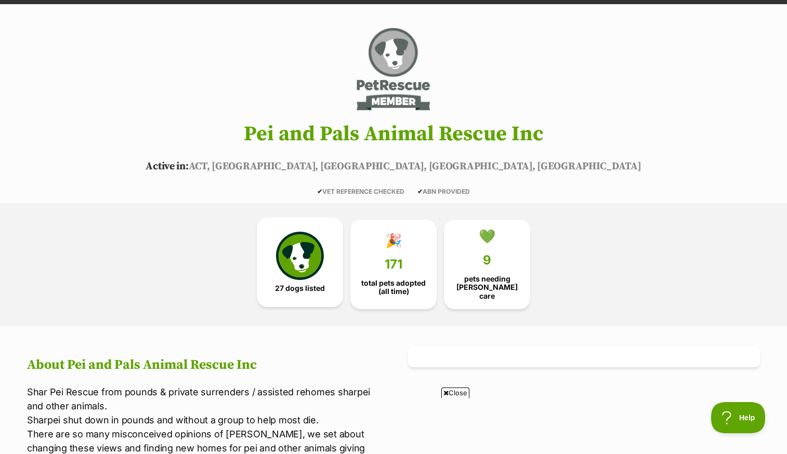
click at [296, 246] on img at bounding box center [300, 256] width 48 height 48
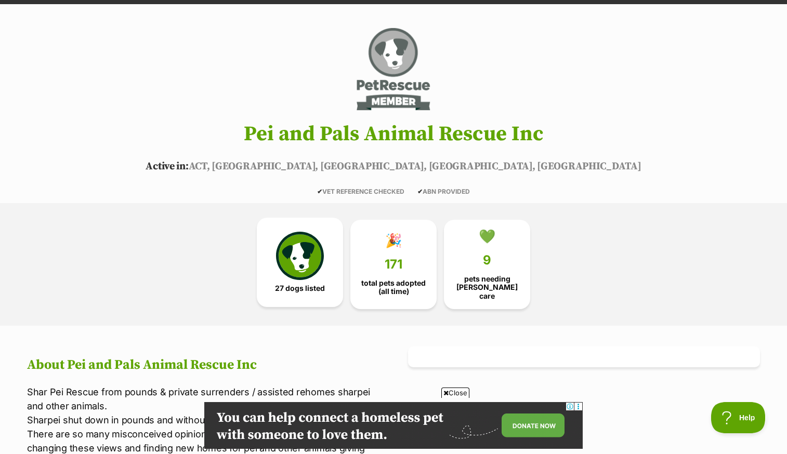
scroll to position [0, 0]
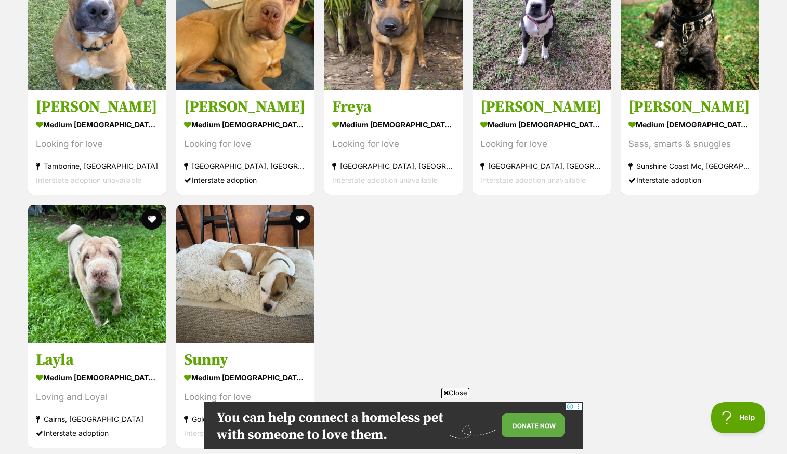
scroll to position [2077, 0]
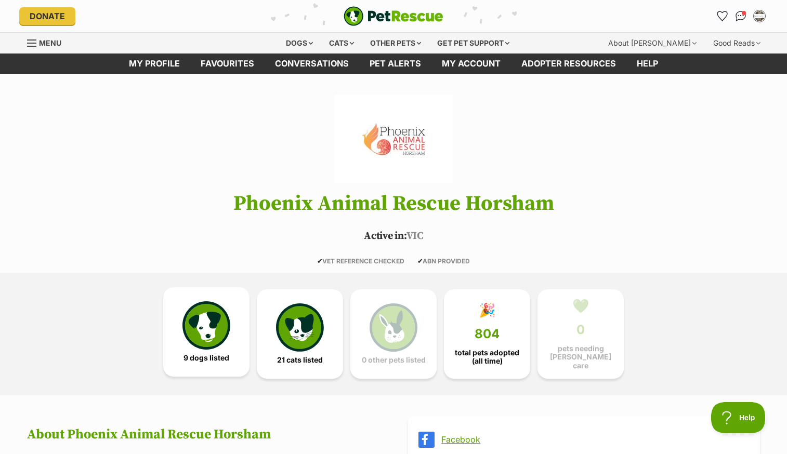
click at [207, 325] on img at bounding box center [207, 326] width 48 height 48
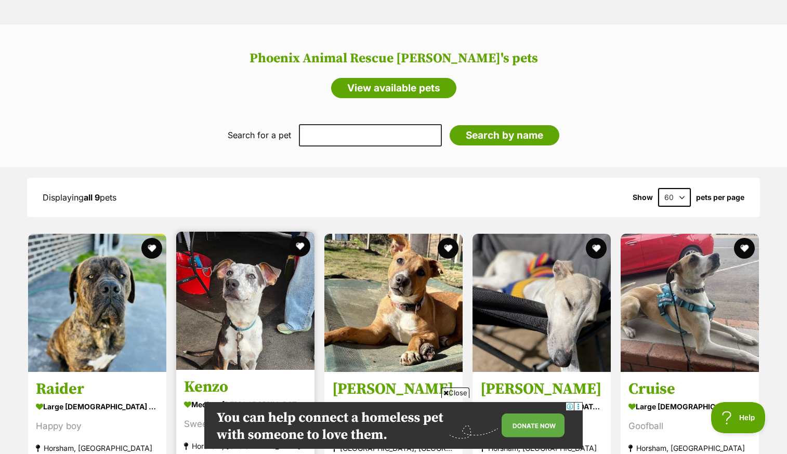
scroll to position [773, 0]
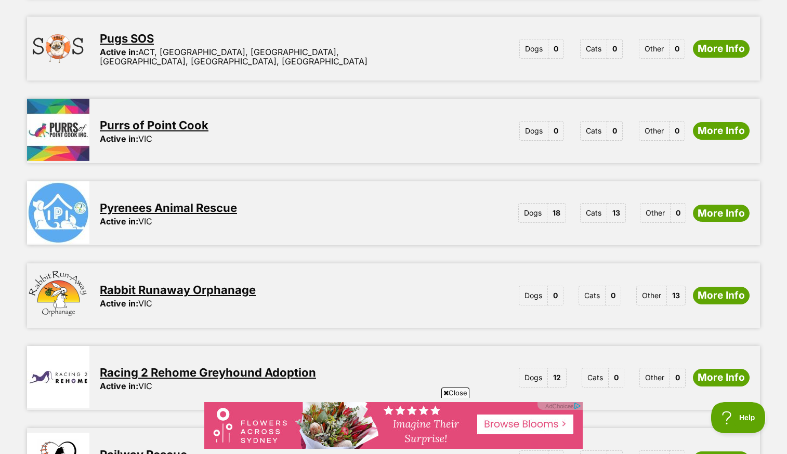
scroll to position [497, 0]
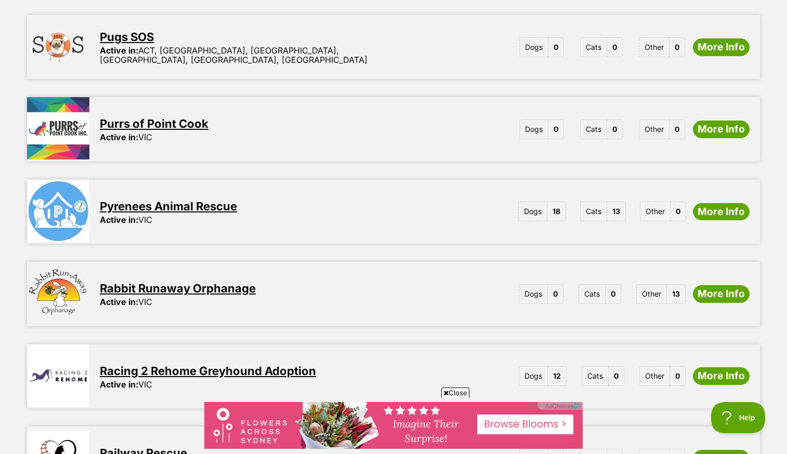
click at [205, 200] on link "Pyrenees Animal Rescue" at bounding box center [168, 207] width 137 height 14
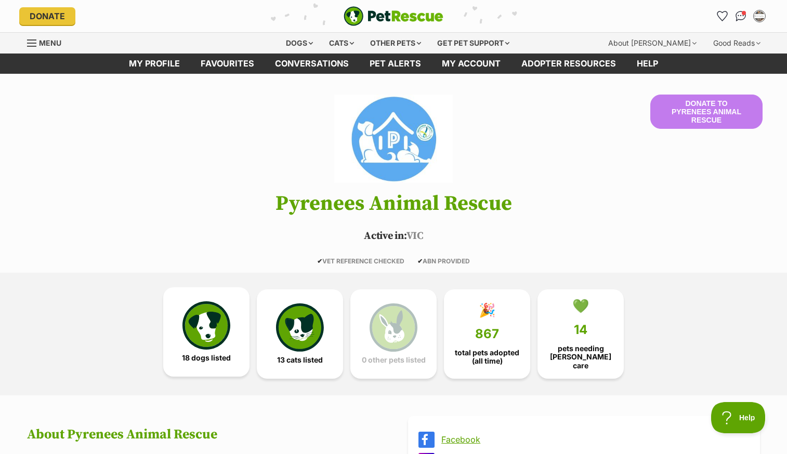
click at [216, 337] on img at bounding box center [207, 326] width 48 height 48
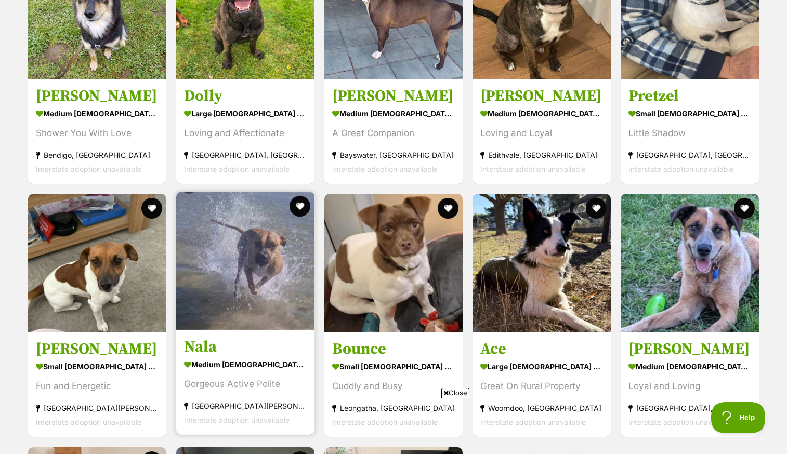
scroll to position [1351, 0]
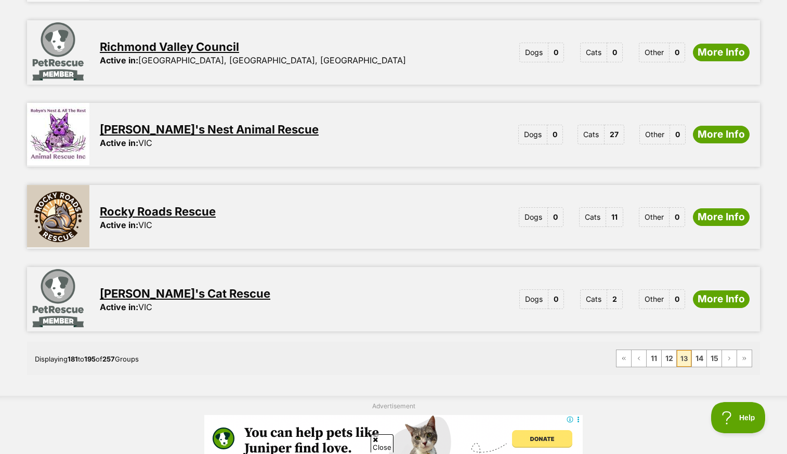
scroll to position [1235, 0]
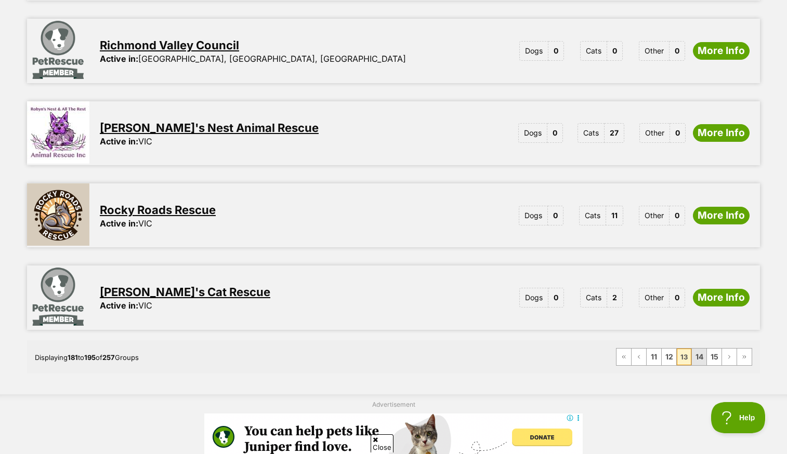
click at [699, 349] on link "14" at bounding box center [699, 357] width 15 height 17
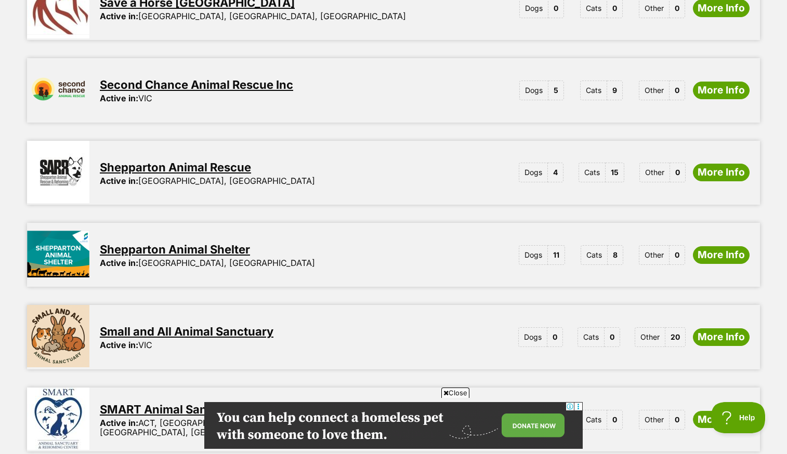
scroll to position [967, 0]
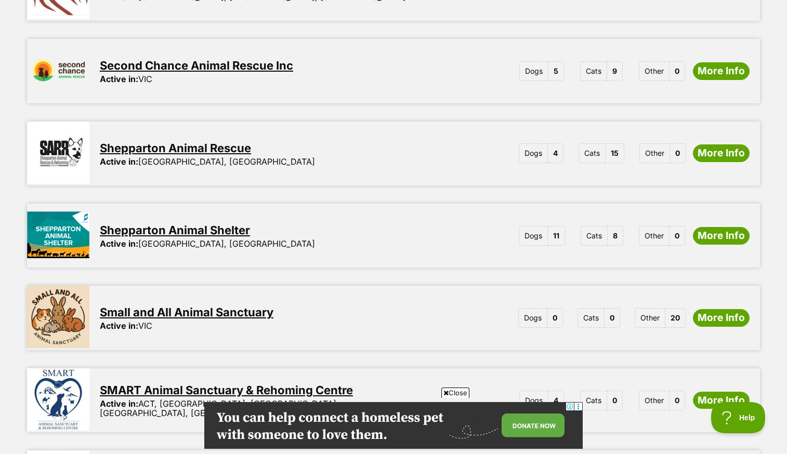
click at [223, 224] on link "Shepparton Animal Shelter" at bounding box center [175, 231] width 150 height 14
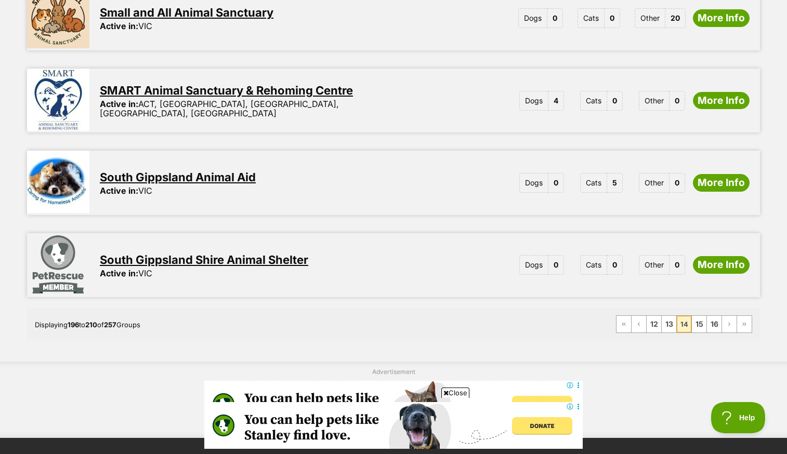
scroll to position [1272, 0]
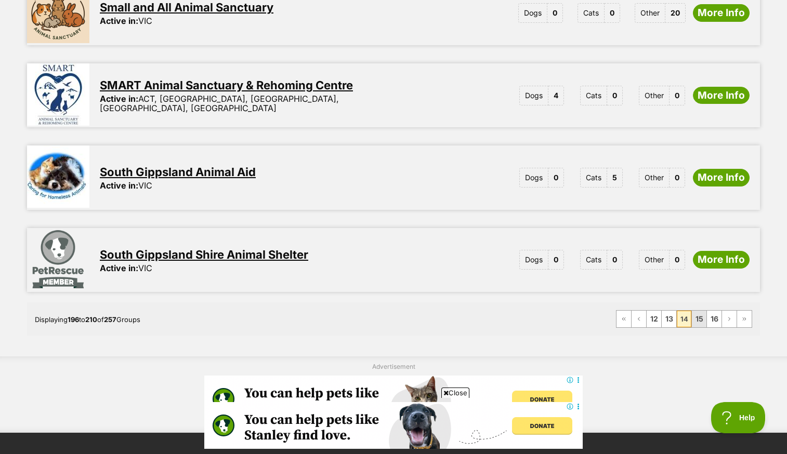
click at [703, 311] on link "15" at bounding box center [699, 319] width 15 height 17
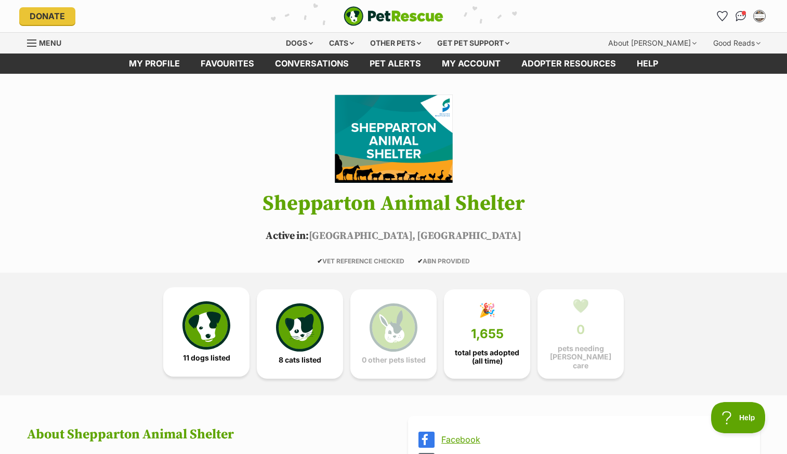
click at [214, 329] on img at bounding box center [207, 326] width 48 height 48
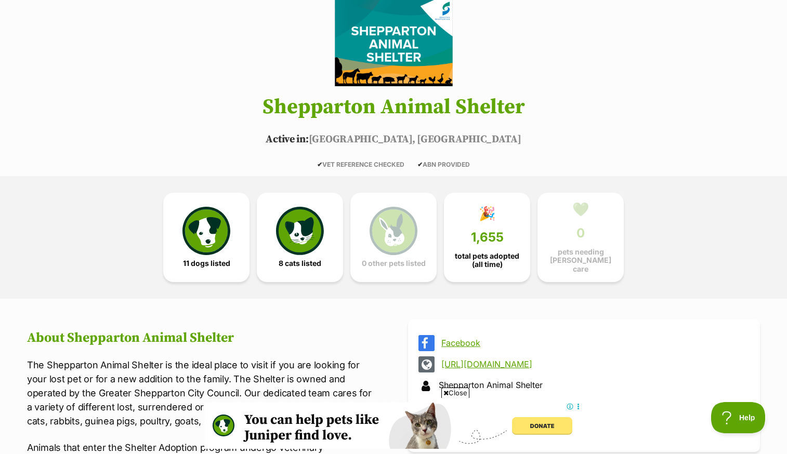
scroll to position [81, 0]
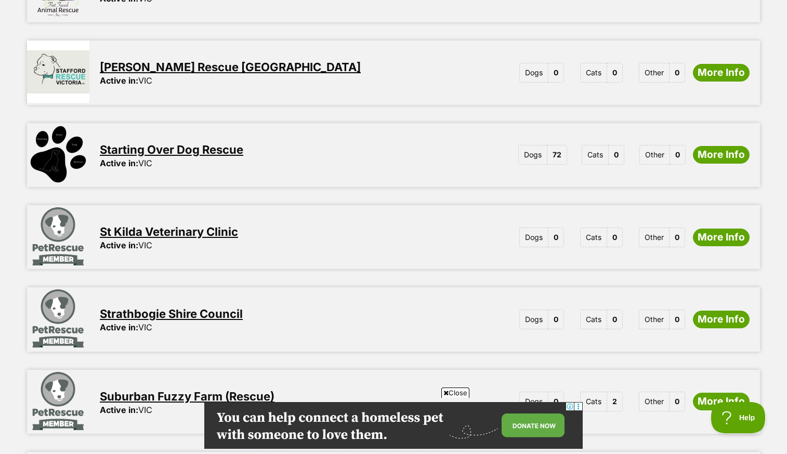
scroll to position [575, 0]
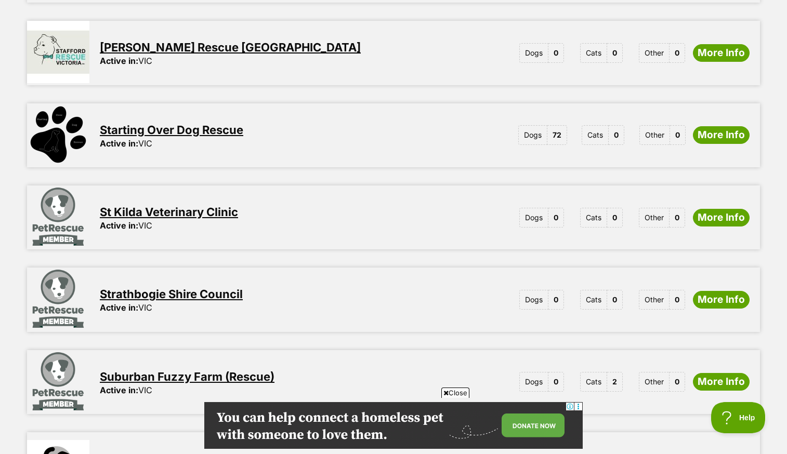
click at [200, 123] on link "Starting Over Dog Rescue" at bounding box center [172, 130] width 144 height 14
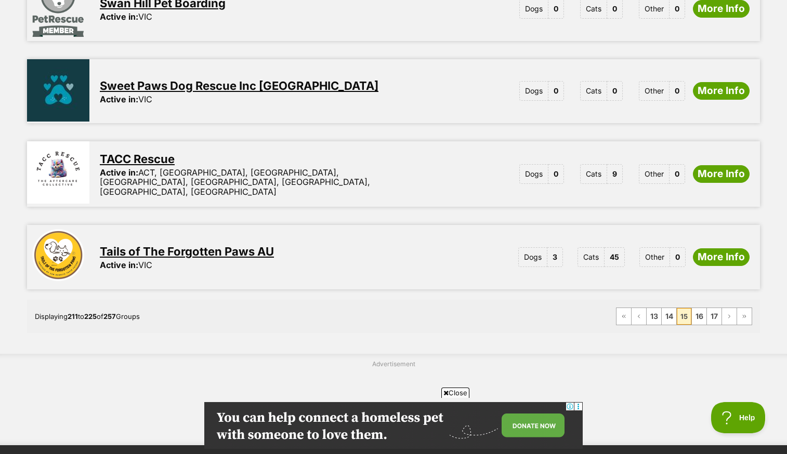
scroll to position [0, 0]
click at [702, 308] on link "16" at bounding box center [699, 316] width 15 height 17
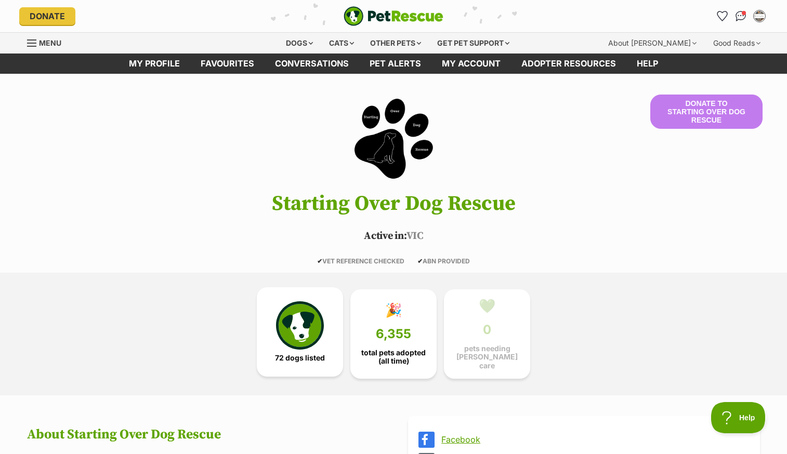
click at [312, 337] on img at bounding box center [300, 326] width 48 height 48
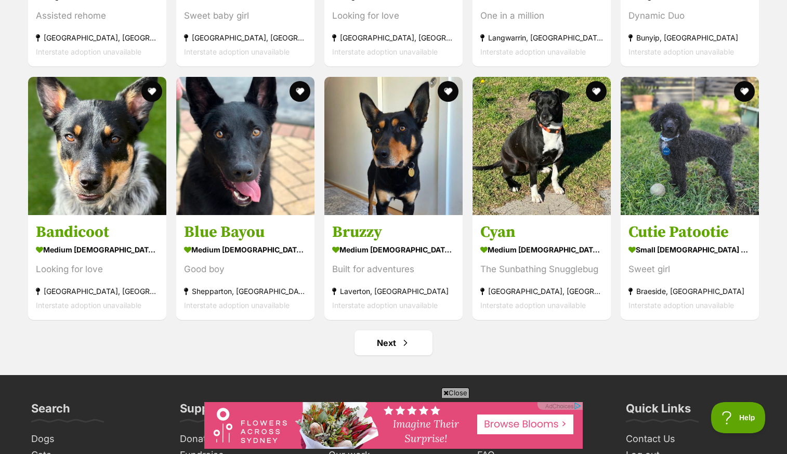
scroll to position [3981, 0]
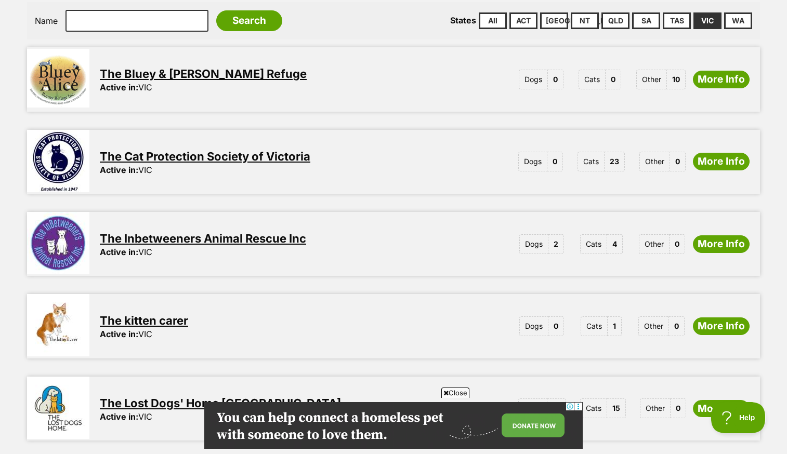
scroll to position [314, 0]
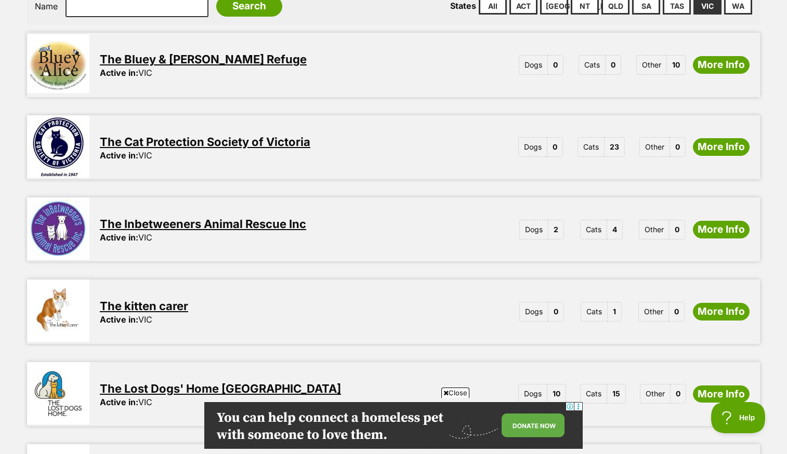
click at [278, 217] on link "The Inbetweeners Animal Rescue Inc" at bounding box center [203, 224] width 206 height 14
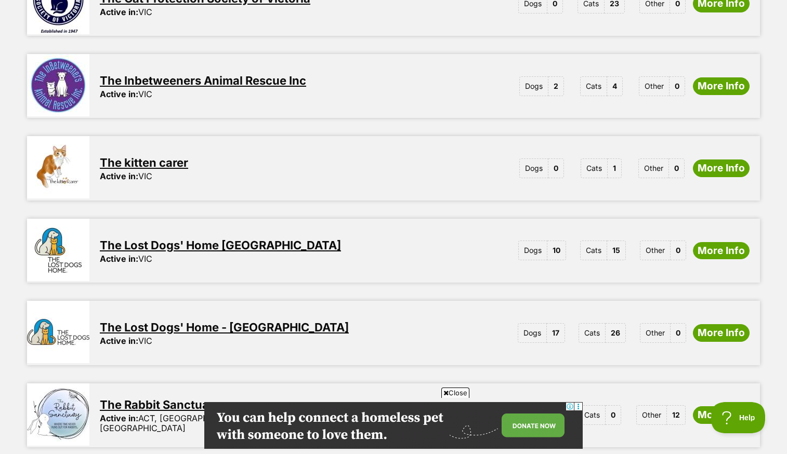
scroll to position [459, 0]
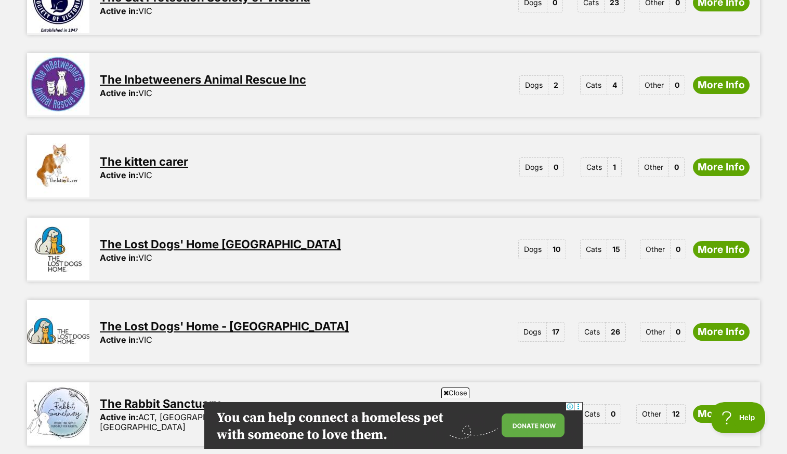
click at [169, 238] on link "The Lost Dogs' Home Cranbourne" at bounding box center [220, 245] width 241 height 14
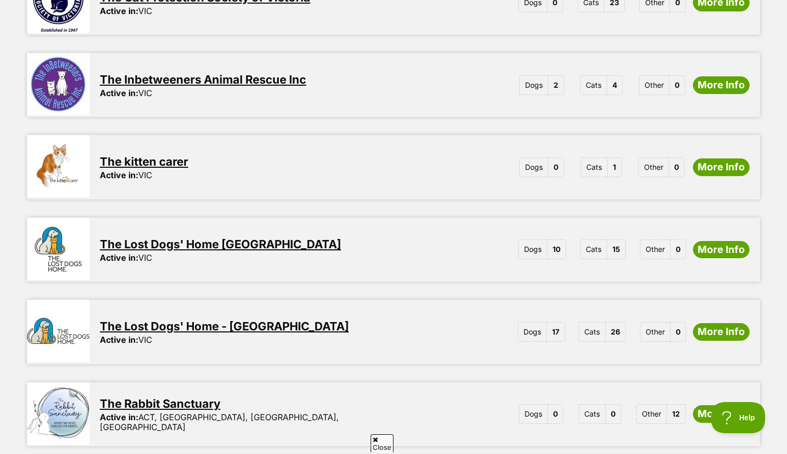
scroll to position [0, 0]
click at [270, 320] on link "The Lost Dogs' Home - North Melbourne" at bounding box center [224, 327] width 249 height 14
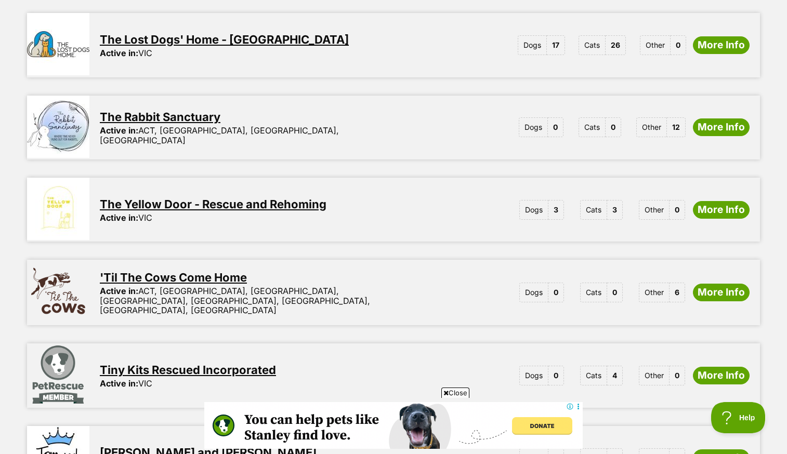
click at [270, 198] on link "The Yellow Door - Rescue and Rehoming" at bounding box center [213, 205] width 227 height 14
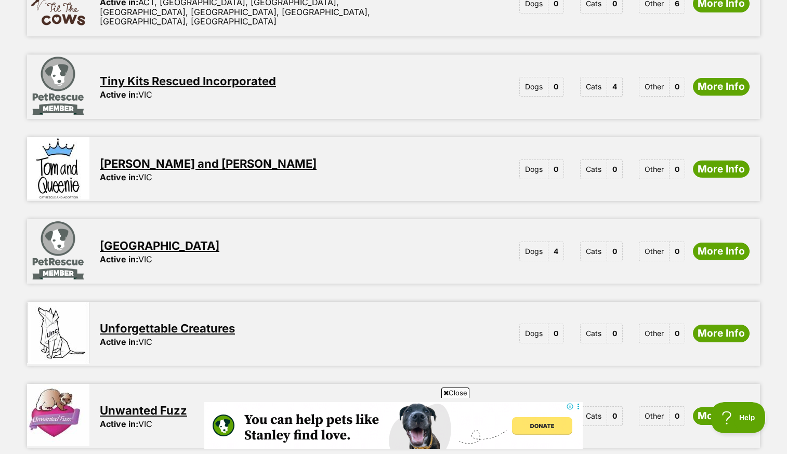
scroll to position [1049, 0]
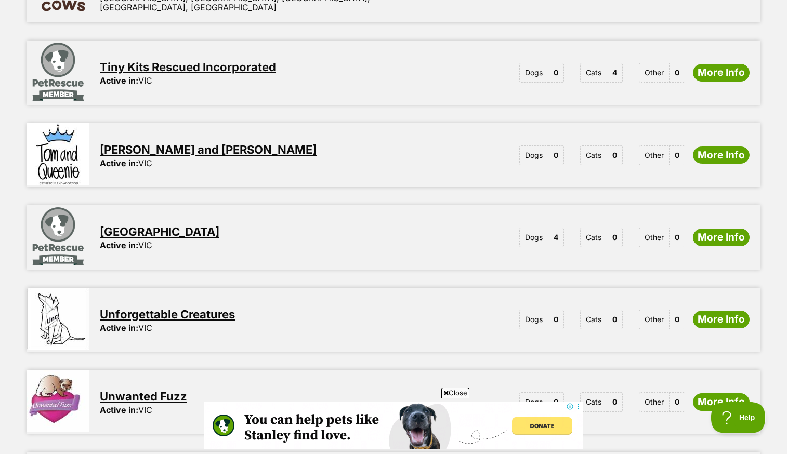
click at [171, 225] on link "Toongabbie Lodge" at bounding box center [160, 232] width 120 height 14
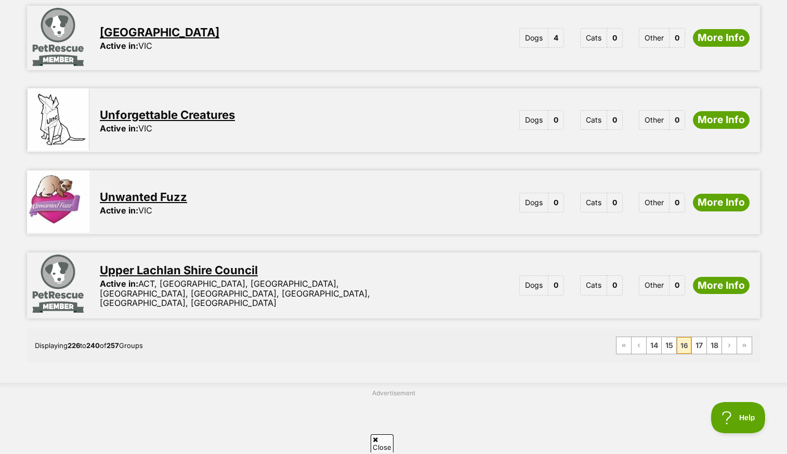
scroll to position [0, 0]
click at [701, 337] on link "17" at bounding box center [699, 345] width 15 height 17
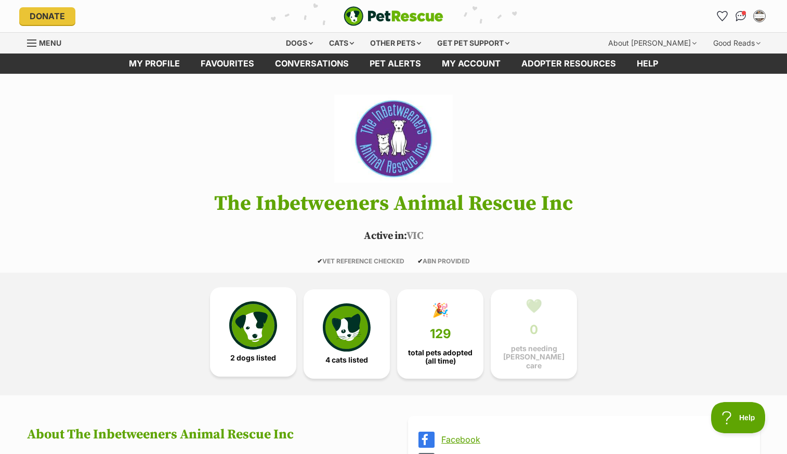
click at [258, 341] on img at bounding box center [253, 326] width 48 height 48
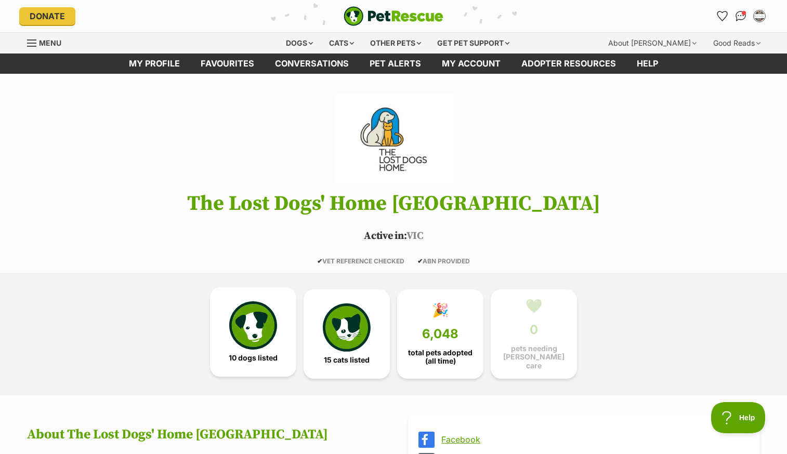
click at [246, 344] on img at bounding box center [253, 326] width 48 height 48
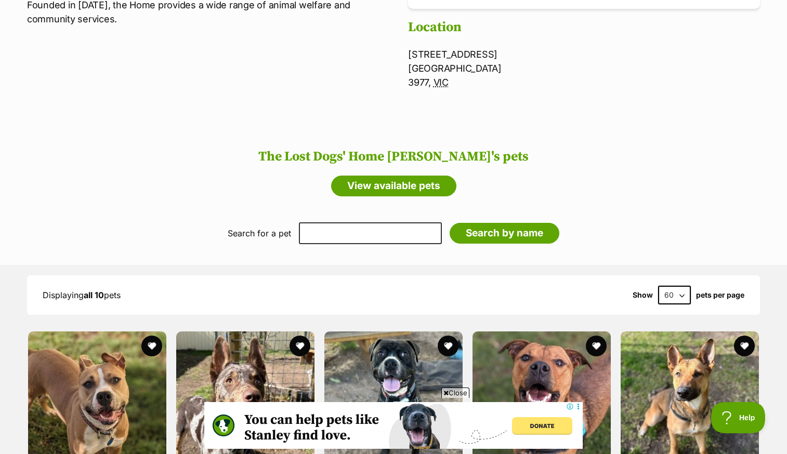
scroll to position [491, 0]
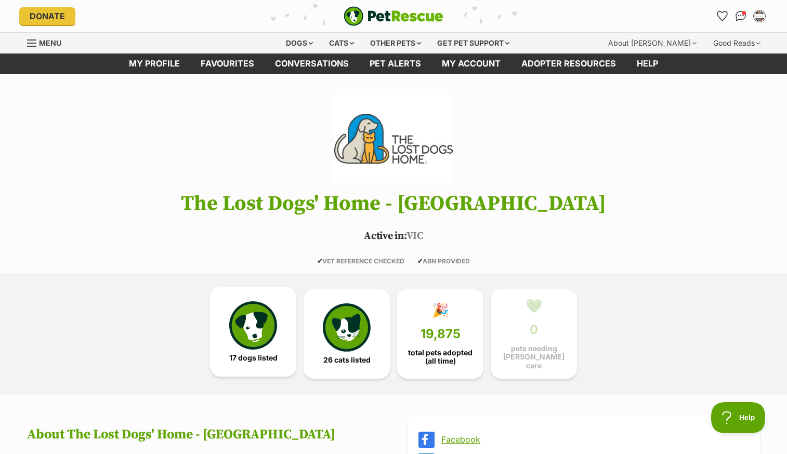
click at [259, 335] on img at bounding box center [253, 326] width 48 height 48
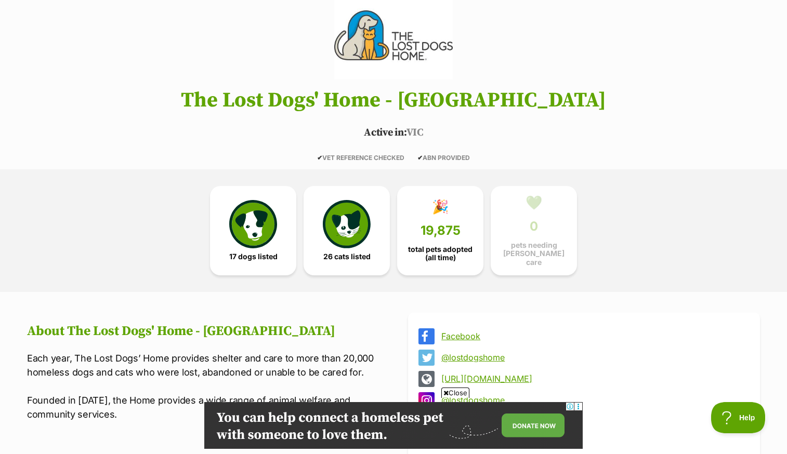
scroll to position [44, 0]
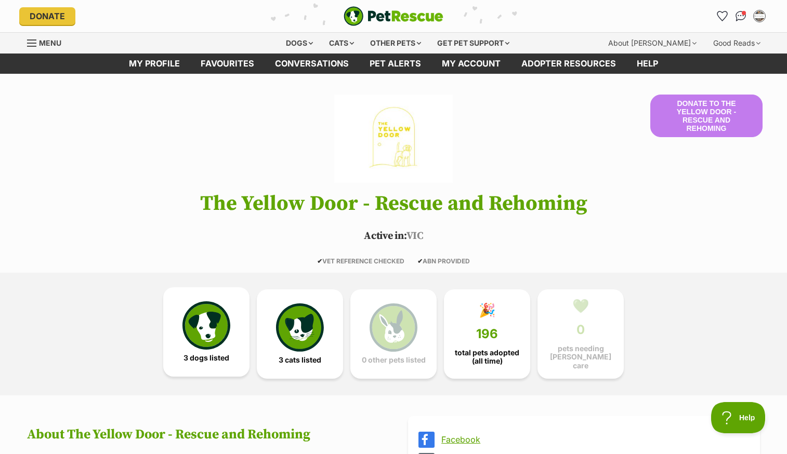
click at [219, 326] on img at bounding box center [207, 326] width 48 height 48
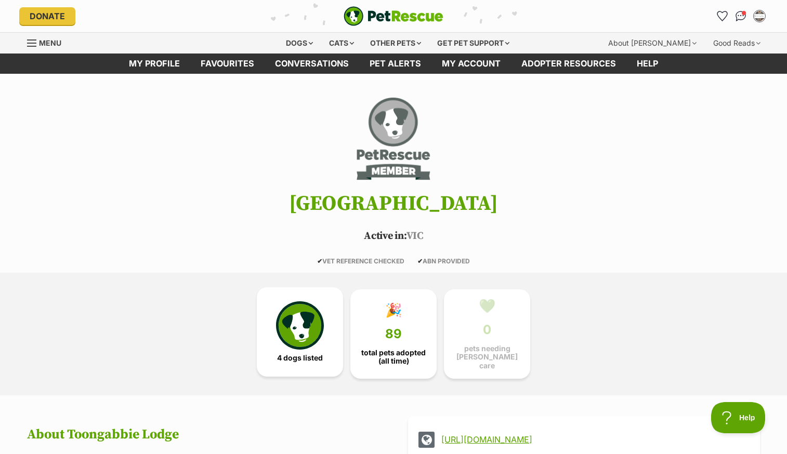
click at [298, 324] on img at bounding box center [300, 326] width 48 height 48
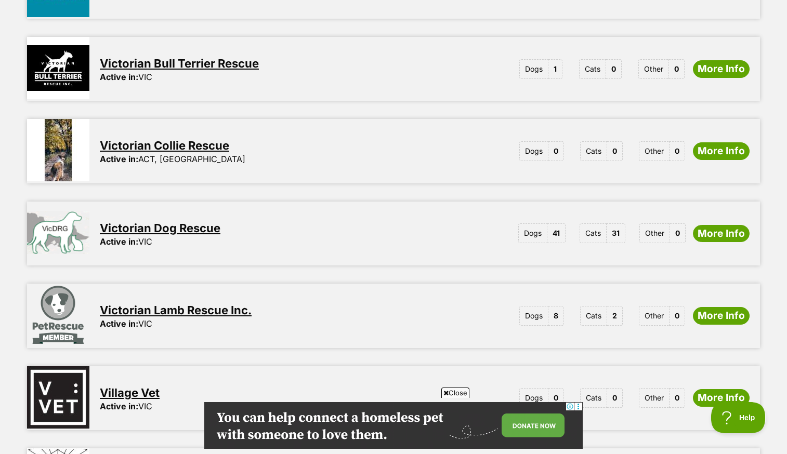
scroll to position [474, 0]
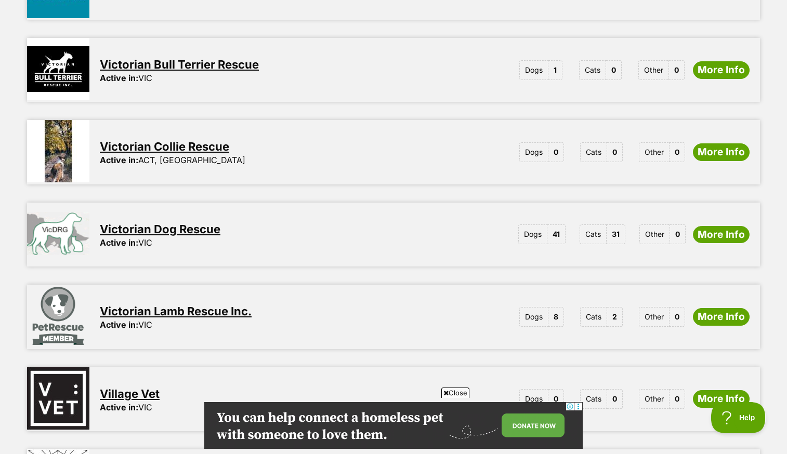
click at [207, 223] on link "Victorian Dog Rescue" at bounding box center [160, 230] width 121 height 14
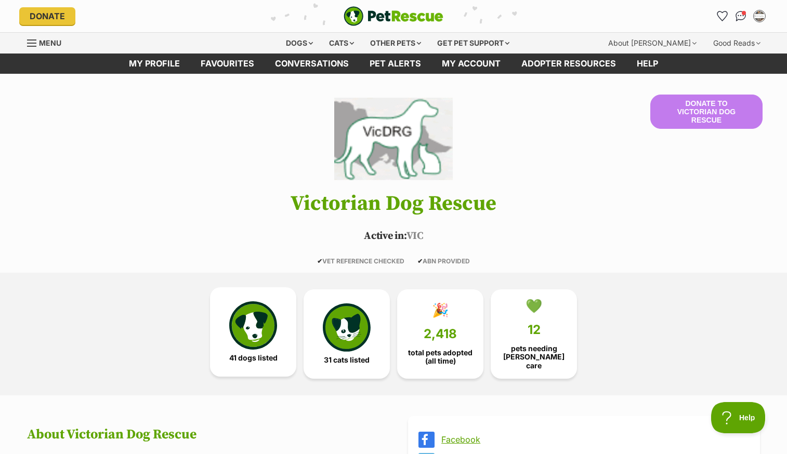
click at [259, 321] on img at bounding box center [253, 326] width 48 height 48
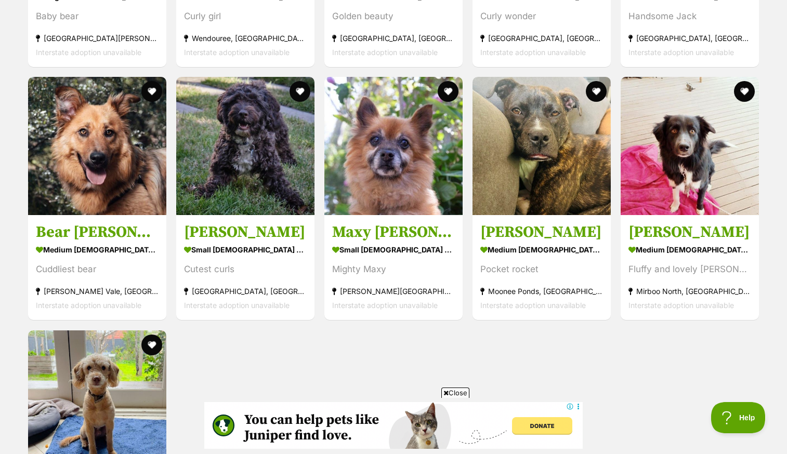
scroll to position [2804, 0]
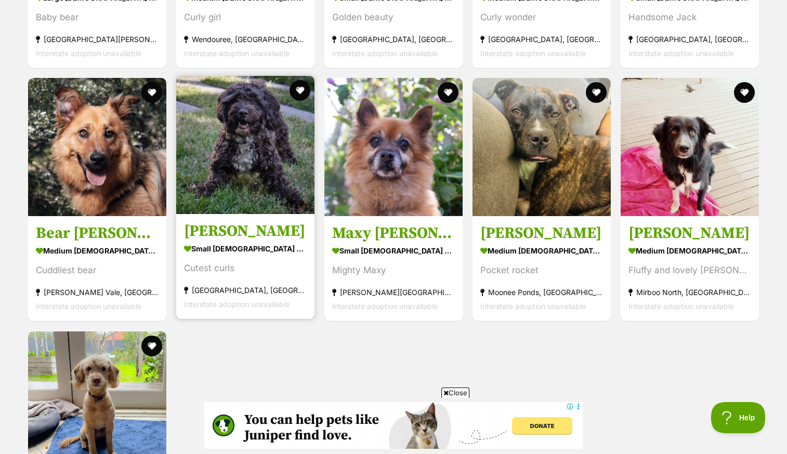
click at [236, 157] on img at bounding box center [245, 145] width 138 height 138
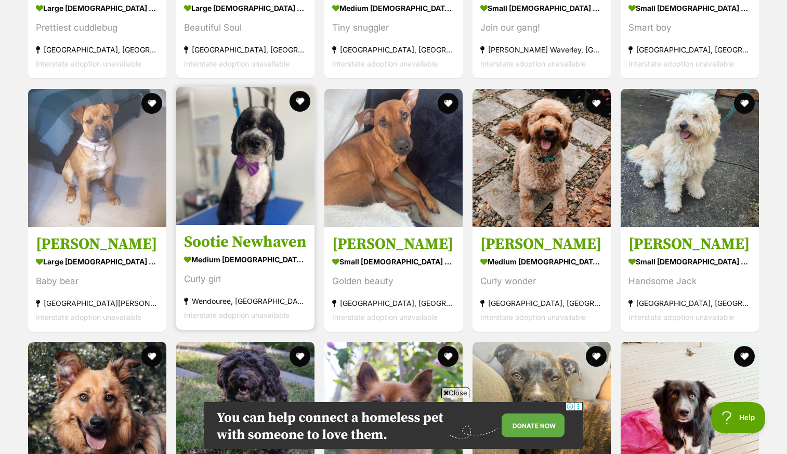
scroll to position [2527, 0]
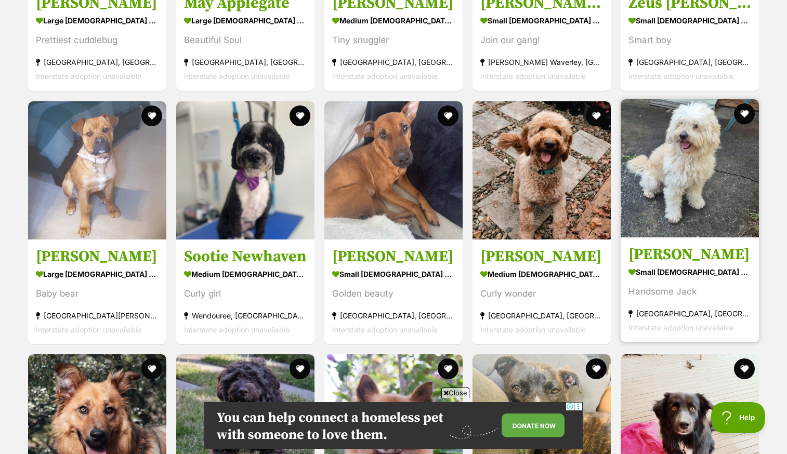
click at [667, 171] on img at bounding box center [690, 168] width 138 height 138
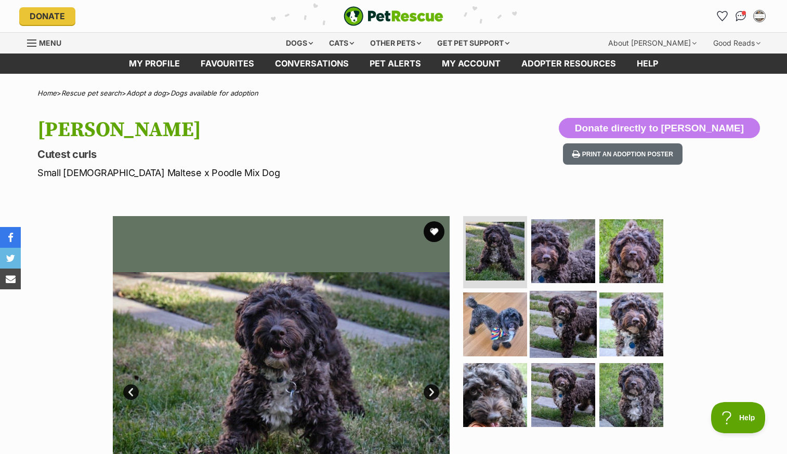
click at [580, 321] on img at bounding box center [563, 324] width 67 height 67
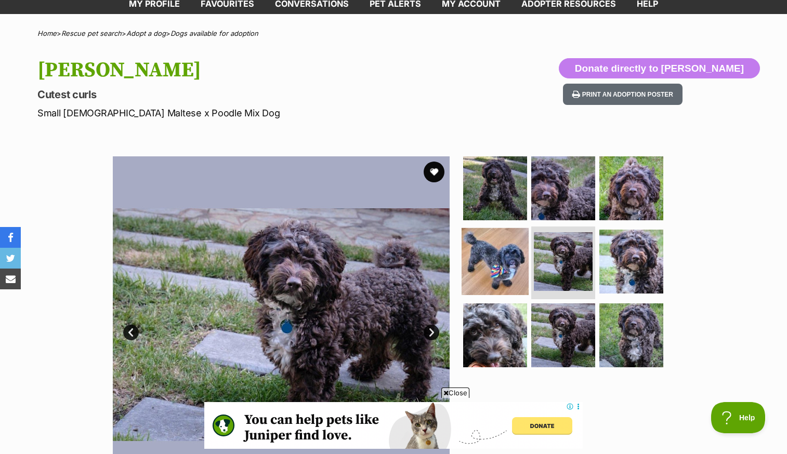
click at [502, 264] on img at bounding box center [495, 261] width 67 height 67
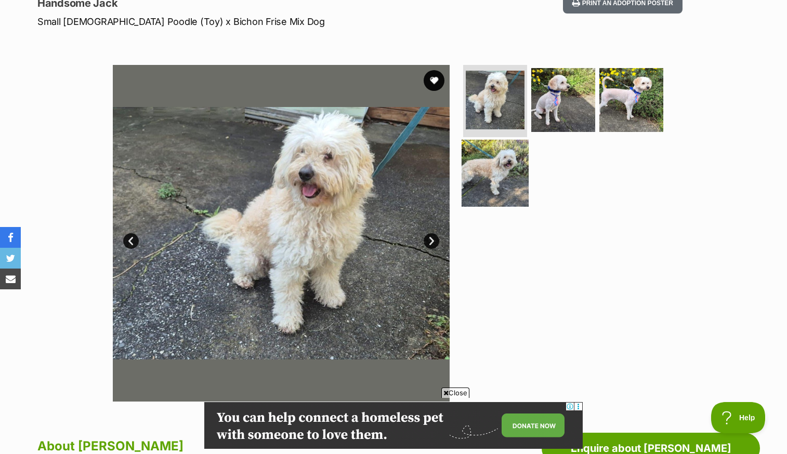
click at [504, 178] on img at bounding box center [495, 173] width 67 height 67
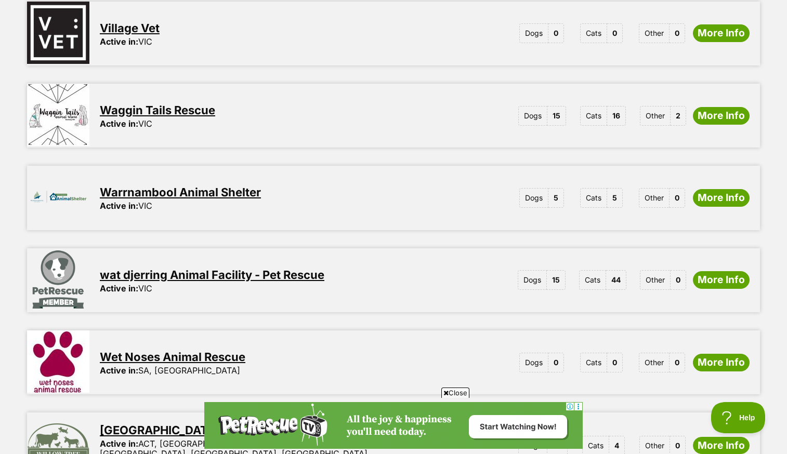
scroll to position [861, 0]
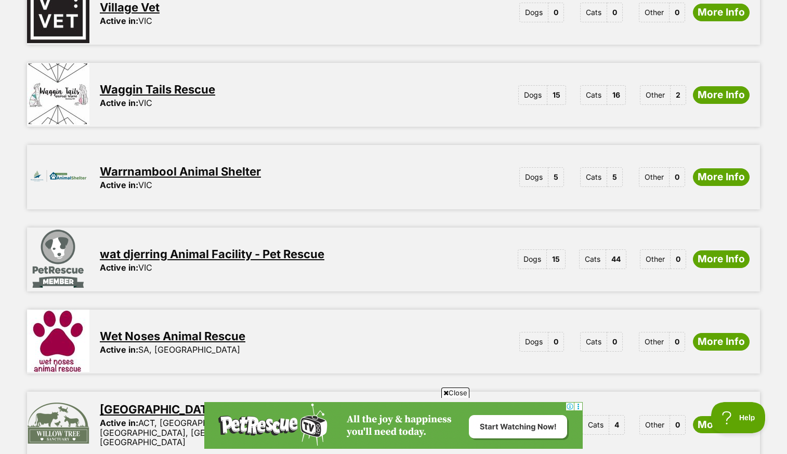
click at [193, 83] on link "Waggin Tails Rescue" at bounding box center [157, 90] width 115 height 14
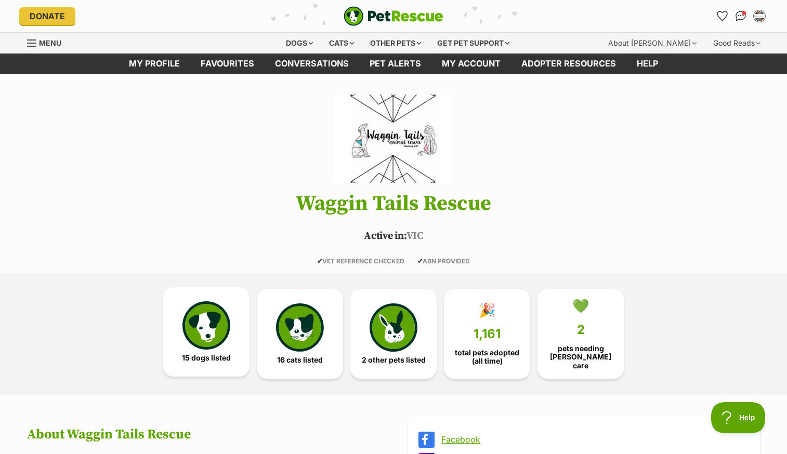
click at [221, 319] on img at bounding box center [207, 326] width 48 height 48
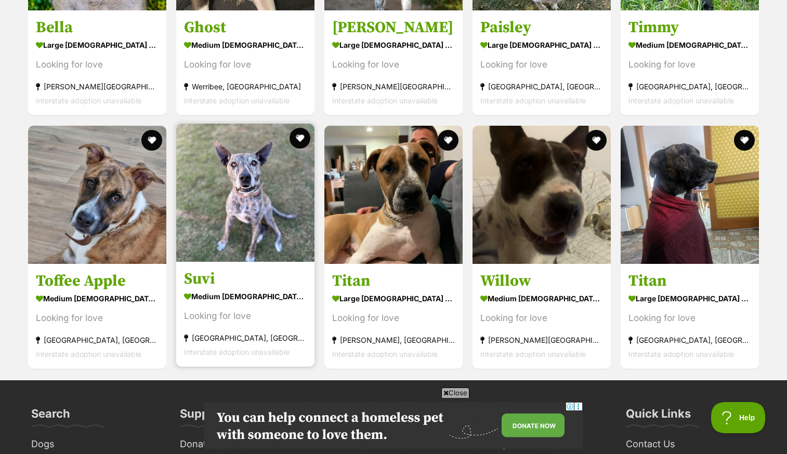
scroll to position [1469, 0]
click at [237, 192] on img at bounding box center [245, 192] width 138 height 138
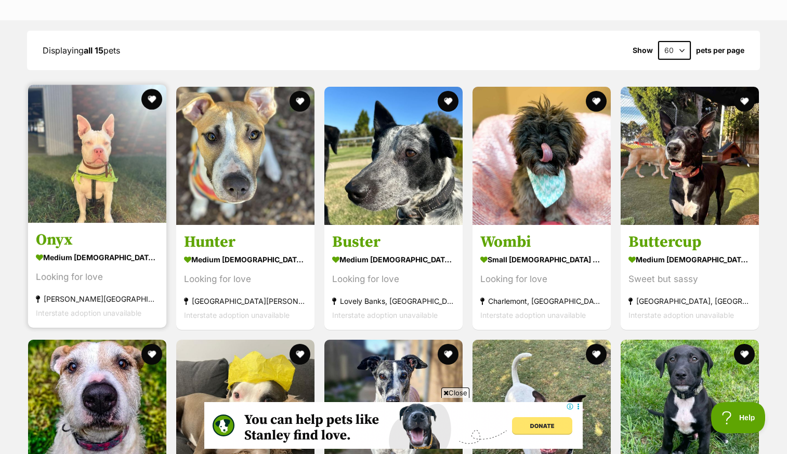
scroll to position [996, 0]
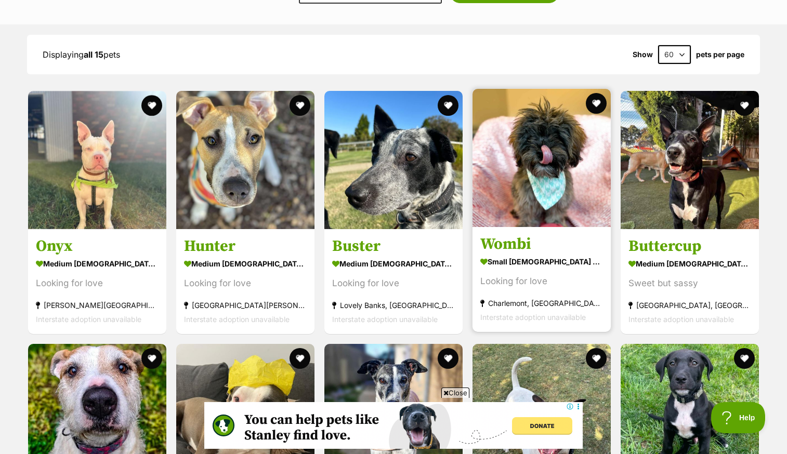
click at [526, 173] on img at bounding box center [542, 158] width 138 height 138
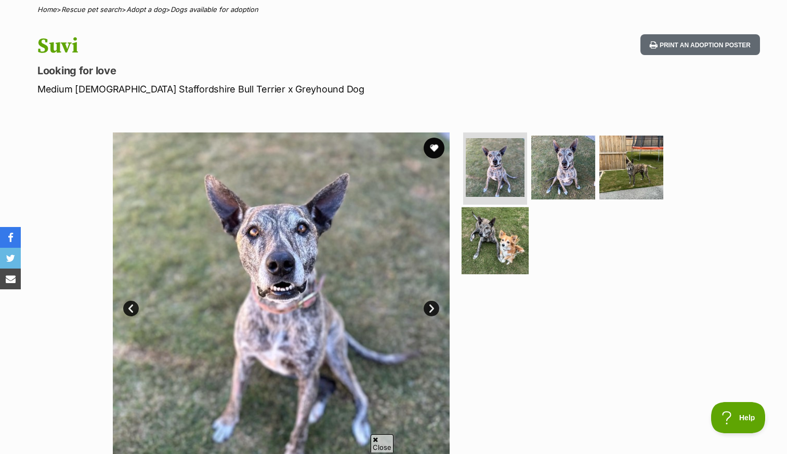
click at [485, 246] on img at bounding box center [495, 240] width 67 height 67
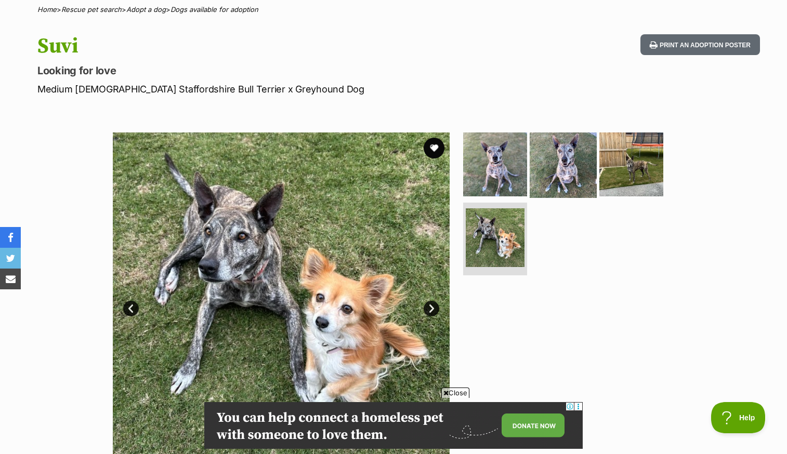
click at [564, 172] on img at bounding box center [563, 164] width 67 height 67
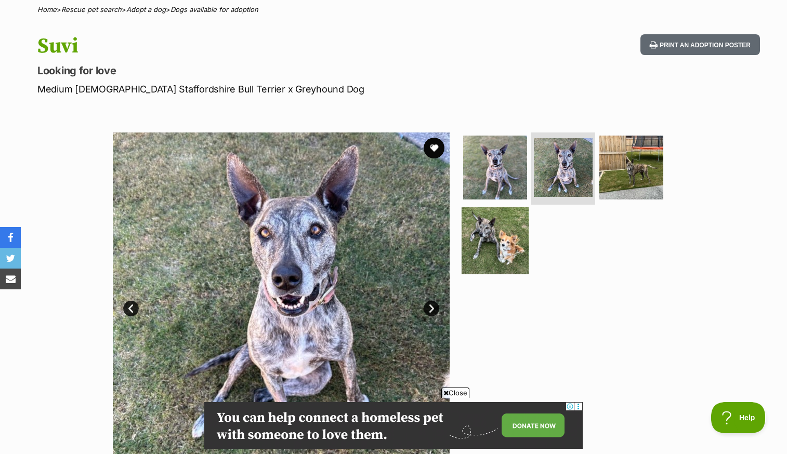
click at [492, 237] on img at bounding box center [495, 240] width 67 height 67
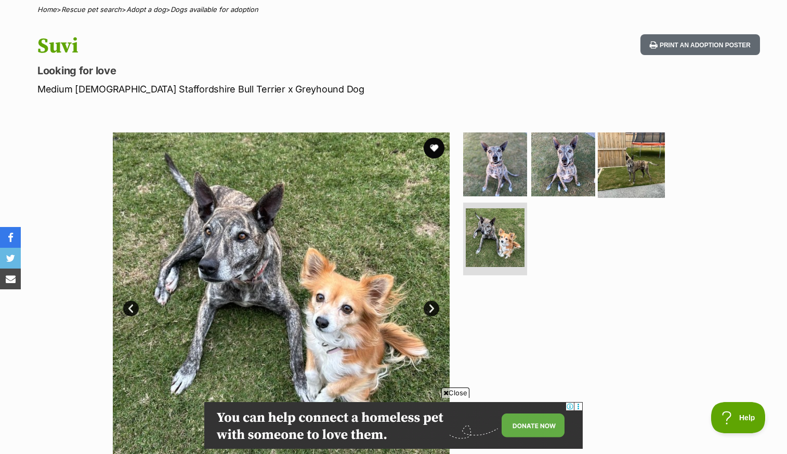
click at [644, 160] on img at bounding box center [631, 164] width 67 height 67
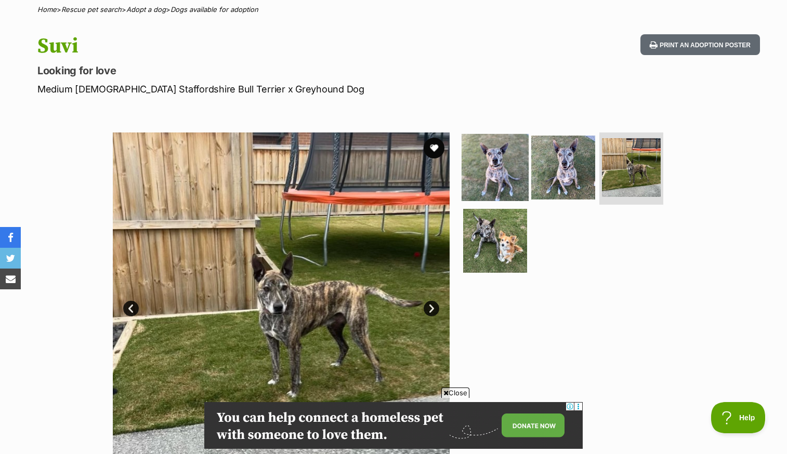
click at [488, 162] on img at bounding box center [495, 167] width 67 height 67
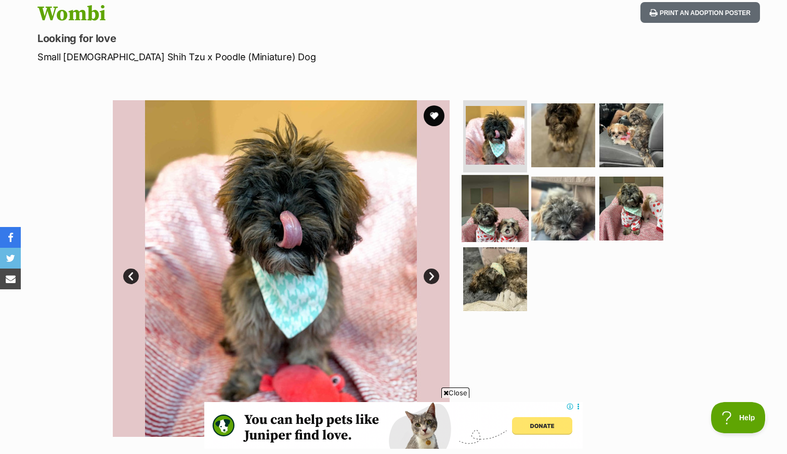
click at [499, 219] on img at bounding box center [495, 208] width 67 height 67
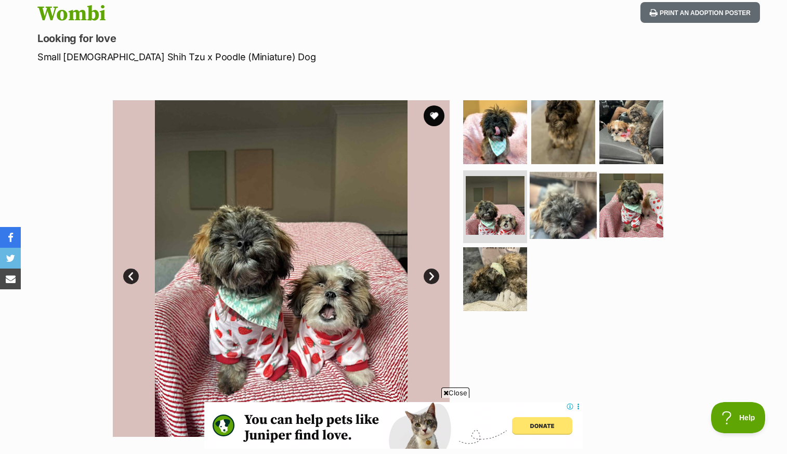
click at [552, 213] on img at bounding box center [563, 205] width 67 height 67
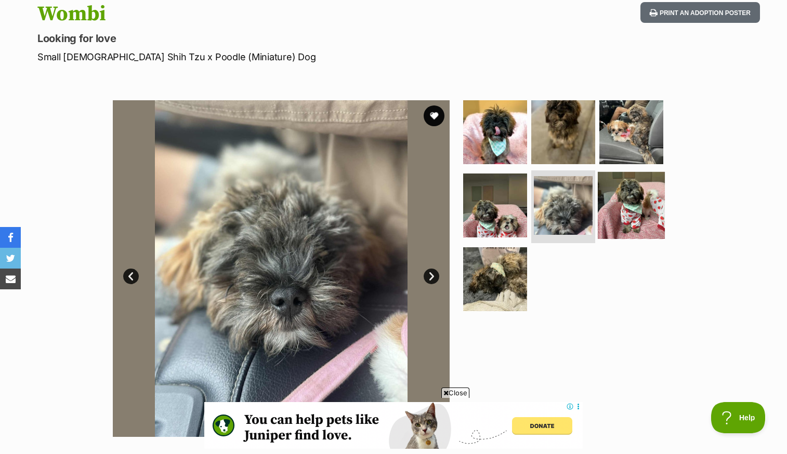
click at [610, 201] on img at bounding box center [631, 205] width 67 height 67
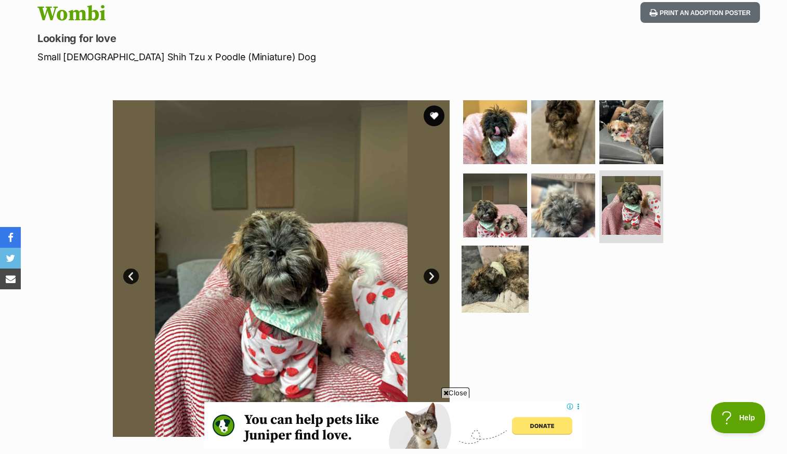
click at [497, 277] on img at bounding box center [495, 279] width 67 height 67
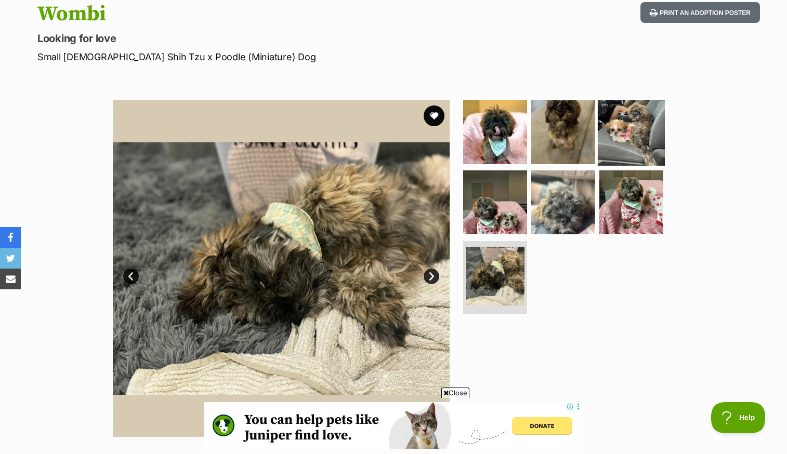
click at [628, 130] on img at bounding box center [631, 131] width 67 height 67
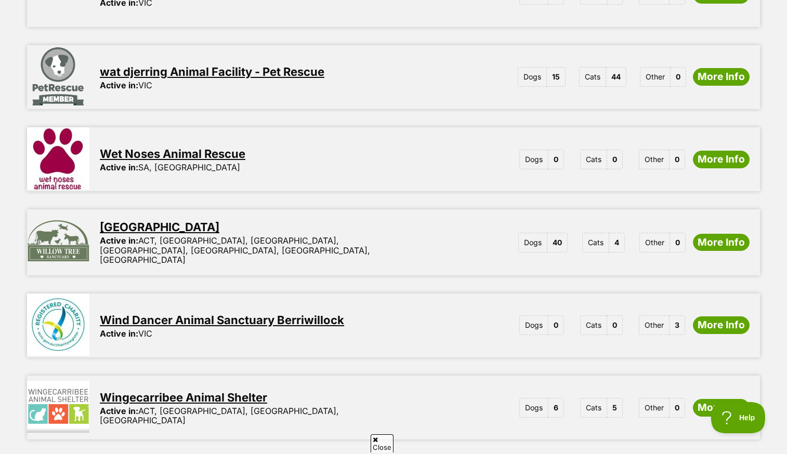
click at [197, 220] on link "[GEOGRAPHIC_DATA]" at bounding box center [160, 227] width 120 height 14
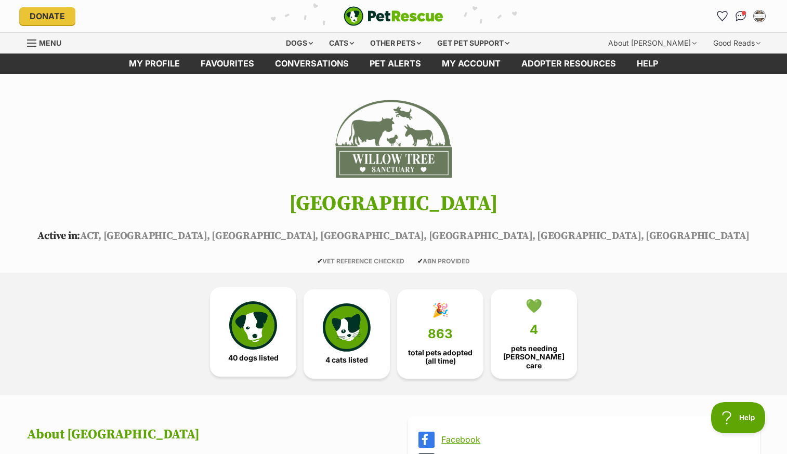
click at [266, 329] on img at bounding box center [253, 326] width 48 height 48
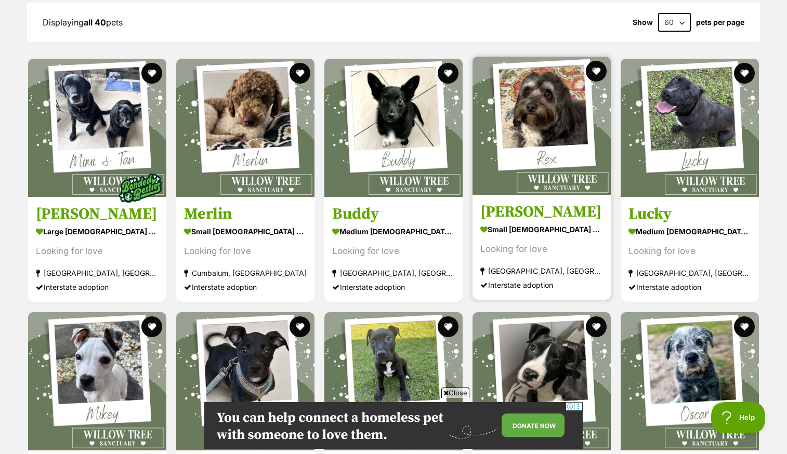
click at [541, 150] on img at bounding box center [542, 126] width 138 height 138
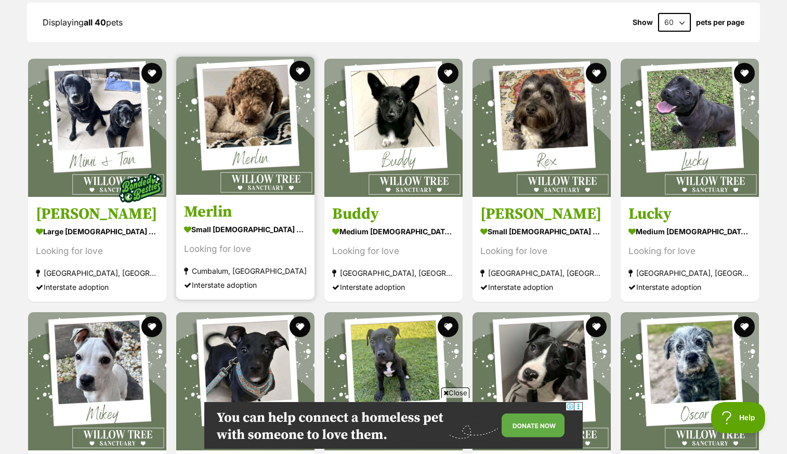
click at [227, 143] on img at bounding box center [245, 126] width 138 height 138
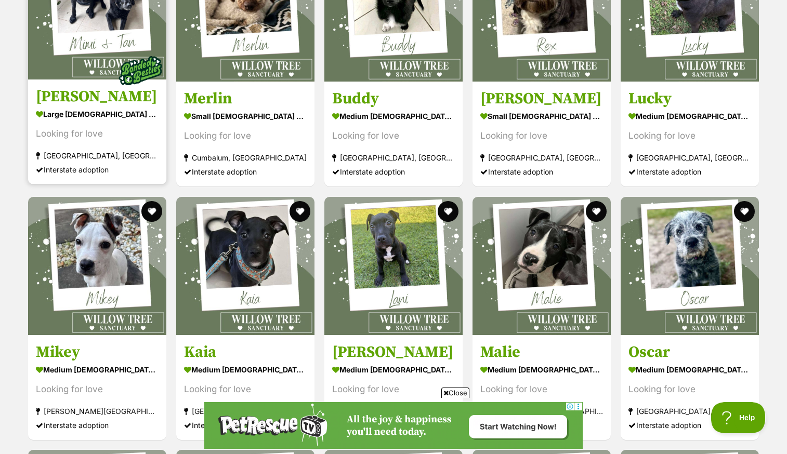
scroll to position [1230, 0]
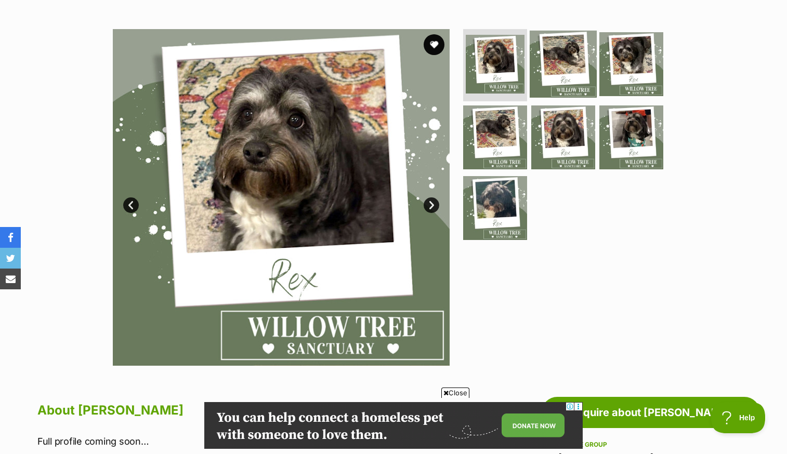
click at [569, 47] on img at bounding box center [563, 63] width 67 height 67
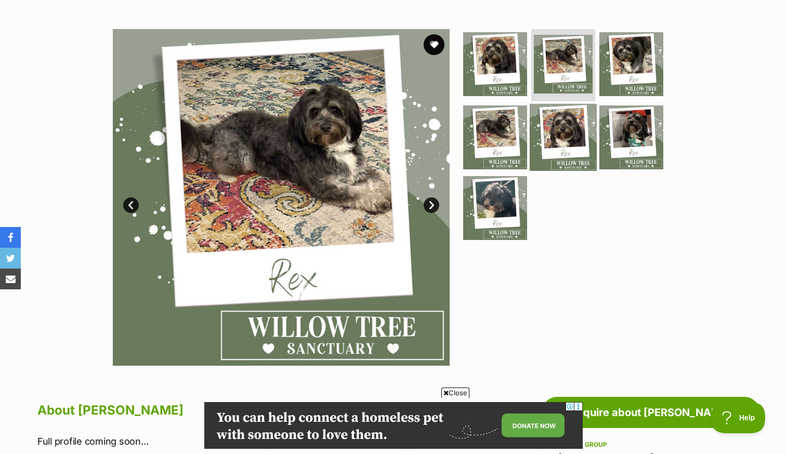
click at [545, 132] on img at bounding box center [563, 137] width 67 height 67
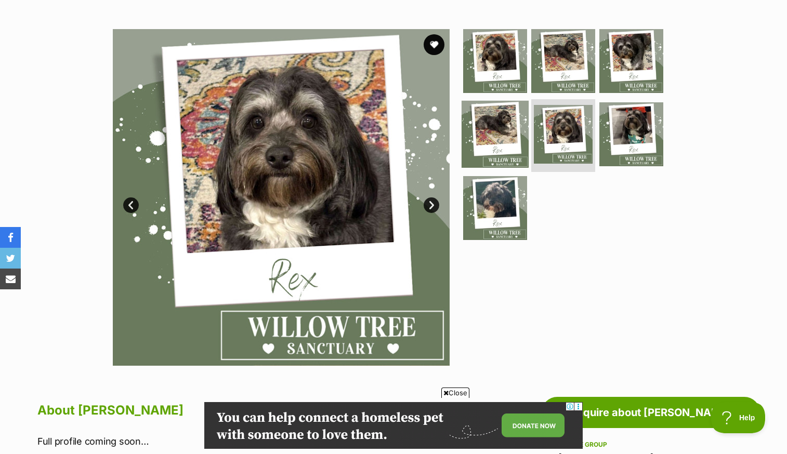
click at [518, 148] on img at bounding box center [495, 134] width 67 height 67
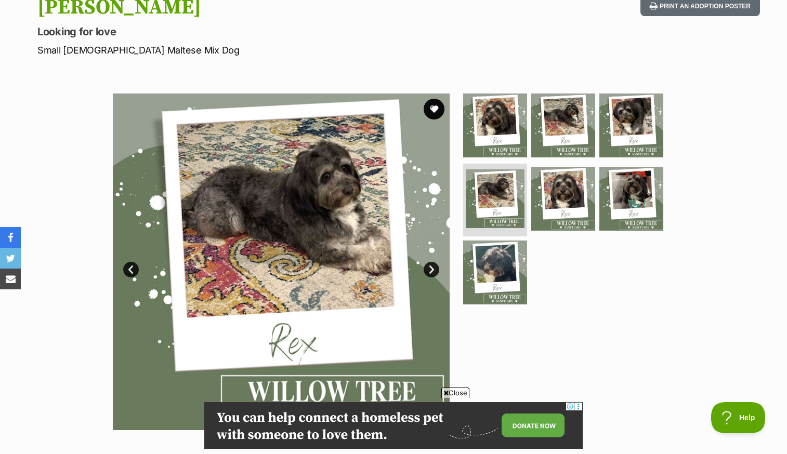
scroll to position [159, 0]
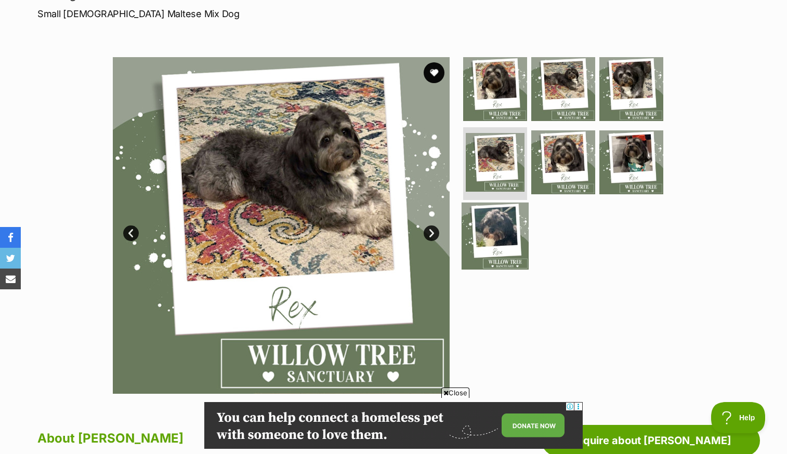
click at [493, 233] on img at bounding box center [495, 236] width 67 height 67
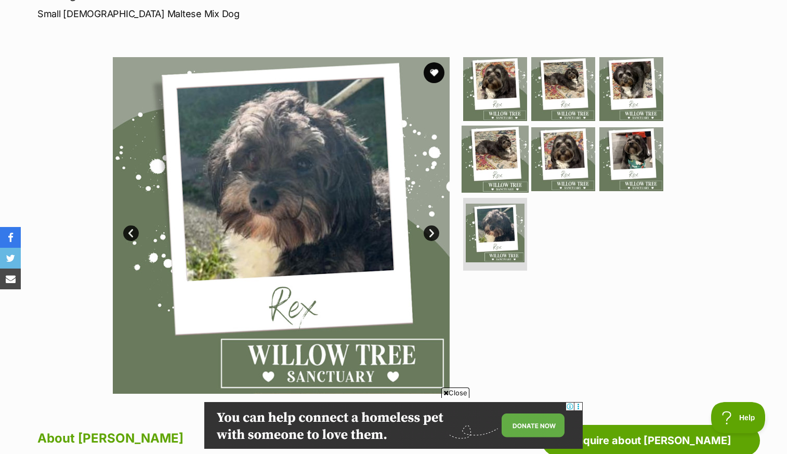
click at [497, 168] on img at bounding box center [495, 159] width 67 height 67
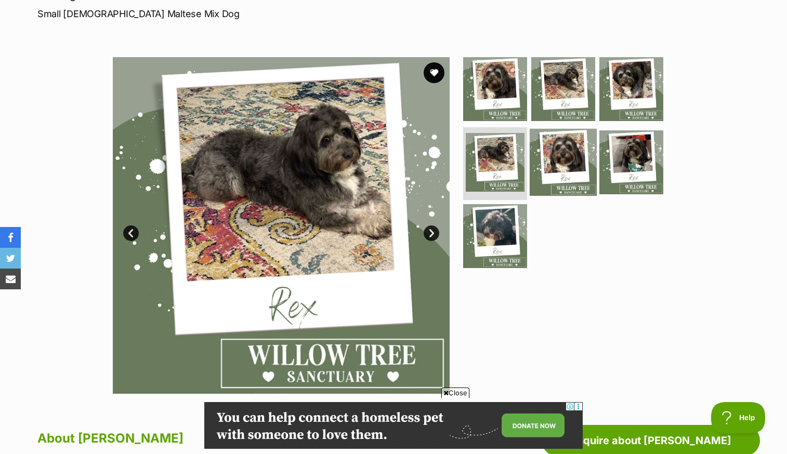
click at [555, 164] on img at bounding box center [563, 162] width 67 height 67
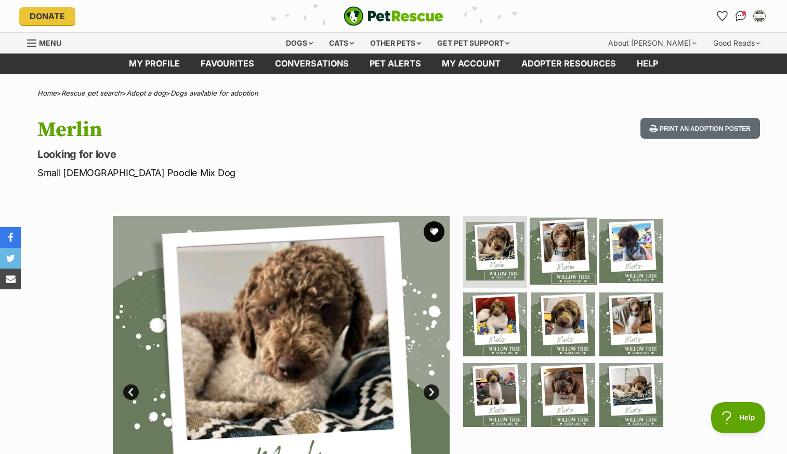
click at [554, 242] on img at bounding box center [563, 250] width 67 height 67
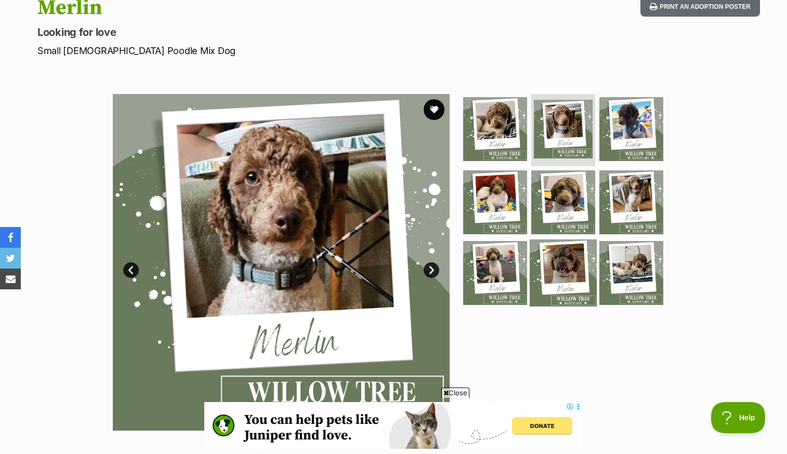
click at [558, 268] on img at bounding box center [563, 273] width 67 height 67
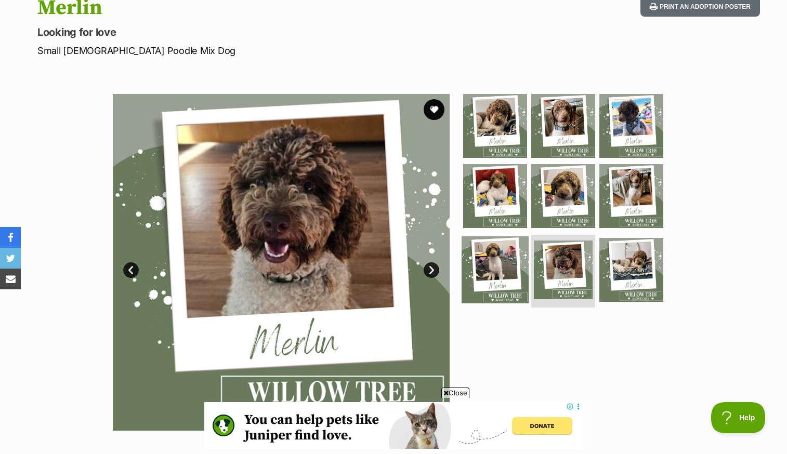
click at [514, 264] on img at bounding box center [495, 270] width 67 height 67
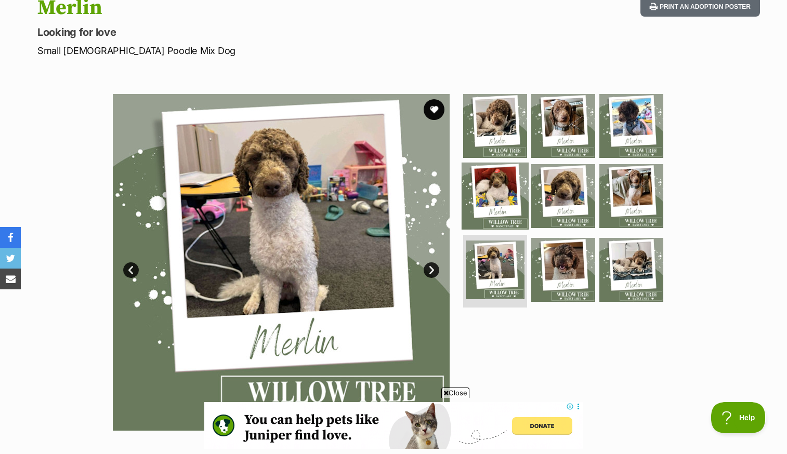
click at [497, 218] on img at bounding box center [495, 196] width 67 height 67
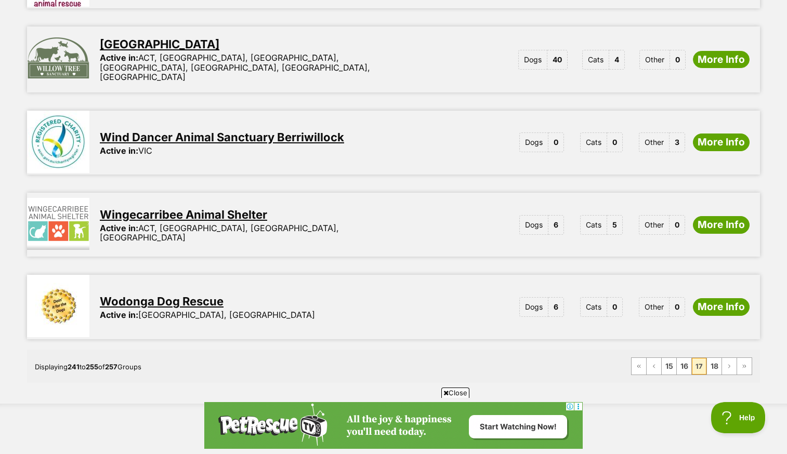
click at [221, 208] on link "Wingecarribee Animal Shelter" at bounding box center [183, 215] width 167 height 14
click at [201, 295] on link "Wodonga Dog Rescue" at bounding box center [162, 302] width 124 height 14
click at [717, 358] on link "18" at bounding box center [714, 366] width 15 height 17
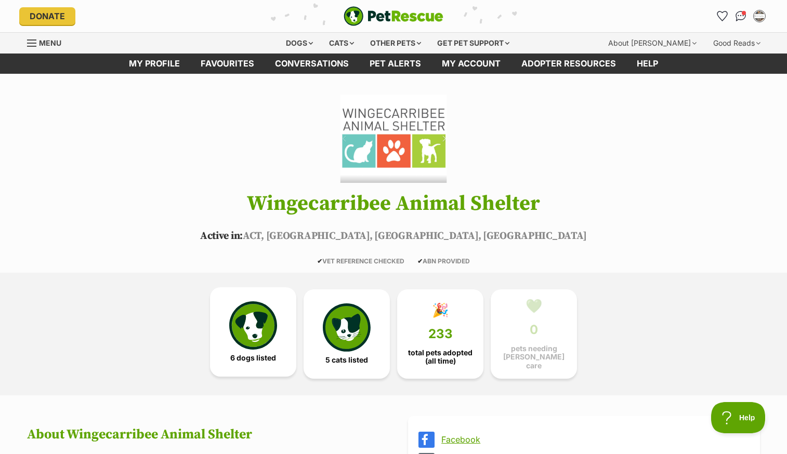
click at [252, 319] on img at bounding box center [253, 326] width 48 height 48
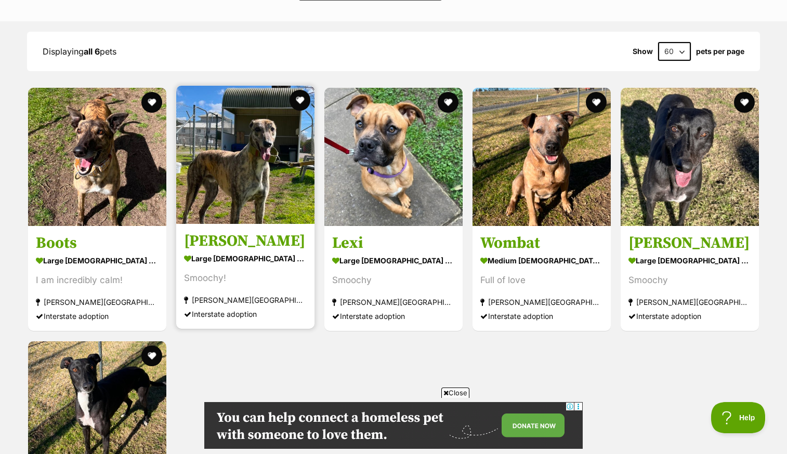
scroll to position [1010, 0]
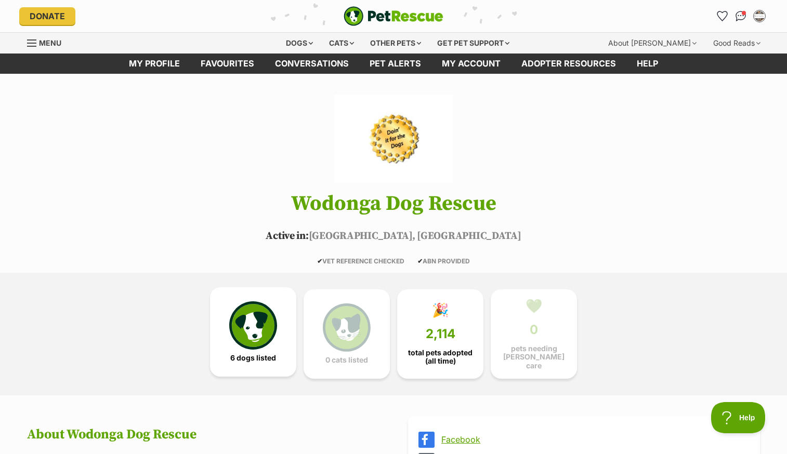
click at [249, 324] on img at bounding box center [253, 326] width 48 height 48
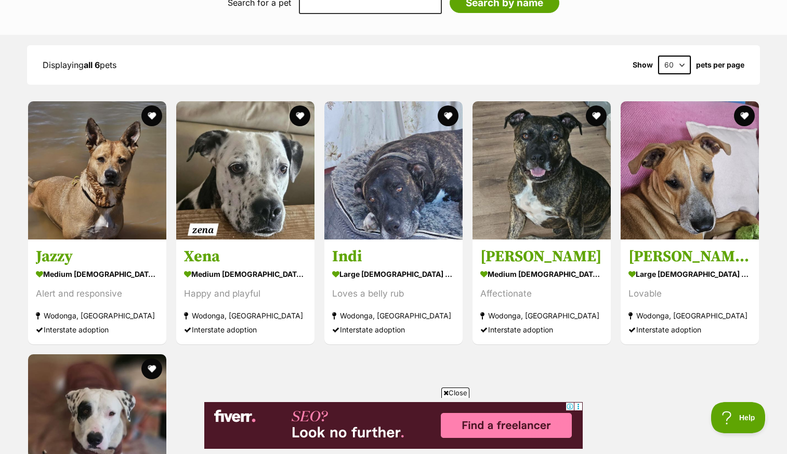
scroll to position [891, 0]
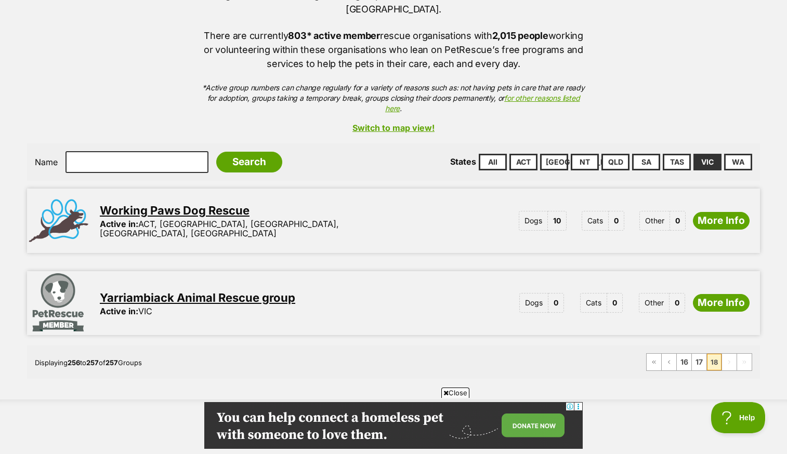
scroll to position [164, 0]
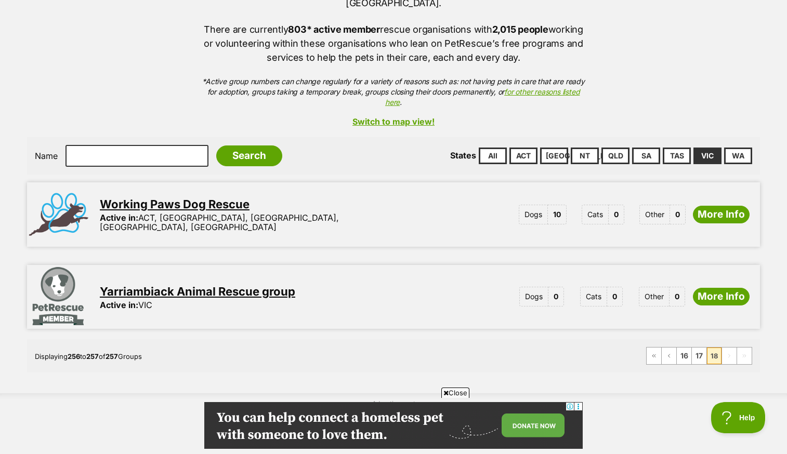
click at [228, 198] on link "Working Paws Dog Rescue" at bounding box center [175, 205] width 150 height 14
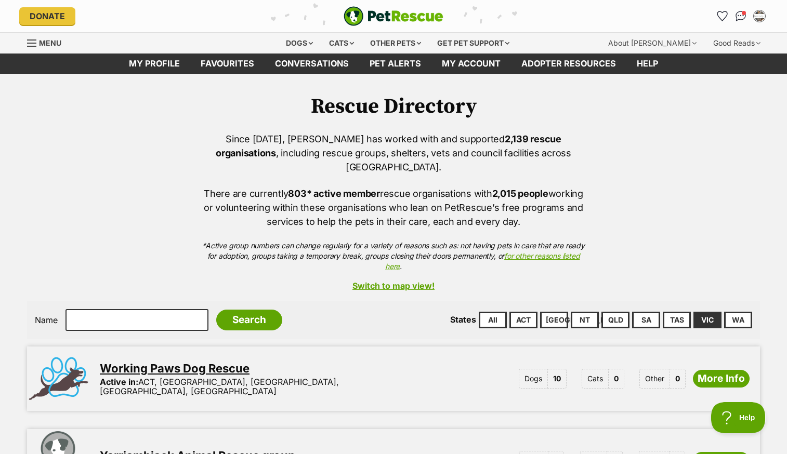
scroll to position [0, 0]
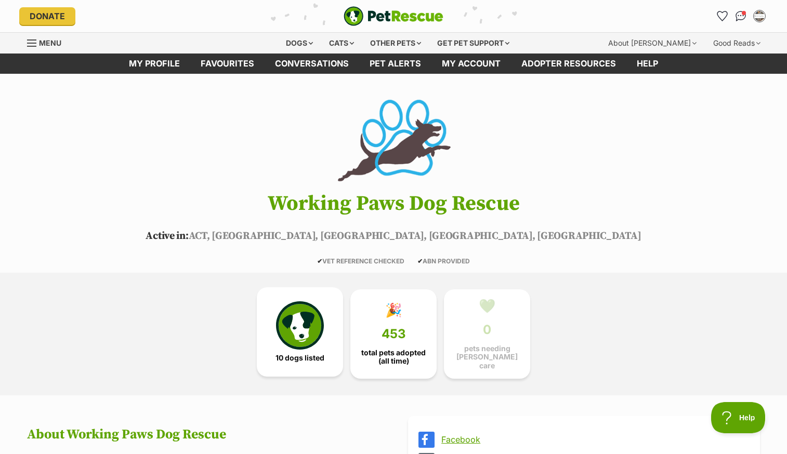
click at [303, 318] on img at bounding box center [300, 326] width 48 height 48
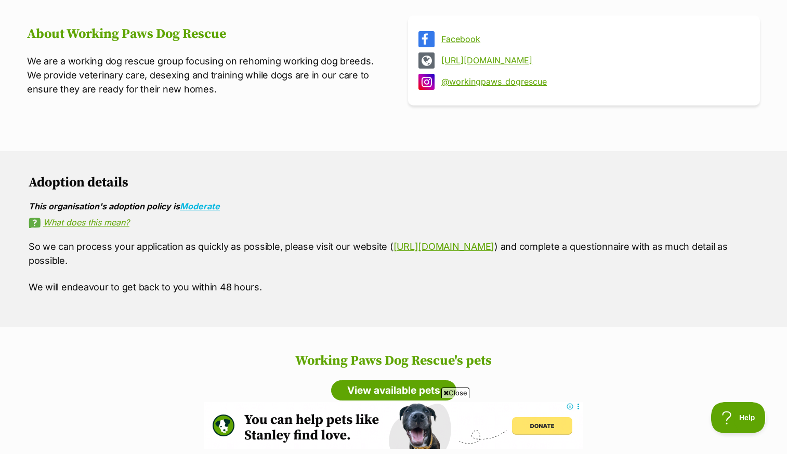
scroll to position [352, 0]
